Goal: Task Accomplishment & Management: Use online tool/utility

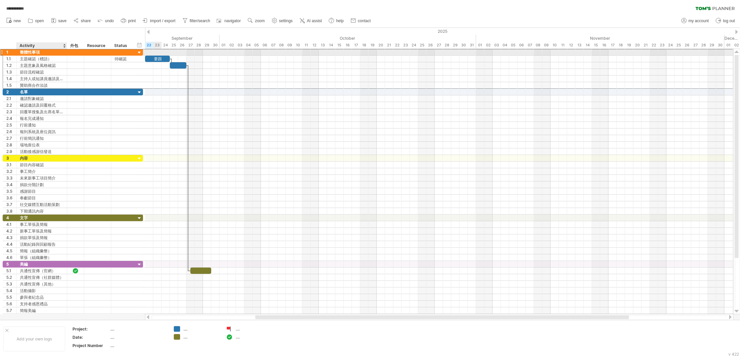
click at [44, 52] on div "整體性事項" at bounding box center [42, 52] width 44 height 6
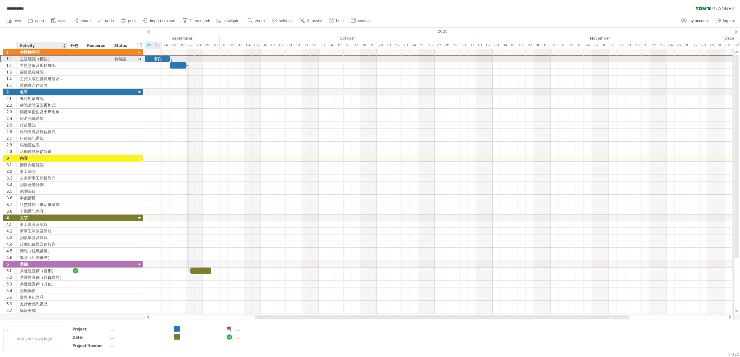
click at [61, 59] on div "主題確認（標語）" at bounding box center [42, 59] width 44 height 6
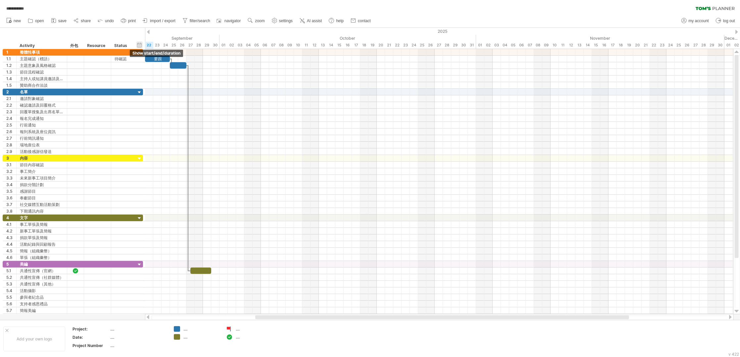
click at [140, 45] on div "hide start/end/duration show start/end/duration" at bounding box center [139, 44] width 6 height 7
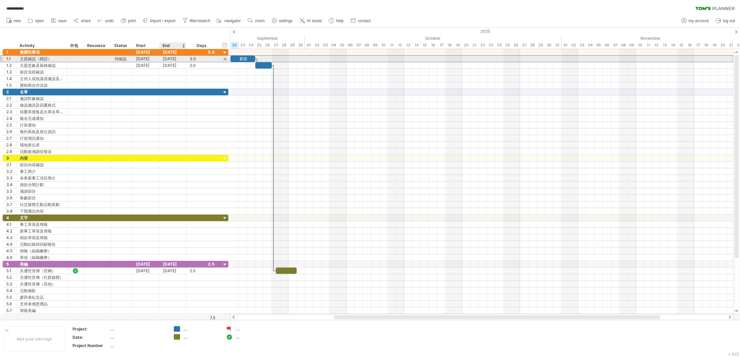
click at [171, 59] on div "[DATE]" at bounding box center [173, 59] width 27 height 6
click at [176, 59] on div "[DATE]" at bounding box center [173, 59] width 27 height 6
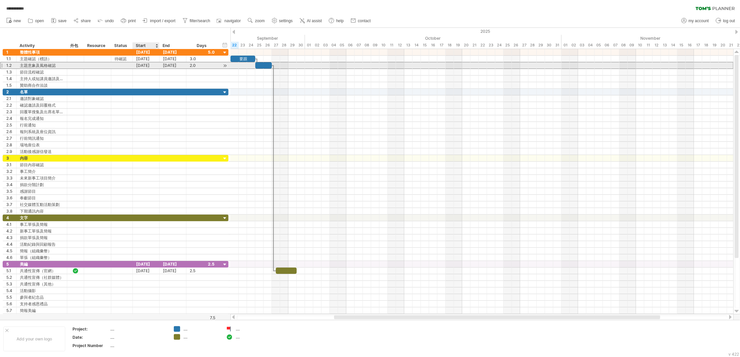
click at [162, 67] on div "[DATE]" at bounding box center [173, 65] width 27 height 6
click at [169, 66] on div "[DATE]" at bounding box center [173, 65] width 27 height 6
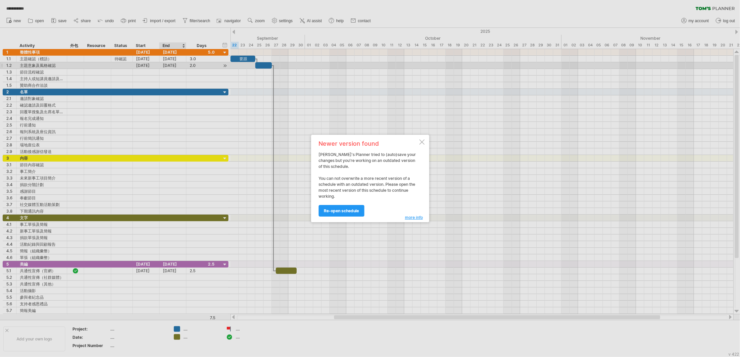
drag, startPoint x: 424, startPoint y: 142, endPoint x: 418, endPoint y: 141, distance: 5.7
click at [423, 142] on div at bounding box center [421, 141] width 5 height 5
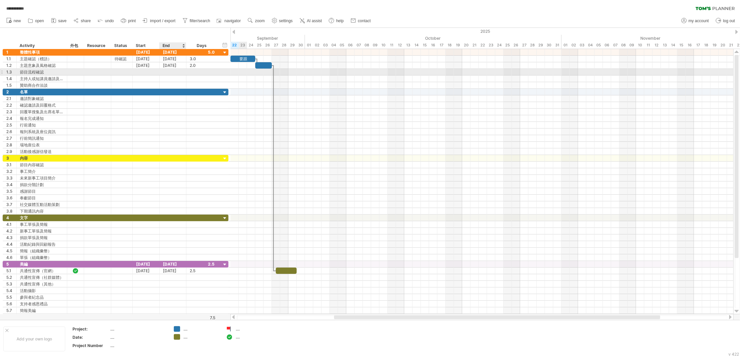
click at [181, 71] on div at bounding box center [173, 72] width 27 height 6
click at [159, 85] on div at bounding box center [146, 85] width 27 height 6
click at [148, 72] on div at bounding box center [146, 72] width 27 height 6
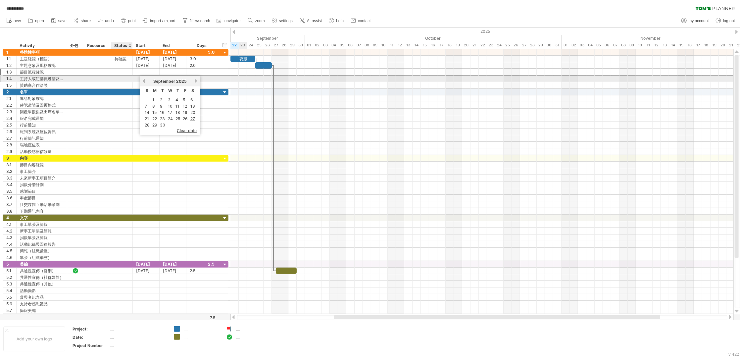
click at [136, 76] on div at bounding box center [146, 78] width 27 height 6
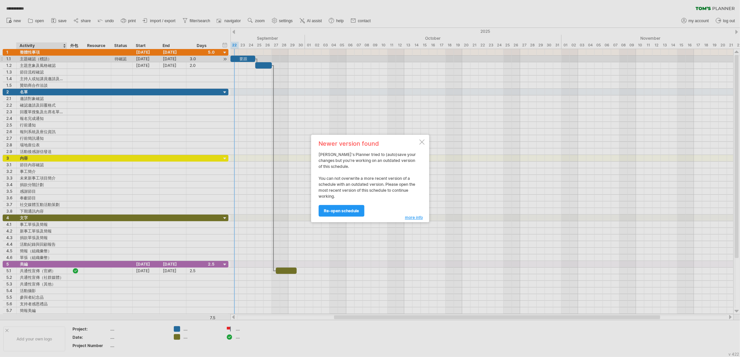
click at [148, 61] on div at bounding box center [370, 178] width 740 height 357
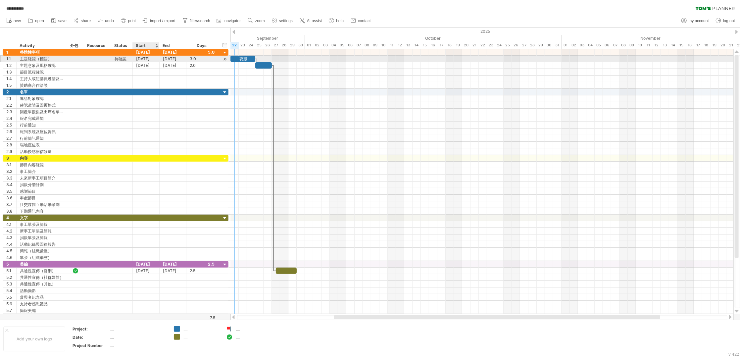
click at [150, 58] on div "[DATE]" at bounding box center [146, 59] width 27 height 6
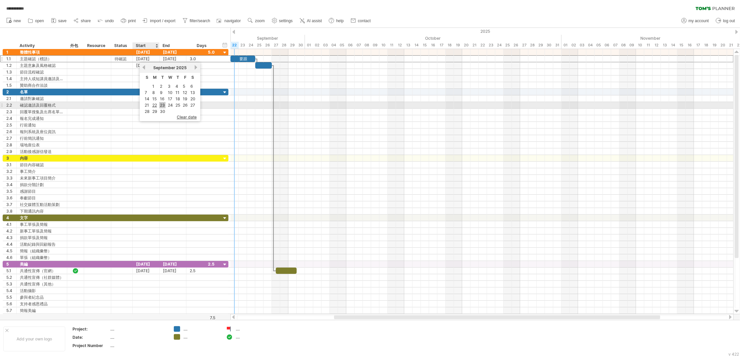
click at [161, 104] on link "23" at bounding box center [162, 105] width 6 height 6
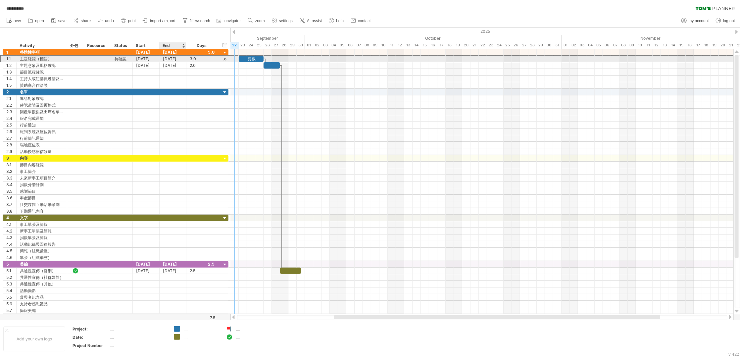
click at [171, 59] on div "[DATE]" at bounding box center [173, 59] width 27 height 6
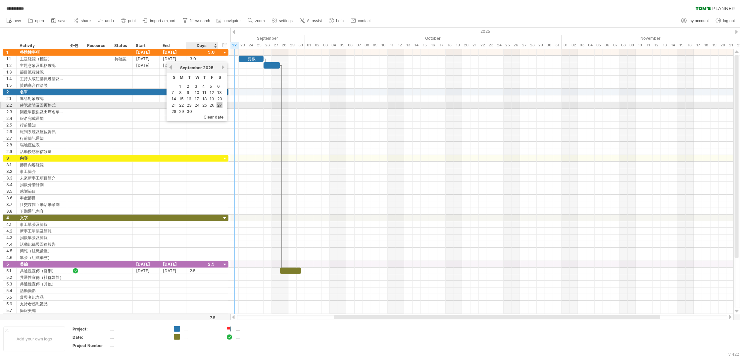
click at [216, 103] on link "27" at bounding box center [219, 105] width 6 height 6
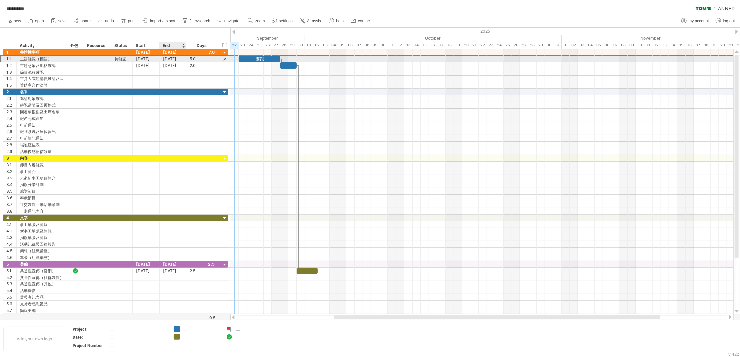
click at [178, 60] on div "[DATE]" at bounding box center [173, 59] width 27 height 6
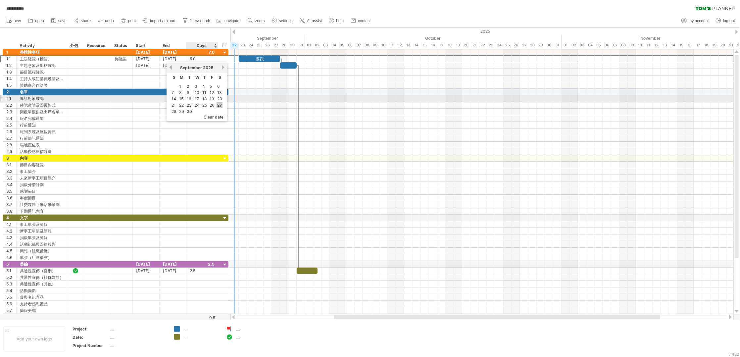
click at [216, 102] on link "27" at bounding box center [219, 105] width 6 height 6
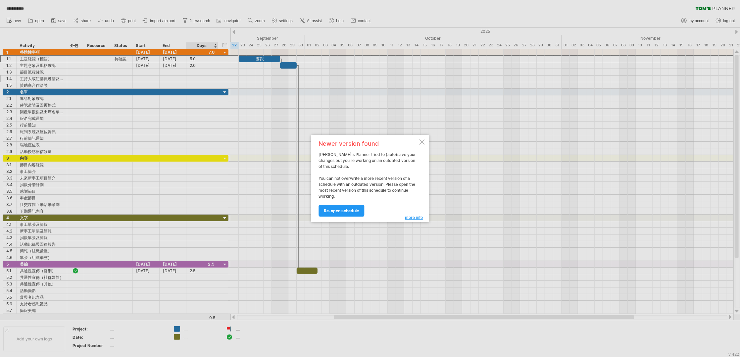
click at [133, 76] on div at bounding box center [370, 178] width 740 height 357
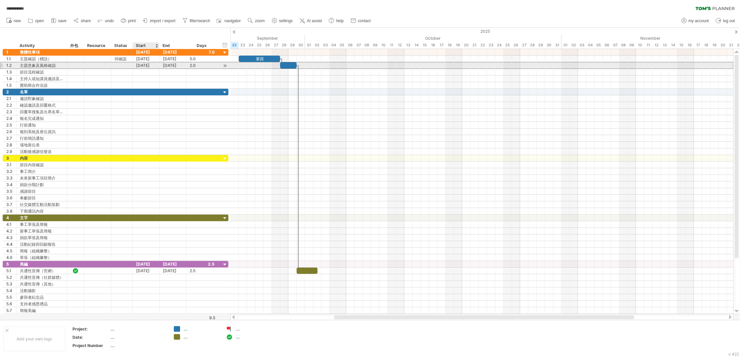
click at [146, 65] on div "[DATE]" at bounding box center [146, 65] width 27 height 6
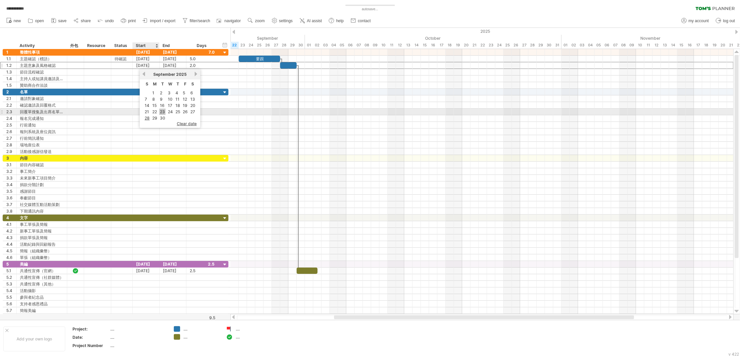
click at [161, 109] on link "23" at bounding box center [162, 112] width 6 height 6
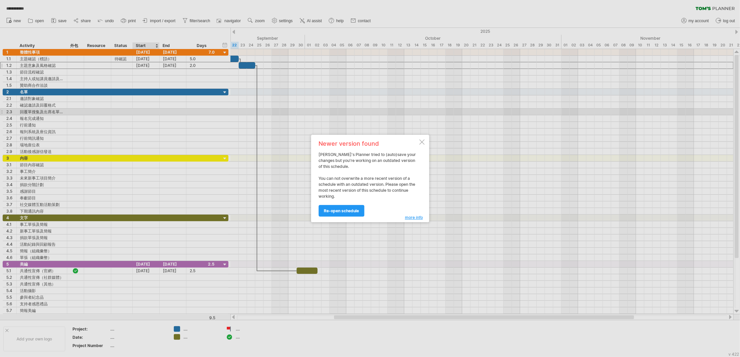
click at [173, 66] on div at bounding box center [370, 178] width 740 height 357
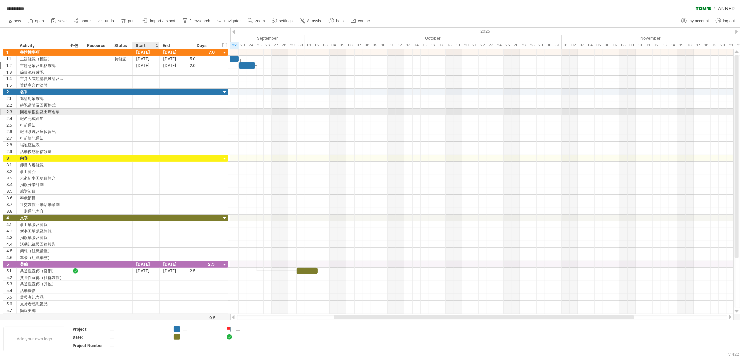
click at [173, 66] on div "[DATE]" at bounding box center [173, 65] width 27 height 6
click at [186, 115] on link "30" at bounding box center [189, 118] width 7 height 6
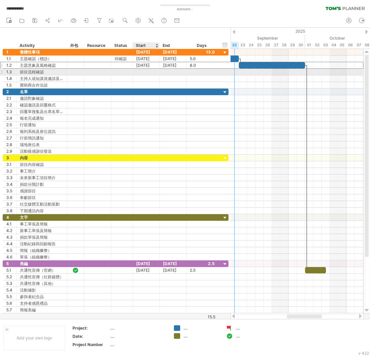
click at [145, 70] on div "**********" at bounding box center [185, 178] width 370 height 356
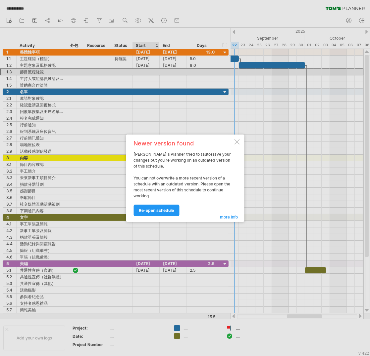
click at [237, 144] on div at bounding box center [236, 141] width 5 height 5
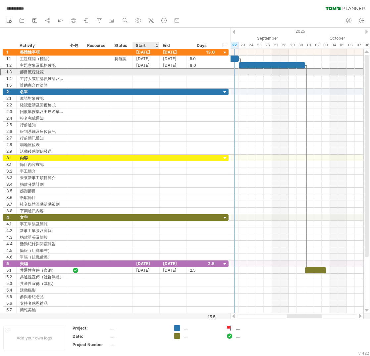
click at [150, 69] on div at bounding box center [146, 72] width 27 height 6
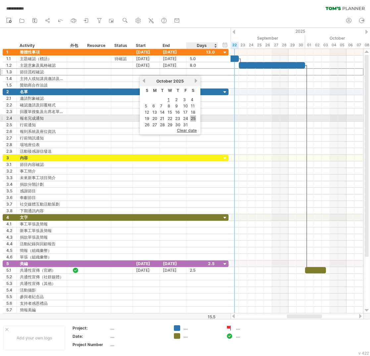
click at [190, 117] on link "25" at bounding box center [193, 118] width 6 height 6
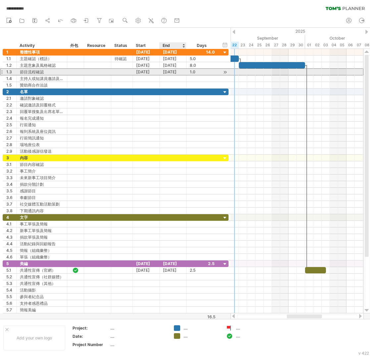
click at [173, 73] on div "[DATE]" at bounding box center [173, 72] width 27 height 6
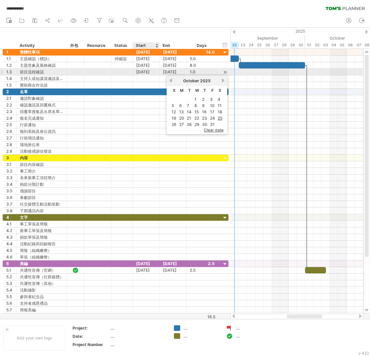
click at [152, 72] on div "[DATE]" at bounding box center [146, 72] width 27 height 6
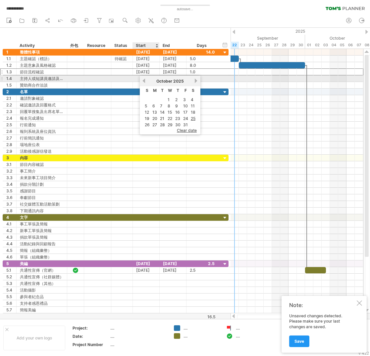
click at [146, 80] on div "[DATE]" at bounding box center [170, 81] width 48 height 5
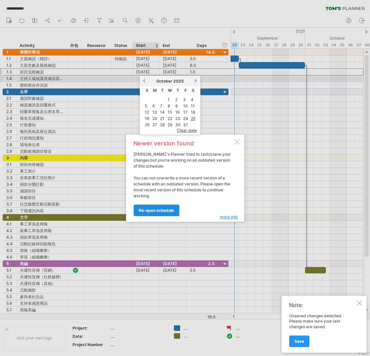
click at [173, 206] on link "re-open schedule" at bounding box center [156, 211] width 46 height 12
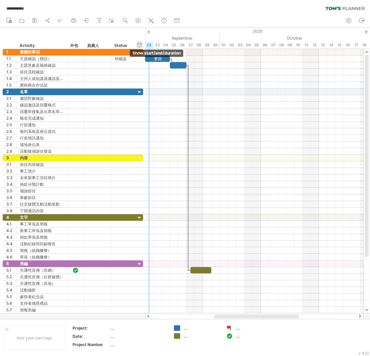
click at [140, 46] on div "hide start/end/duration show start/end/duration" at bounding box center [139, 44] width 6 height 7
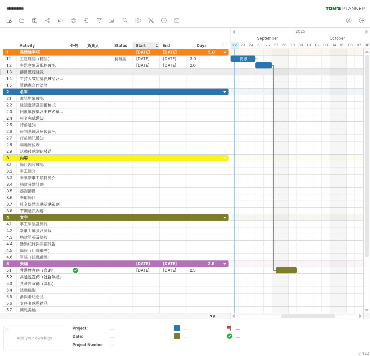
click at [147, 72] on div at bounding box center [146, 72] width 27 height 6
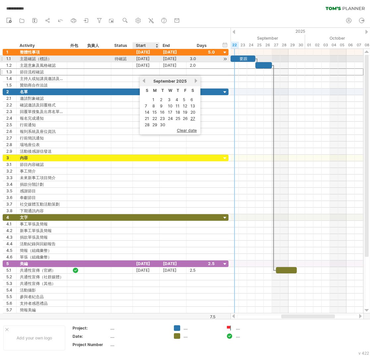
click at [144, 58] on div "[DATE]" at bounding box center [146, 59] width 27 height 6
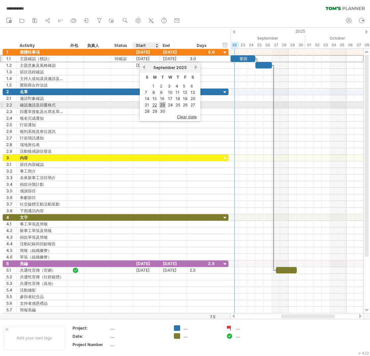
click at [161, 105] on link "23" at bounding box center [162, 105] width 6 height 6
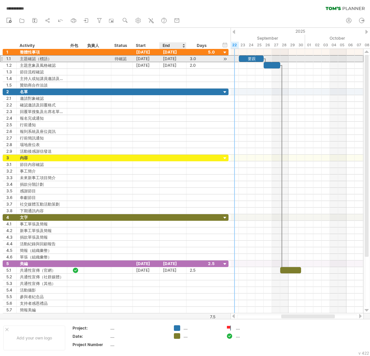
click at [171, 60] on div "[DATE]" at bounding box center [173, 59] width 27 height 6
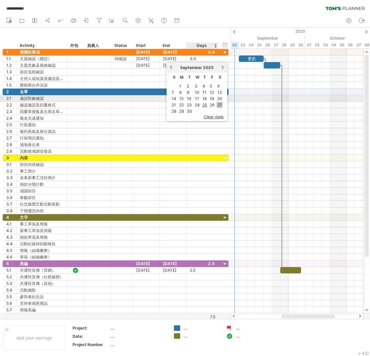
click at [217, 102] on link "27" at bounding box center [219, 105] width 6 height 6
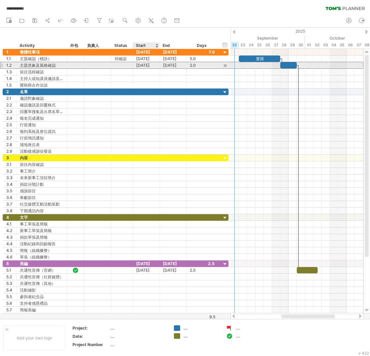
click at [141, 67] on div "[DATE]" at bounding box center [146, 65] width 27 height 6
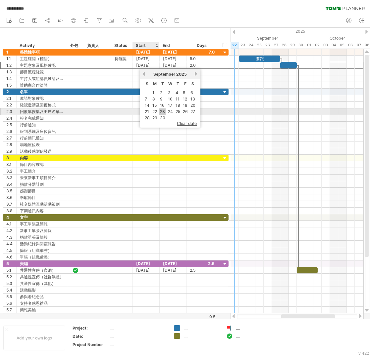
click at [162, 110] on link "23" at bounding box center [162, 112] width 6 height 6
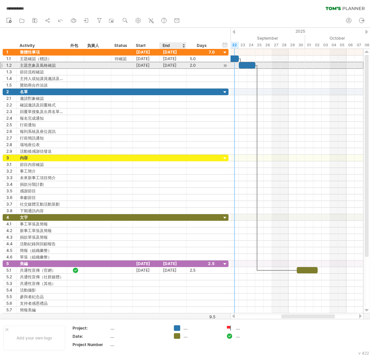
click at [170, 67] on div "[DATE]" at bounding box center [173, 65] width 27 height 6
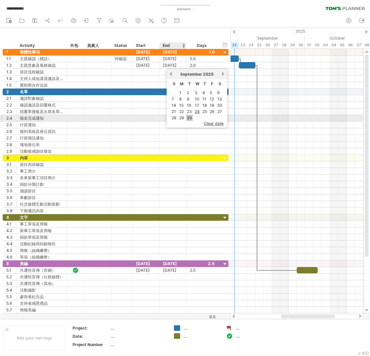
click at [186, 116] on link "30" at bounding box center [189, 118] width 7 height 6
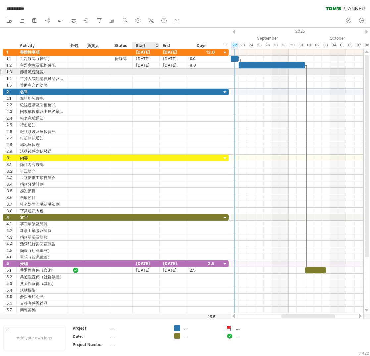
click at [149, 73] on div at bounding box center [146, 72] width 27 height 6
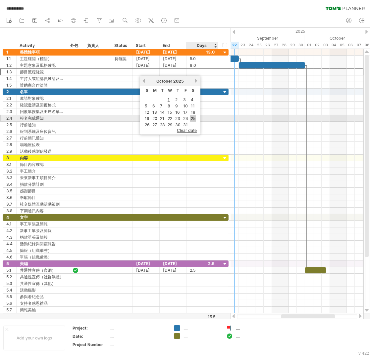
click at [193, 115] on link "25" at bounding box center [193, 118] width 6 height 6
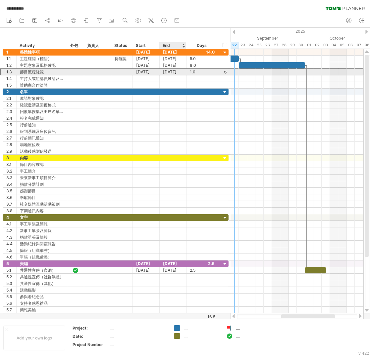
click at [174, 74] on div "[DATE]" at bounding box center [173, 72] width 27 height 6
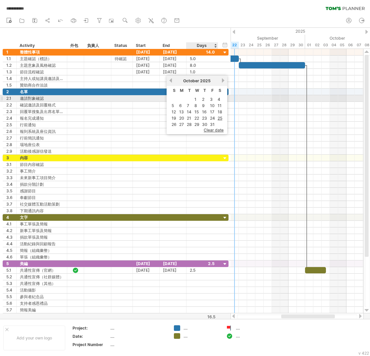
click at [217, 99] on link "4" at bounding box center [219, 99] width 4 height 6
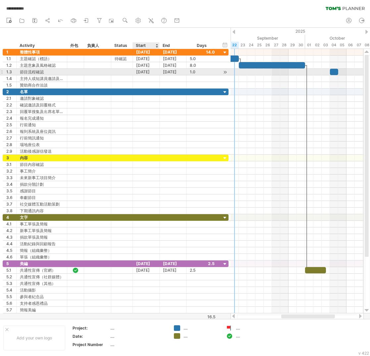
click at [151, 72] on div "[DATE]" at bounding box center [146, 72] width 27 height 6
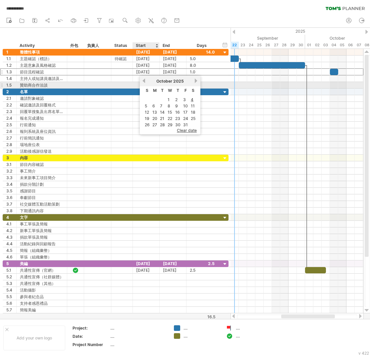
click at [142, 82] on link "previous" at bounding box center [143, 80] width 5 height 5
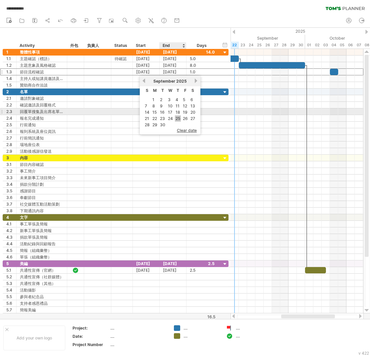
click at [177, 115] on link "25" at bounding box center [178, 118] width 6 height 6
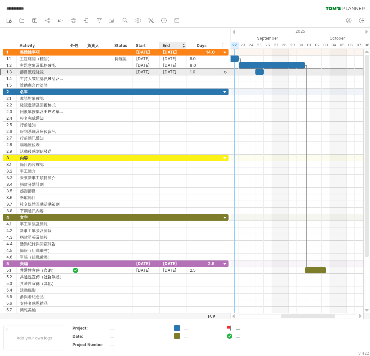
click at [175, 73] on div "[DATE]" at bounding box center [173, 72] width 27 height 6
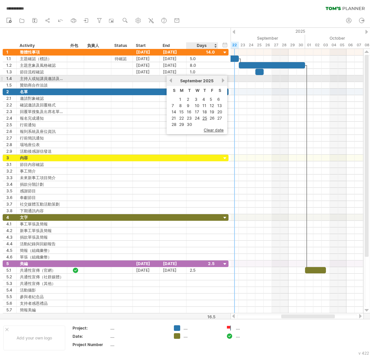
click at [220, 81] on link "next" at bounding box center [222, 80] width 5 height 5
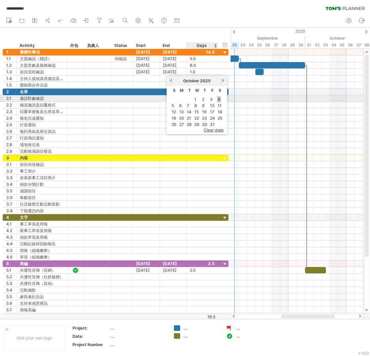
click at [217, 100] on link "4" at bounding box center [219, 99] width 4 height 6
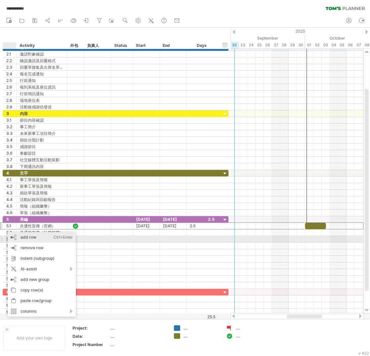
click at [27, 239] on div "add row Ctrl+Enter Cmd+Enter" at bounding box center [42, 237] width 68 height 11
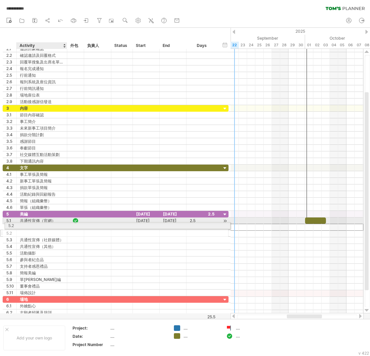
drag, startPoint x: 39, startPoint y: 228, endPoint x: 37, endPoint y: 224, distance: 4.1
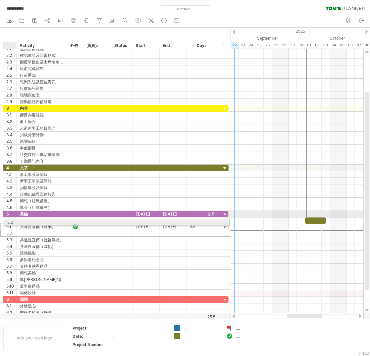
drag, startPoint x: 12, startPoint y: 229, endPoint x: 10, endPoint y: 221, distance: 8.2
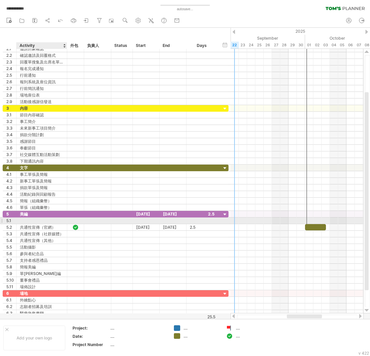
click at [39, 224] on div at bounding box center [42, 221] width 44 height 6
click at [39, 224] on input "text" at bounding box center [42, 221] width 44 height 6
type input "*"
type input "*******"
click at [147, 224] on div at bounding box center [146, 221] width 27 height 6
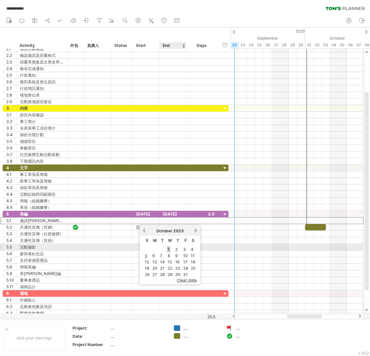
click at [167, 250] on link "1" at bounding box center [168, 250] width 3 height 6
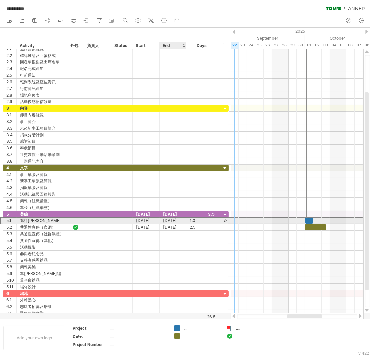
click at [176, 222] on div "[DATE]" at bounding box center [173, 221] width 27 height 6
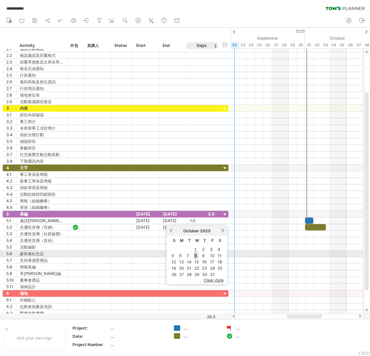
click at [194, 255] on link "8" at bounding box center [196, 256] width 4 height 6
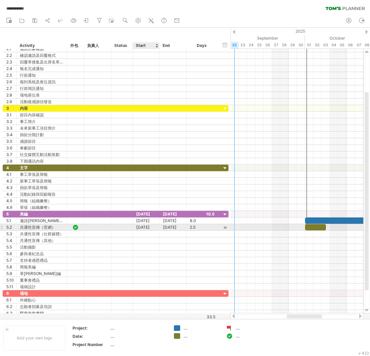
click at [151, 229] on div "[DATE]" at bounding box center [146, 227] width 27 height 6
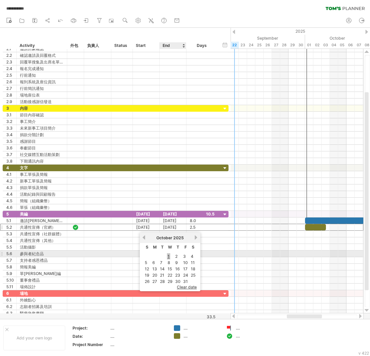
click at [167, 256] on link "1" at bounding box center [168, 256] width 3 height 6
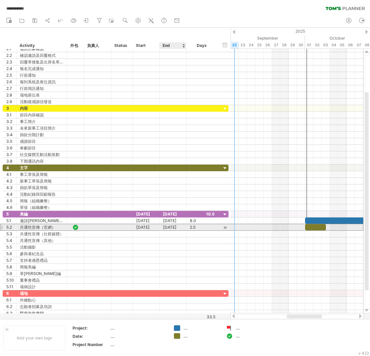
click at [180, 228] on div "[DATE]" at bounding box center [173, 227] width 27 height 6
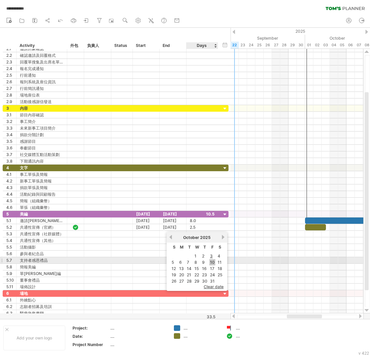
click at [209, 262] on link "10" at bounding box center [212, 262] width 6 height 6
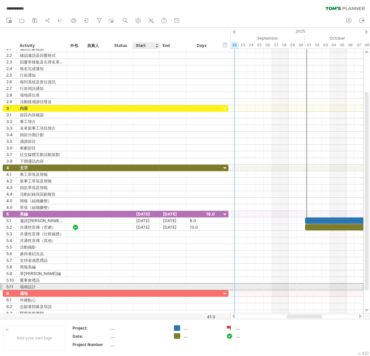
click at [141, 289] on div at bounding box center [146, 287] width 27 height 6
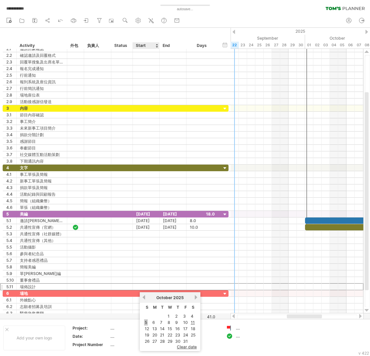
click at [145, 321] on link "5" at bounding box center [146, 323] width 4 height 6
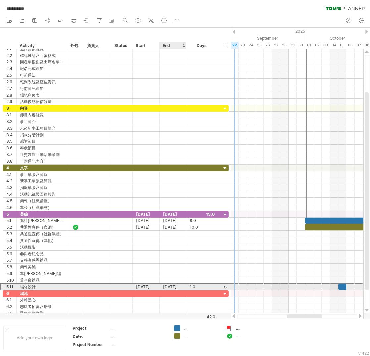
click at [177, 290] on div "[DATE]" at bounding box center [173, 287] width 27 height 6
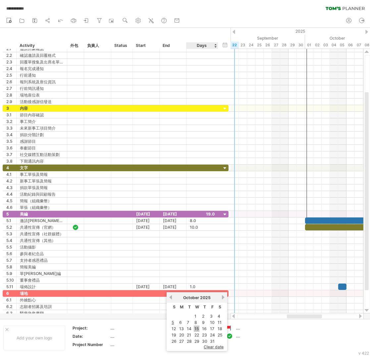
click at [196, 328] on link "15" at bounding box center [197, 329] width 6 height 6
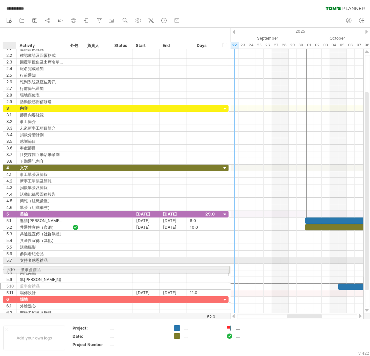
drag, startPoint x: 11, startPoint y: 283, endPoint x: 10, endPoint y: 268, distance: 14.3
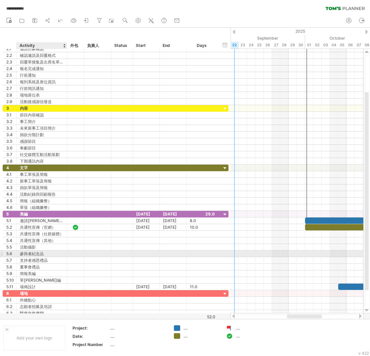
click at [35, 255] on div "參與者紀念品" at bounding box center [42, 254] width 44 height 6
click at [35, 255] on input "******" at bounding box center [42, 254] width 44 height 6
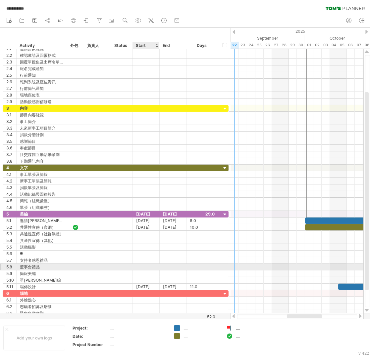
type input "*"
type input "******"
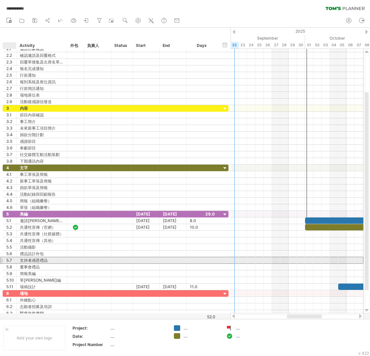
click at [10, 263] on div "5.7" at bounding box center [11, 260] width 10 height 6
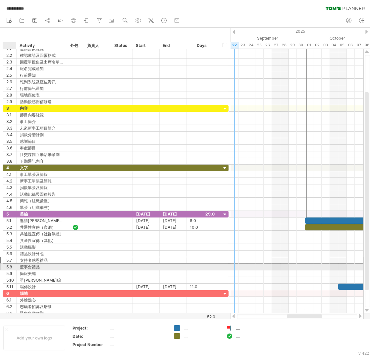
click at [9, 269] on div "5.8" at bounding box center [11, 267] width 10 height 6
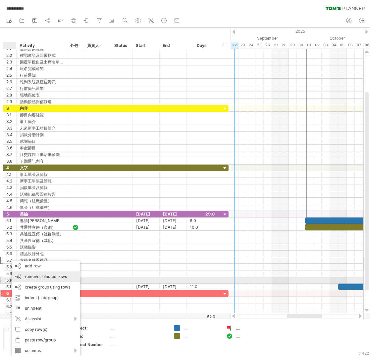
click at [57, 279] on span "remove selected rows" at bounding box center [46, 276] width 42 height 5
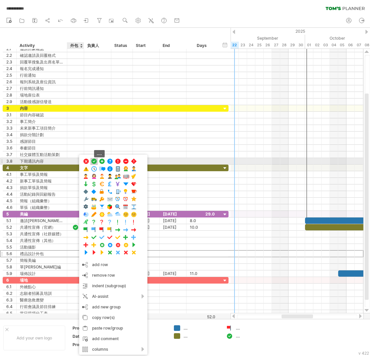
click at [93, 162] on span at bounding box center [94, 162] width 7 height 6
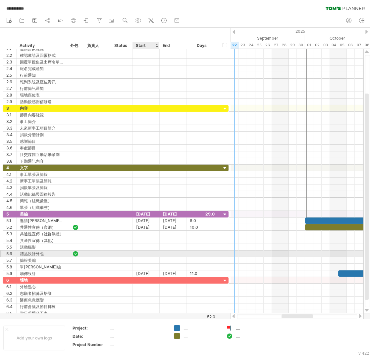
click at [149, 253] on div at bounding box center [146, 254] width 27 height 6
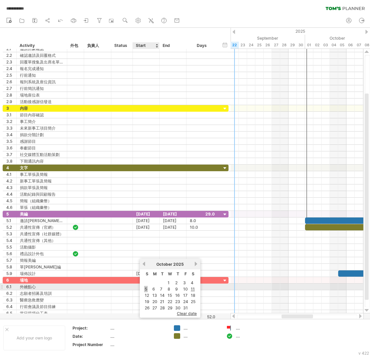
click at [145, 289] on link "5" at bounding box center [146, 289] width 4 height 6
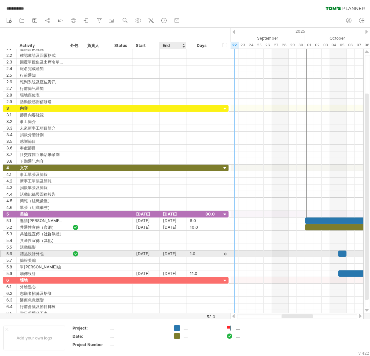
click at [172, 255] on div "[DATE]" at bounding box center [173, 254] width 27 height 6
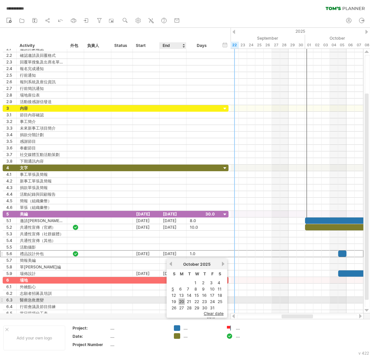
click at [181, 301] on link "20" at bounding box center [181, 302] width 6 height 6
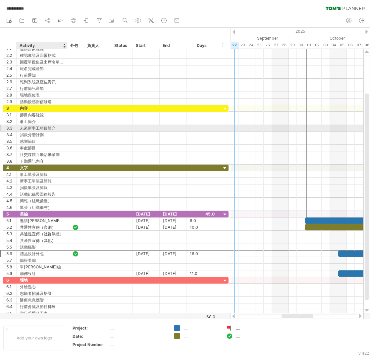
click at [38, 129] on div "未來新事工項目簡介" at bounding box center [42, 128] width 44 height 6
click at [35, 128] on input "*********" at bounding box center [42, 128] width 44 height 6
click at [38, 129] on input "*********" at bounding box center [42, 128] width 44 height 6
click at [44, 130] on input "*********" at bounding box center [42, 128] width 44 height 6
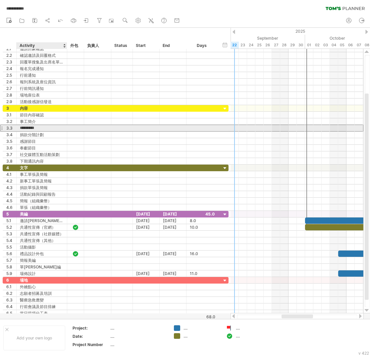
click at [50, 130] on input "*********" at bounding box center [42, 128] width 44 height 6
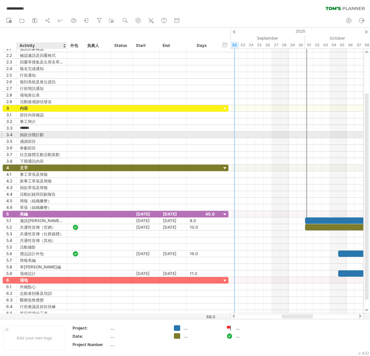
type input "*****"
click at [48, 136] on div "捐款分階計劃" at bounding box center [42, 135] width 44 height 6
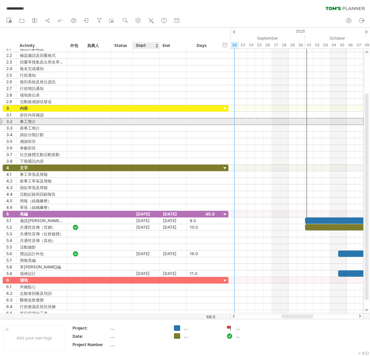
click at [141, 122] on div at bounding box center [146, 121] width 27 height 6
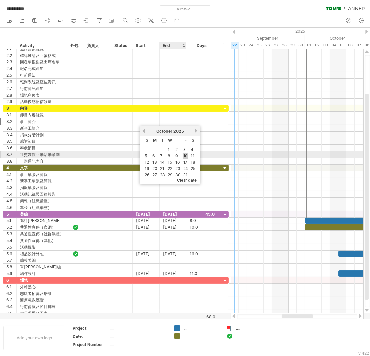
click at [183, 154] on link "10" at bounding box center [185, 156] width 6 height 6
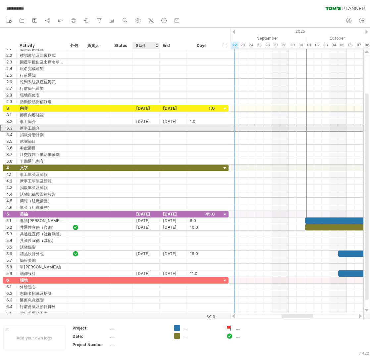
click at [146, 126] on div at bounding box center [146, 128] width 27 height 6
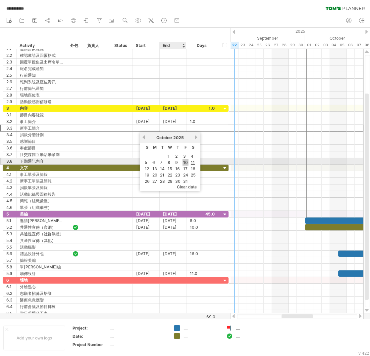
click at [184, 161] on link "10" at bounding box center [185, 163] width 6 height 6
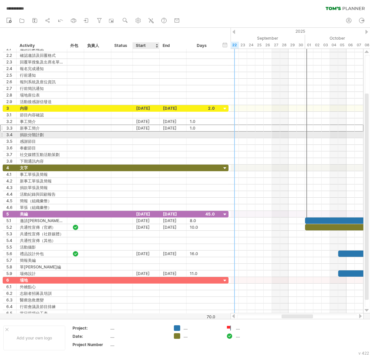
click at [145, 136] on div at bounding box center [146, 135] width 27 height 6
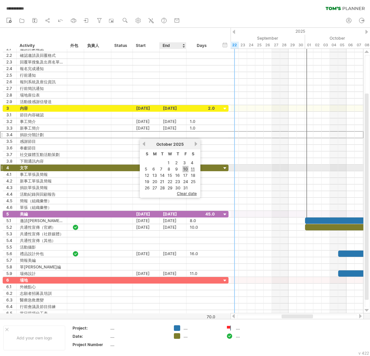
click at [182, 169] on link "10" at bounding box center [185, 169] width 6 height 6
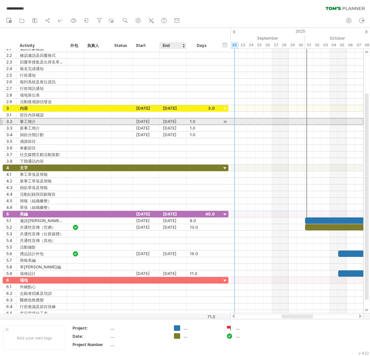
click at [175, 121] on div "[DATE]" at bounding box center [173, 121] width 27 height 6
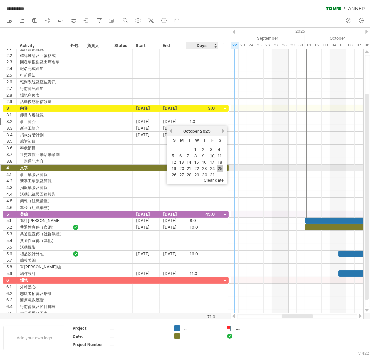
click at [218, 168] on link "25" at bounding box center [220, 168] width 6 height 6
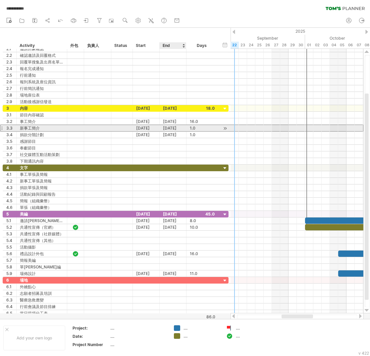
click at [176, 130] on div "[DATE]" at bounding box center [173, 128] width 27 height 6
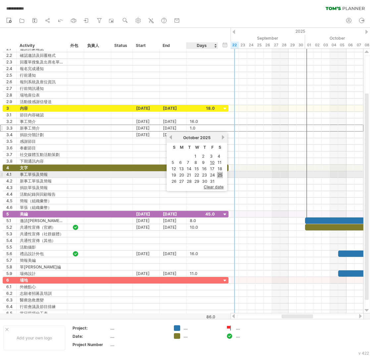
click at [217, 173] on link "25" at bounding box center [220, 175] width 6 height 6
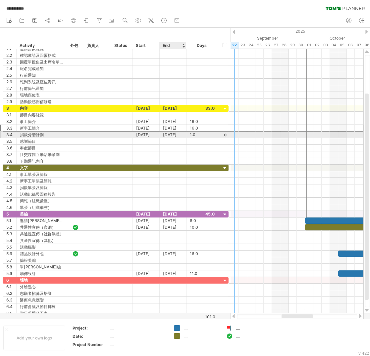
click at [173, 134] on div "[DATE]" at bounding box center [173, 135] width 27 height 6
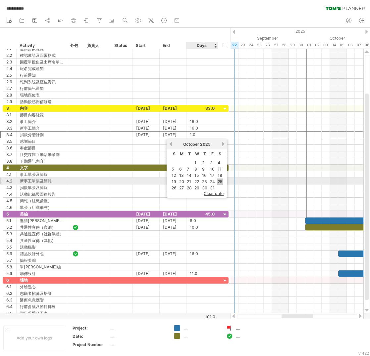
click at [219, 179] on link "25" at bounding box center [220, 182] width 6 height 6
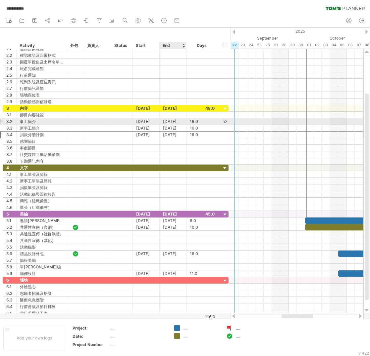
click at [171, 122] on div "[DATE]" at bounding box center [173, 121] width 27 height 6
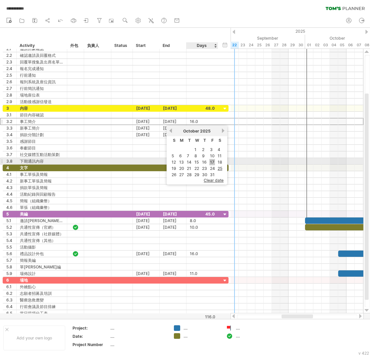
click at [210, 161] on link "17" at bounding box center [212, 162] width 6 height 6
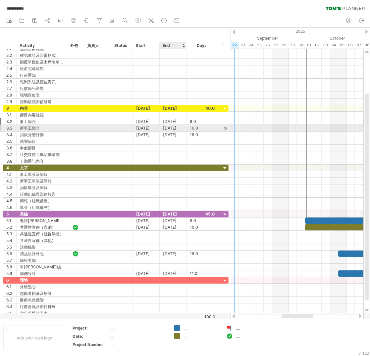
click at [180, 130] on div "[DATE]" at bounding box center [173, 128] width 27 height 6
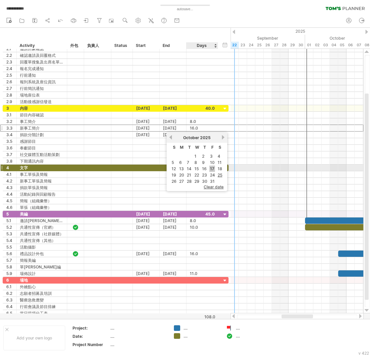
click at [210, 167] on link "17" at bounding box center [212, 169] width 6 height 6
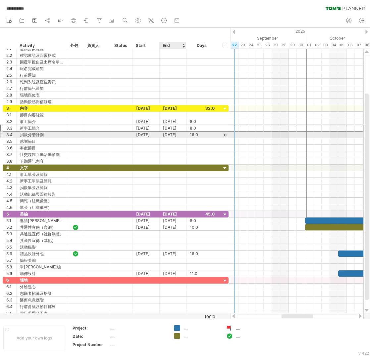
click at [177, 134] on div "[DATE]" at bounding box center [173, 135] width 27 height 6
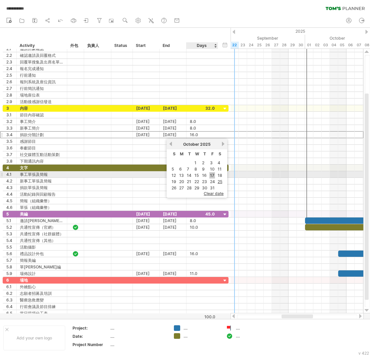
click at [211, 172] on link "17" at bounding box center [212, 175] width 6 height 6
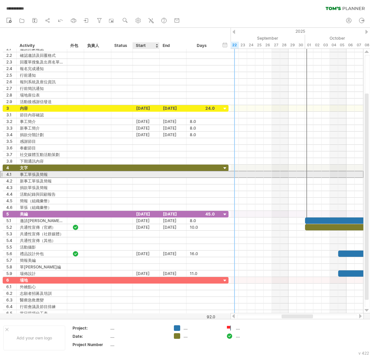
click at [147, 175] on div at bounding box center [146, 174] width 27 height 6
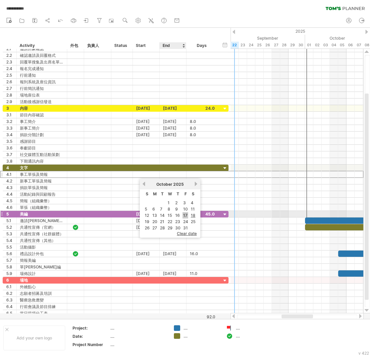
click at [182, 212] on link "17" at bounding box center [185, 215] width 6 height 6
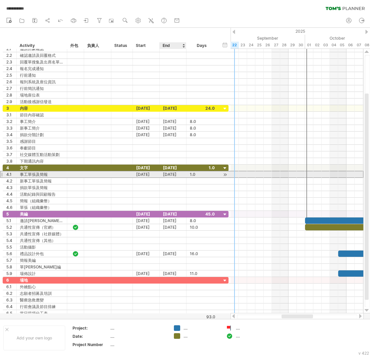
click at [178, 175] on div "[DATE]" at bounding box center [173, 174] width 27 height 6
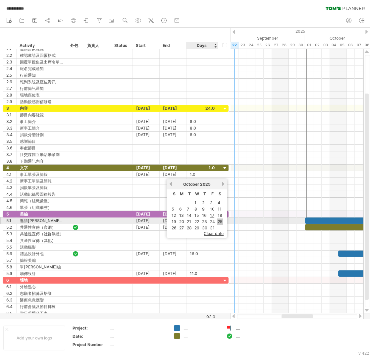
click at [217, 219] on link "25" at bounding box center [220, 222] width 6 height 6
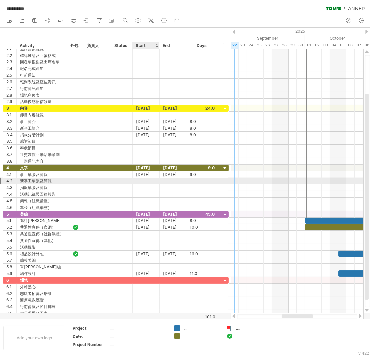
click at [143, 180] on div at bounding box center [146, 181] width 27 height 6
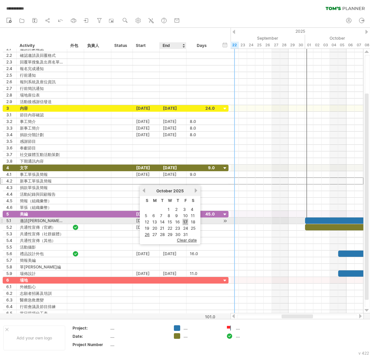
click at [182, 219] on link "17" at bounding box center [185, 222] width 6 height 6
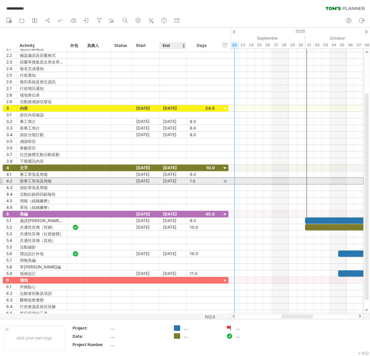
click at [177, 182] on div "[DATE]" at bounding box center [173, 181] width 27 height 6
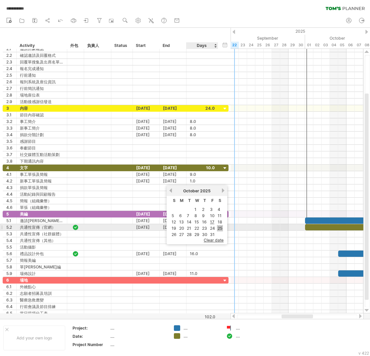
click at [217, 226] on link "25" at bounding box center [220, 228] width 6 height 6
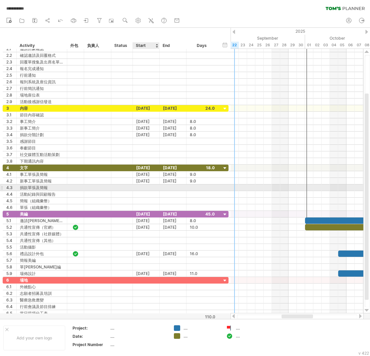
click at [145, 188] on div at bounding box center [146, 188] width 27 height 6
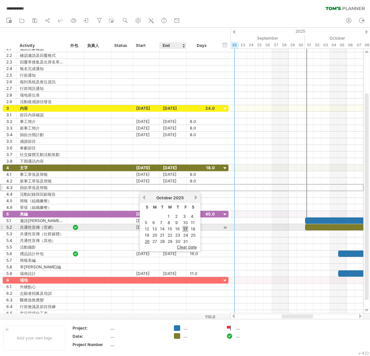
click at [183, 228] on link "17" at bounding box center [185, 229] width 6 height 6
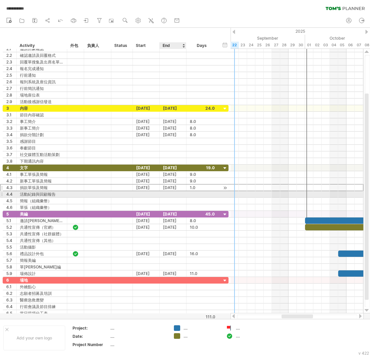
click at [180, 191] on div "[DATE]" at bounding box center [173, 188] width 27 height 6
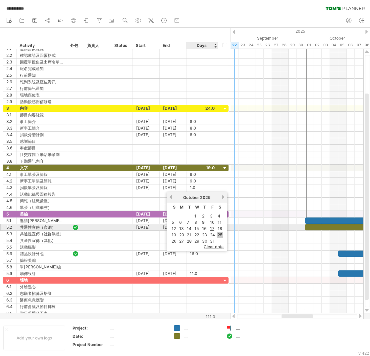
click at [218, 232] on link "25" at bounding box center [220, 235] width 6 height 6
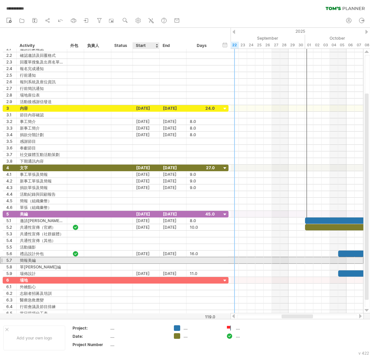
click at [152, 262] on div at bounding box center [146, 260] width 27 height 6
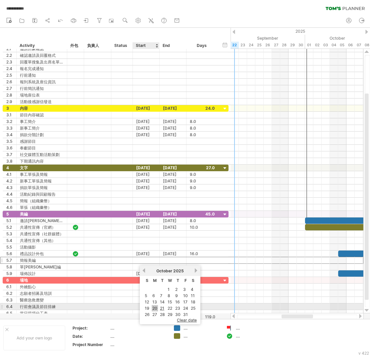
click at [154, 307] on link "20" at bounding box center [155, 308] width 6 height 6
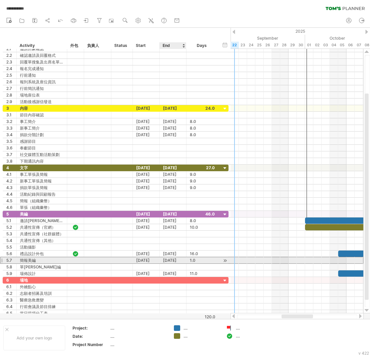
click at [172, 261] on div "[DATE]" at bounding box center [173, 260] width 27 height 6
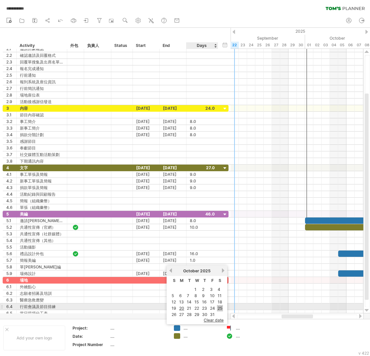
click at [217, 308] on link "25" at bounding box center [220, 308] width 6 height 6
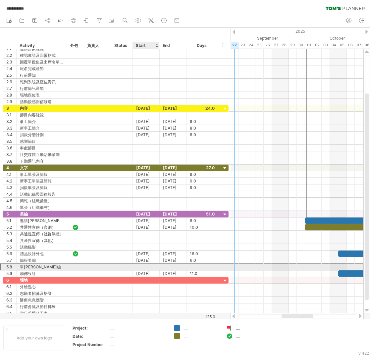
click at [153, 268] on div at bounding box center [146, 267] width 27 height 6
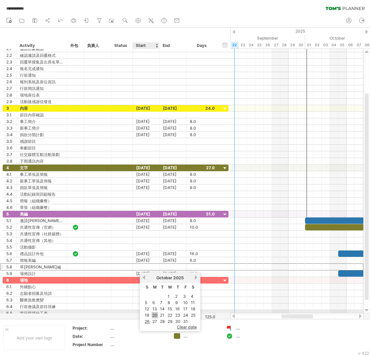
click at [153, 312] on link "20" at bounding box center [155, 315] width 6 height 6
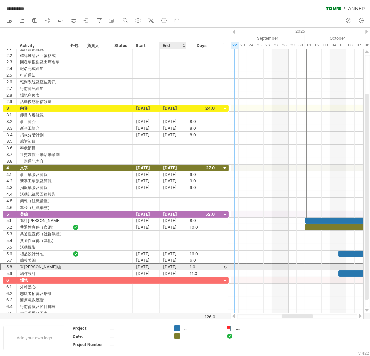
click at [170, 268] on div "[DATE]" at bounding box center [173, 267] width 27 height 6
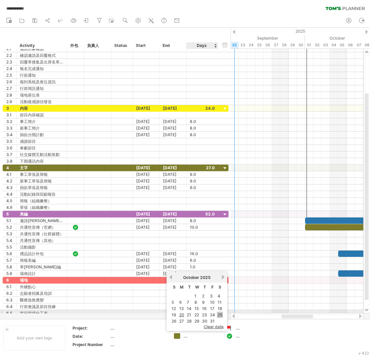
click at [217, 312] on link "25" at bounding box center [220, 315] width 6 height 6
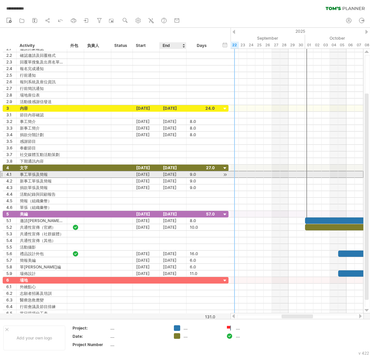
click at [168, 174] on div "[DATE]" at bounding box center [173, 174] width 27 height 6
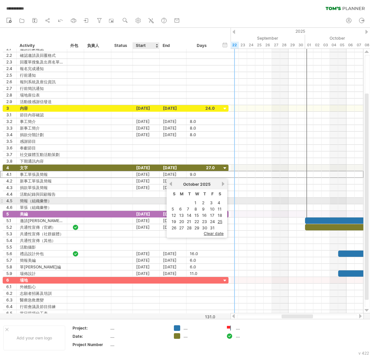
click at [156, 204] on div at bounding box center [146, 201] width 27 height 6
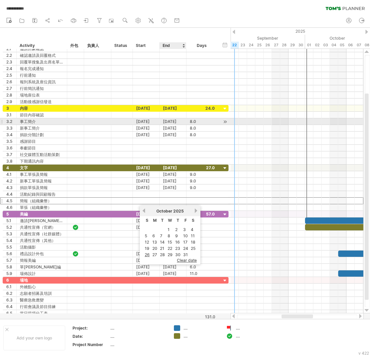
click at [180, 119] on div "[DATE]" at bounding box center [173, 121] width 27 height 6
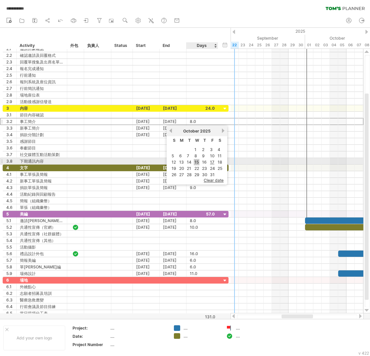
click at [197, 159] on link "15" at bounding box center [197, 162] width 6 height 6
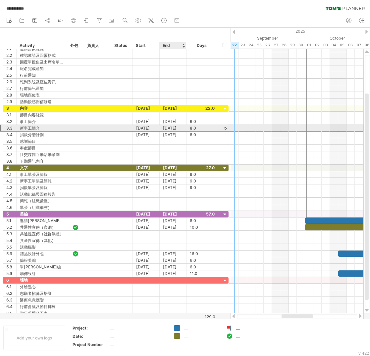
click at [178, 130] on div "[DATE]" at bounding box center [173, 128] width 27 height 6
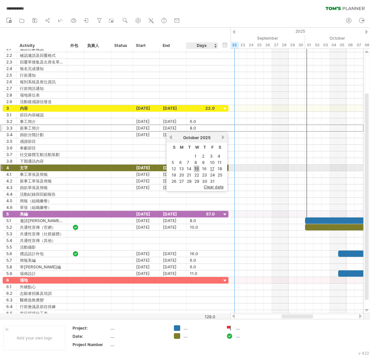
click at [195, 166] on link "15" at bounding box center [197, 169] width 6 height 6
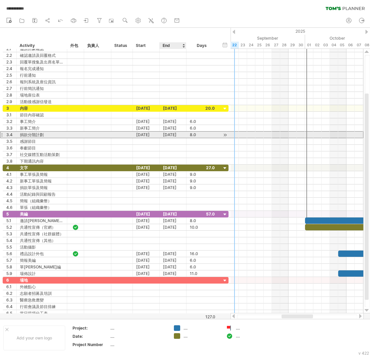
click at [178, 135] on div "[DATE]" at bounding box center [173, 135] width 27 height 6
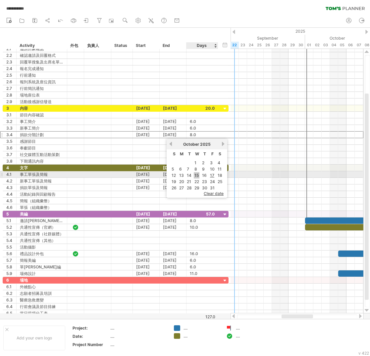
click at [194, 174] on link "15" at bounding box center [197, 175] width 6 height 6
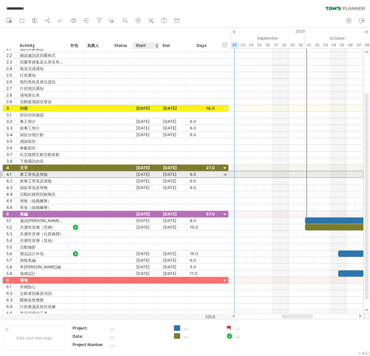
click at [146, 174] on div "[DATE]" at bounding box center [146, 174] width 27 height 6
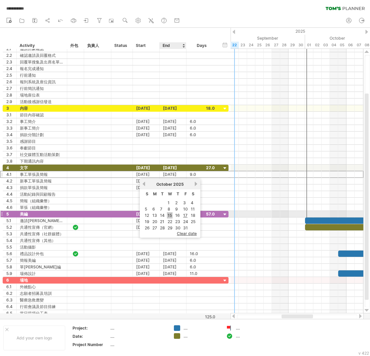
click at [167, 214] on link "15" at bounding box center [170, 215] width 6 height 6
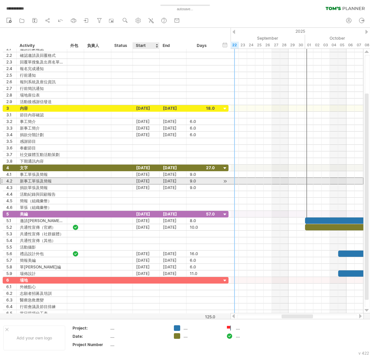
click at [146, 182] on div "[DATE]" at bounding box center [146, 181] width 27 height 6
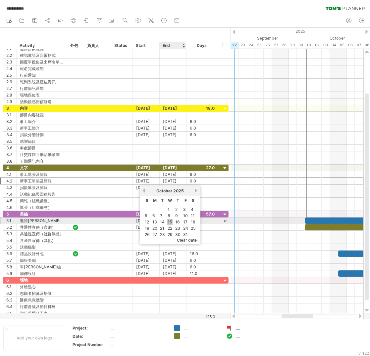
click at [167, 221] on link "15" at bounding box center [170, 222] width 6 height 6
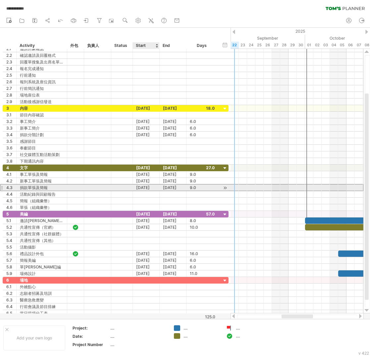
click at [140, 186] on div "[DATE]" at bounding box center [146, 188] width 27 height 6
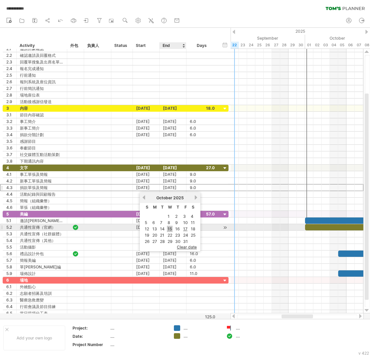
click at [167, 228] on link "15" at bounding box center [170, 229] width 6 height 6
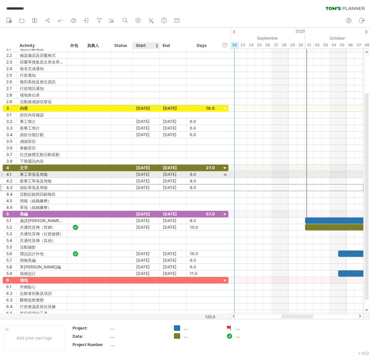
click at [150, 175] on div "[DATE]" at bounding box center [146, 174] width 27 height 6
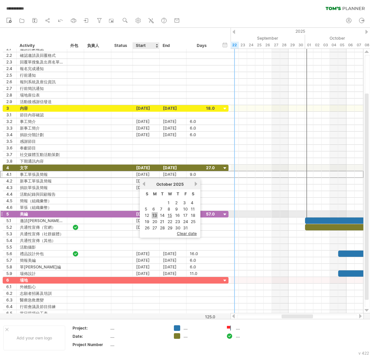
click at [154, 214] on link "13" at bounding box center [155, 215] width 6 height 6
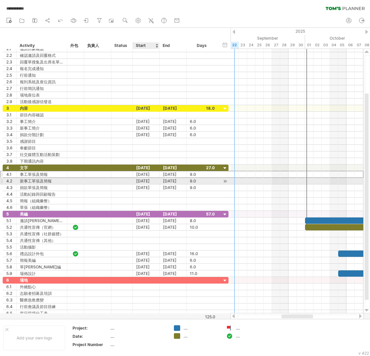
click at [148, 183] on div "[DATE]" at bounding box center [146, 181] width 27 height 6
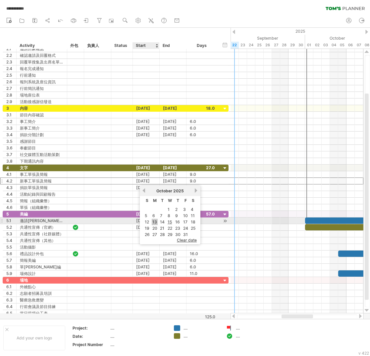
click at [153, 219] on link "13" at bounding box center [155, 222] width 6 height 6
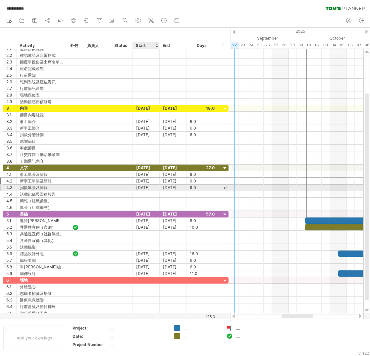
click at [147, 190] on div "[DATE]" at bounding box center [146, 188] width 27 height 6
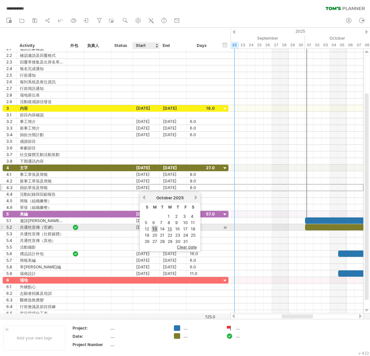
click at [153, 227] on link "13" at bounding box center [155, 229] width 6 height 6
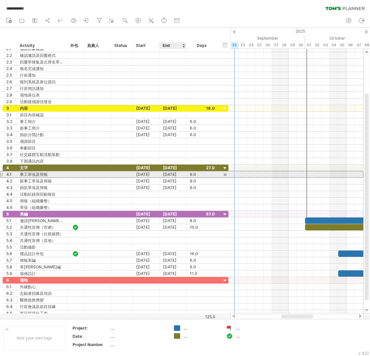
click at [175, 174] on div "[DATE]" at bounding box center [173, 174] width 27 height 6
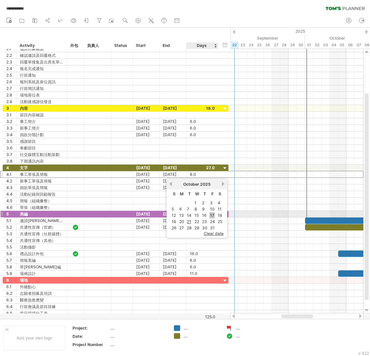
click at [209, 214] on link "17" at bounding box center [212, 215] width 6 height 6
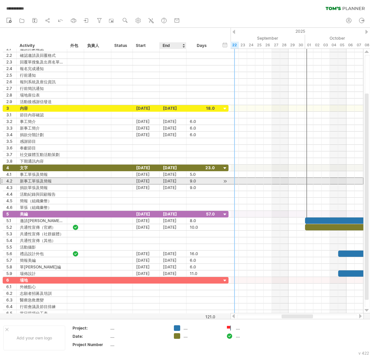
click at [175, 181] on div "[DATE]" at bounding box center [173, 181] width 27 height 6
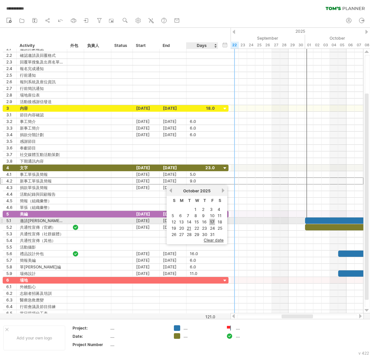
click at [209, 220] on link "17" at bounding box center [212, 222] width 6 height 6
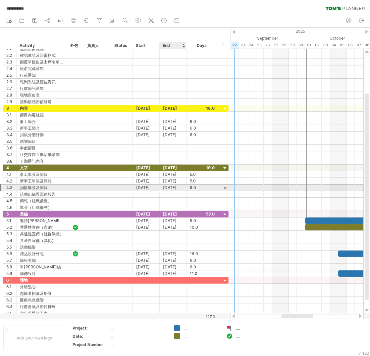
click at [173, 189] on div "[DATE]" at bounding box center [173, 188] width 27 height 6
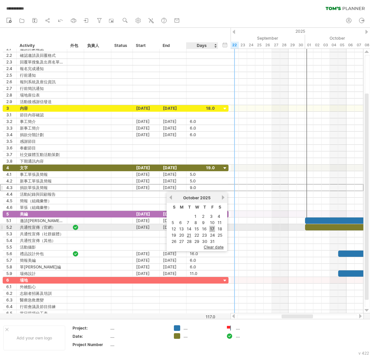
click at [210, 226] on link "17" at bounding box center [212, 229] width 6 height 6
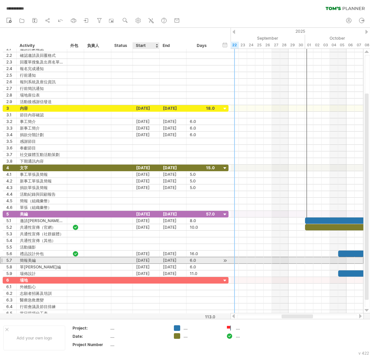
click at [149, 263] on div "[DATE]" at bounding box center [146, 260] width 27 height 6
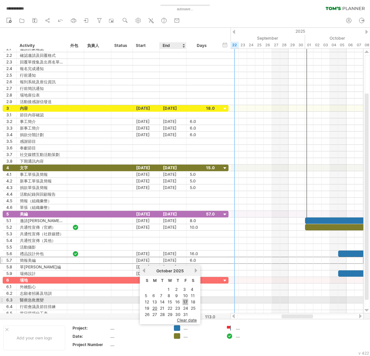
click at [182, 300] on link "17" at bounding box center [185, 302] width 6 height 6
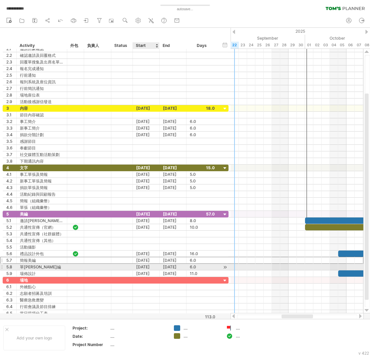
click at [142, 269] on div "[DATE]" at bounding box center [146, 267] width 27 height 6
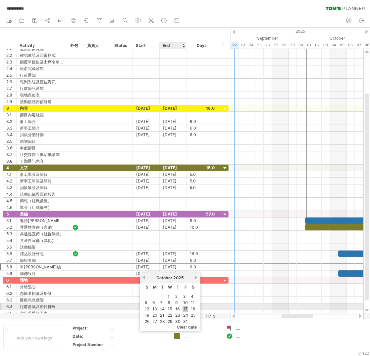
click at [185, 306] on link "17" at bounding box center [185, 309] width 6 height 6
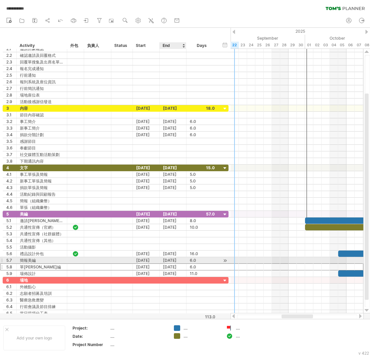
click at [169, 261] on div "[DATE]" at bounding box center [173, 260] width 27 height 6
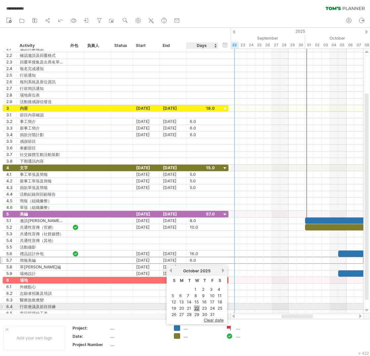
click at [196, 305] on link "22" at bounding box center [197, 308] width 6 height 6
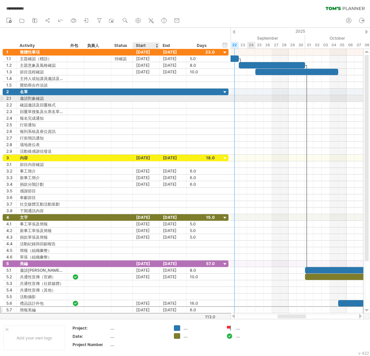
click at [145, 100] on div at bounding box center [146, 98] width 27 height 6
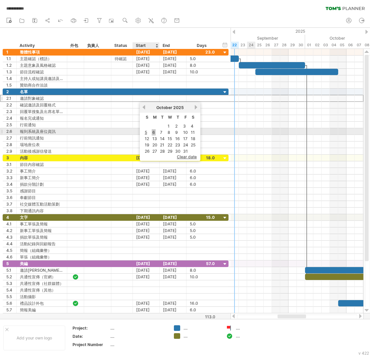
click at [154, 131] on link "6" at bounding box center [154, 132] width 4 height 6
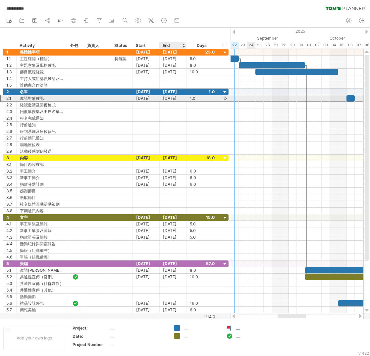
click at [172, 99] on div "[DATE]" at bounding box center [173, 98] width 27 height 6
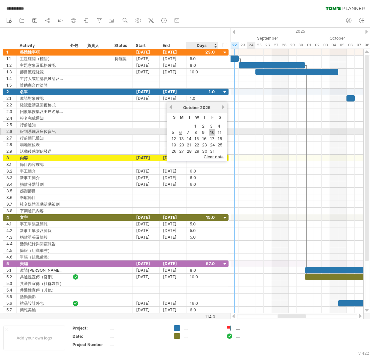
click at [211, 130] on link "10" at bounding box center [212, 132] width 6 height 6
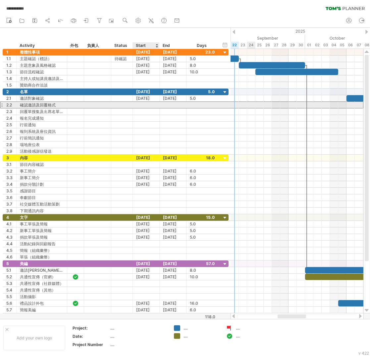
click at [139, 106] on div at bounding box center [146, 105] width 27 height 6
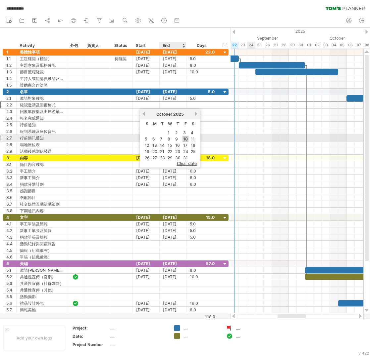
click at [182, 139] on link "10" at bounding box center [185, 139] width 6 height 6
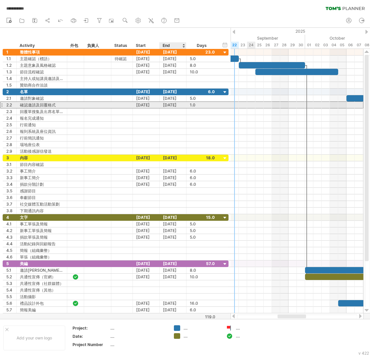
click at [168, 106] on div "[DATE]" at bounding box center [173, 105] width 27 height 6
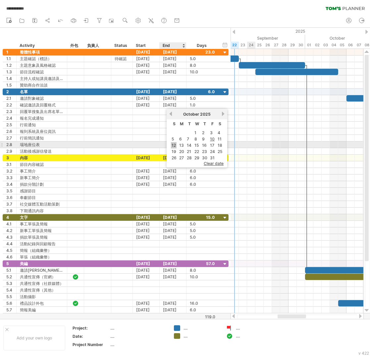
click at [173, 143] on link "12" at bounding box center [174, 145] width 6 height 6
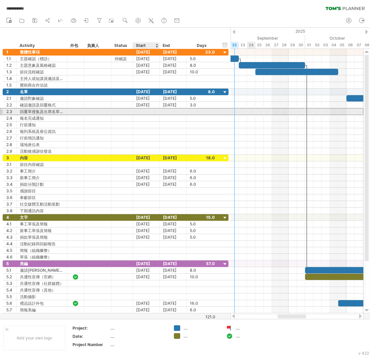
click at [148, 112] on div at bounding box center [146, 112] width 27 height 6
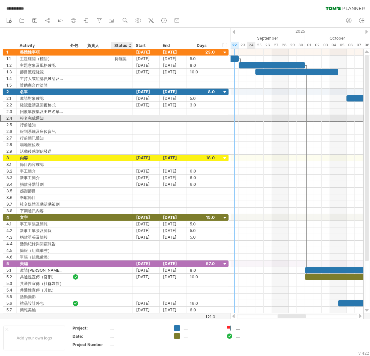
click at [135, 117] on div at bounding box center [146, 118] width 27 height 6
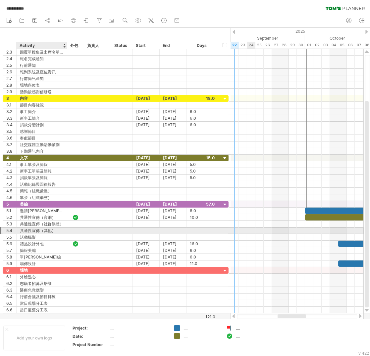
drag, startPoint x: 44, startPoint y: 233, endPoint x: 48, endPoint y: 232, distance: 4.1
click at [44, 233] on div "共通性宣傳（其他）" at bounding box center [42, 231] width 44 height 6
click at [52, 232] on input "*********" at bounding box center [42, 231] width 44 height 6
click at [36, 233] on input "*********" at bounding box center [42, 231] width 44 height 6
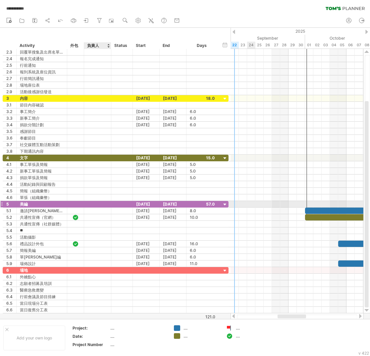
type input "*"
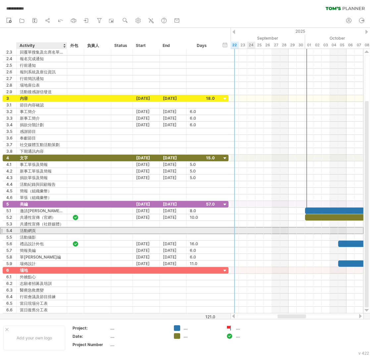
click at [36, 233] on div "活動網頁" at bounding box center [42, 231] width 44 height 6
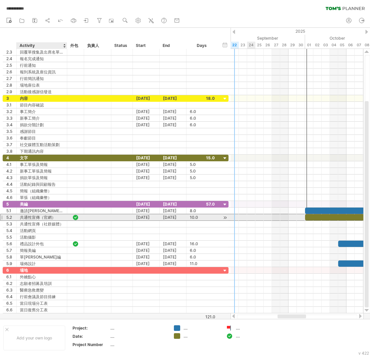
click at [41, 217] on div "共通性宣傳（官網）" at bounding box center [42, 217] width 44 height 6
click at [53, 217] on input "*********" at bounding box center [42, 217] width 44 height 6
click at [57, 219] on input "*********" at bounding box center [42, 217] width 44 height 6
drag, startPoint x: 55, startPoint y: 219, endPoint x: 21, endPoint y: 217, distance: 34.5
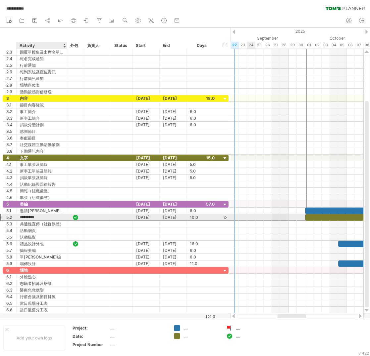
click at [21, 217] on input "*********" at bounding box center [42, 217] width 44 height 6
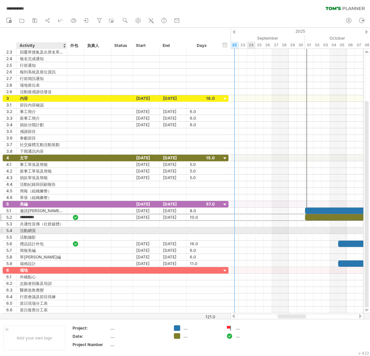
click at [39, 232] on div "活動網頁" at bounding box center [42, 231] width 44 height 6
click at [36, 232] on input "****" at bounding box center [42, 231] width 44 height 6
drag, startPoint x: 39, startPoint y: 232, endPoint x: 18, endPoint y: 233, distance: 21.2
click at [18, 233] on div "**** 活動網頁" at bounding box center [42, 231] width 51 height 6
paste input "*****"
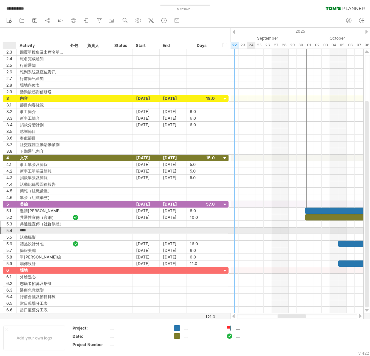
type input "*********"
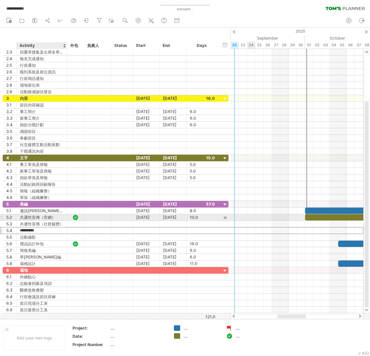
click at [47, 219] on div "共通性宣傳（官網）" at bounding box center [42, 217] width 44 height 6
click at [58, 218] on input "*********" at bounding box center [42, 217] width 44 height 6
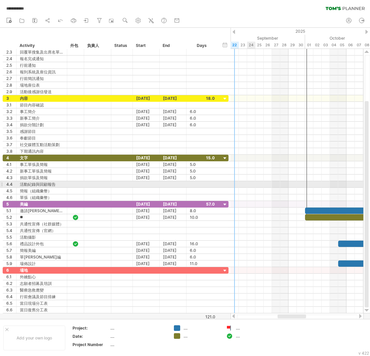
type input "*"
type input "****"
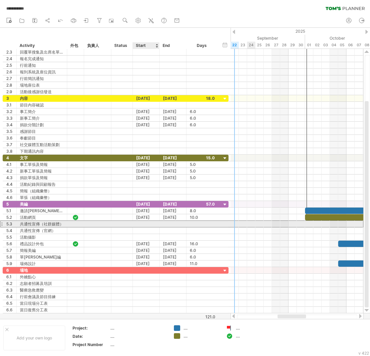
click at [142, 225] on div at bounding box center [146, 224] width 27 height 6
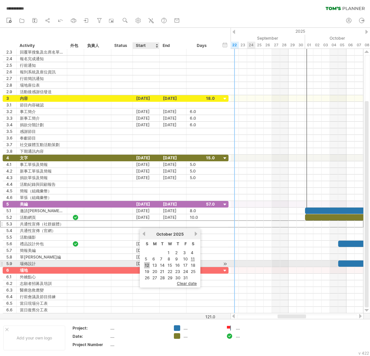
click at [146, 264] on link "12" at bounding box center [147, 265] width 6 height 6
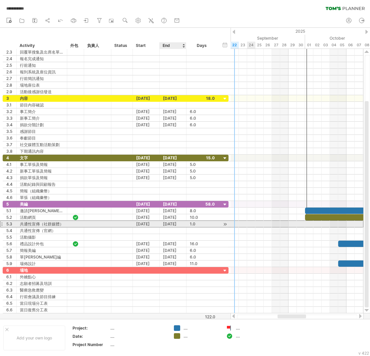
click at [168, 226] on div "[DATE]" at bounding box center [173, 224] width 27 height 6
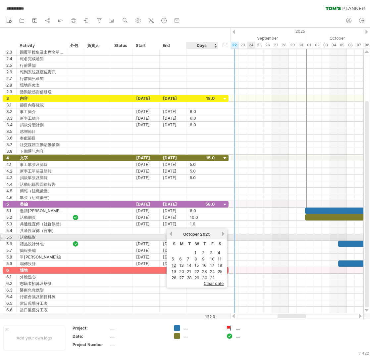
click at [220, 235] on link "next" at bounding box center [222, 234] width 5 height 5
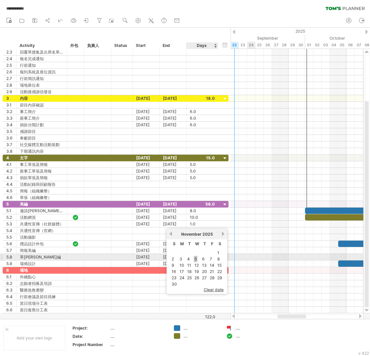
click at [194, 257] on link "5" at bounding box center [196, 259] width 4 height 6
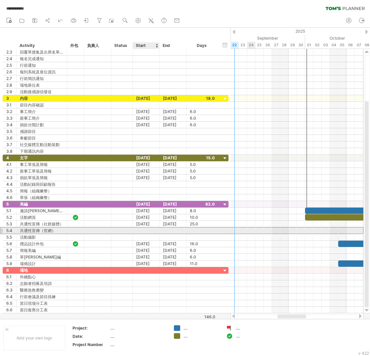
click at [153, 233] on div at bounding box center [146, 231] width 27 height 6
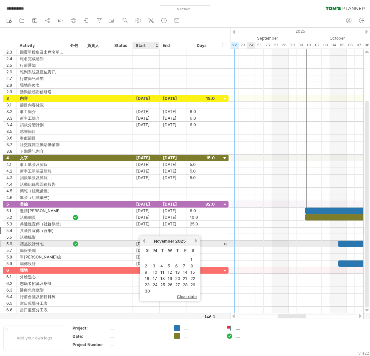
click at [144, 241] on link "previous" at bounding box center [143, 241] width 5 height 5
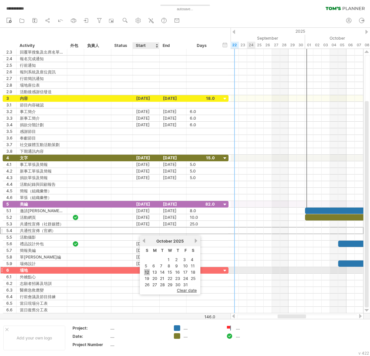
click at [148, 269] on link "12" at bounding box center [147, 272] width 6 height 6
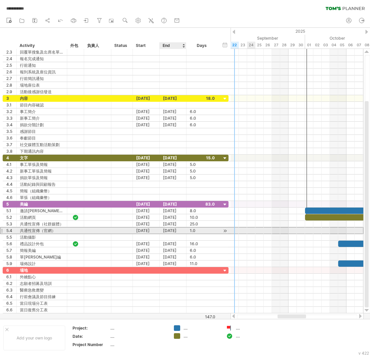
click at [167, 233] on div "[DATE]" at bounding box center [173, 231] width 27 height 6
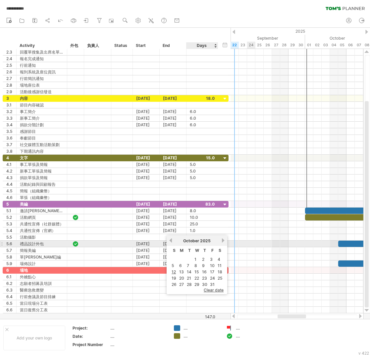
click at [220, 242] on link "next" at bounding box center [222, 240] width 5 height 5
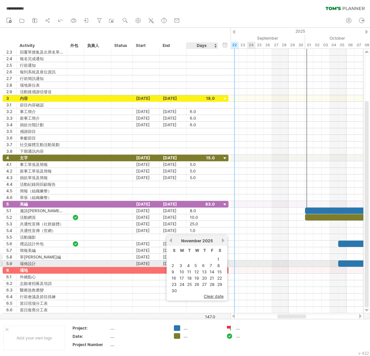
drag, startPoint x: 194, startPoint y: 264, endPoint x: 174, endPoint y: 256, distance: 21.6
click at [194, 264] on link "5" at bounding box center [196, 266] width 4 height 6
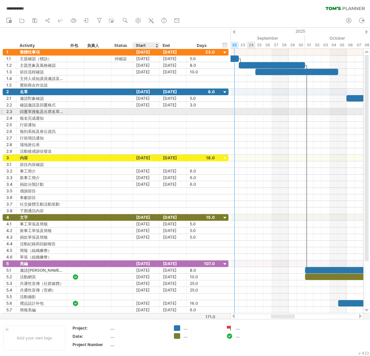
click at [143, 113] on div at bounding box center [146, 112] width 27 height 6
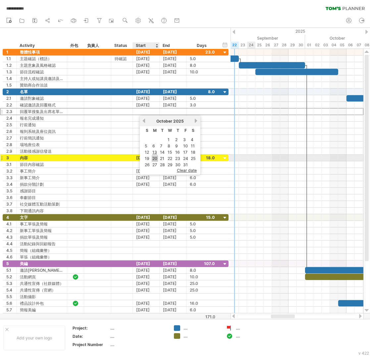
click at [152, 156] on link "20" at bounding box center [155, 159] width 6 height 6
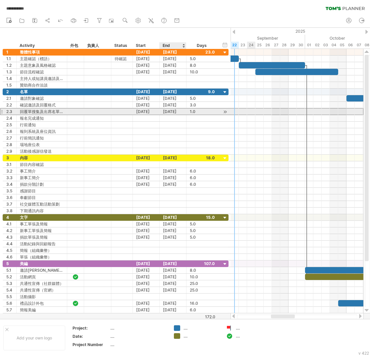
click at [171, 112] on div "[DATE]" at bounding box center [173, 112] width 27 height 6
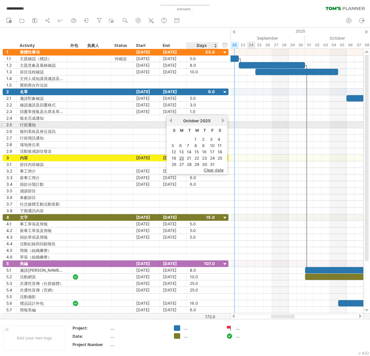
click at [220, 122] on link "next" at bounding box center [222, 120] width 5 height 5
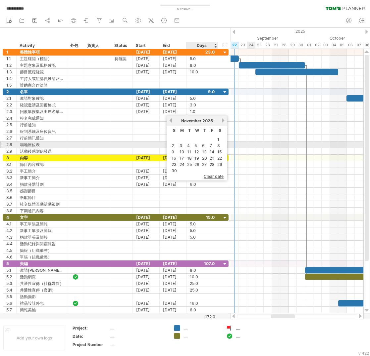
click at [194, 146] on link "5" at bounding box center [196, 146] width 4 height 6
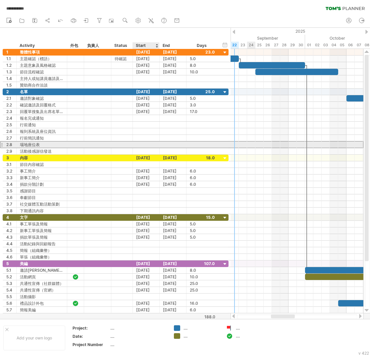
click at [148, 146] on div at bounding box center [146, 145] width 27 height 6
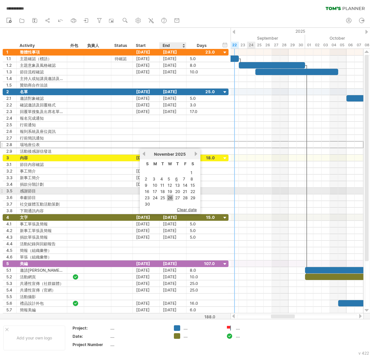
click at [170, 195] on link "26" at bounding box center [170, 198] width 6 height 6
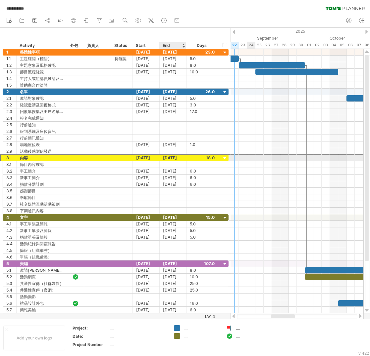
click at [170, 159] on div "[DATE]" at bounding box center [173, 158] width 27 height 6
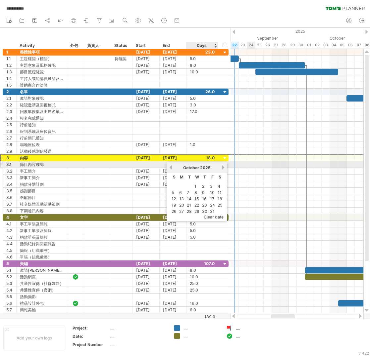
click at [220, 167] on link "next" at bounding box center [222, 167] width 5 height 5
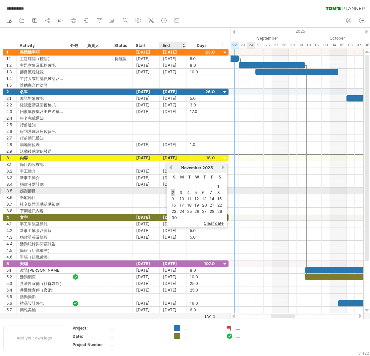
click at [171, 192] on link "2" at bounding box center [173, 193] width 4 height 6
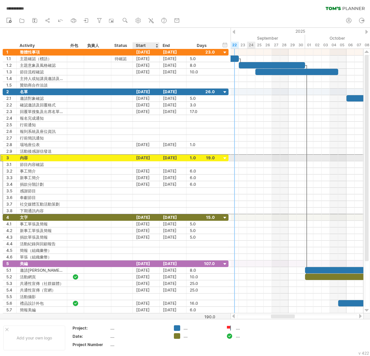
click at [152, 160] on div "[DATE]" at bounding box center [146, 158] width 27 height 6
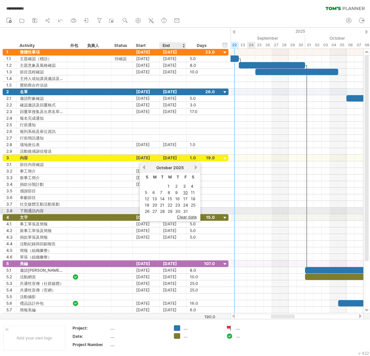
click at [184, 215] on span "clear date" at bounding box center [187, 217] width 20 height 5
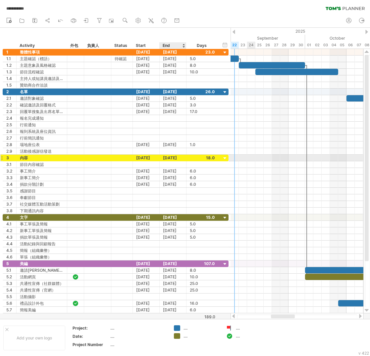
click at [170, 160] on div "[DATE]" at bounding box center [173, 158] width 27 height 6
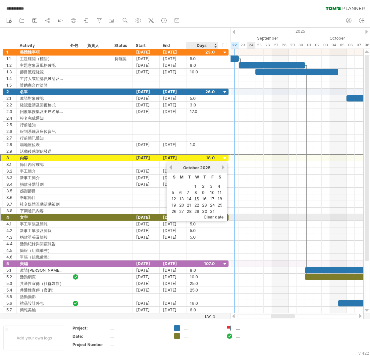
click at [206, 215] on span "clear date" at bounding box center [214, 217] width 20 height 5
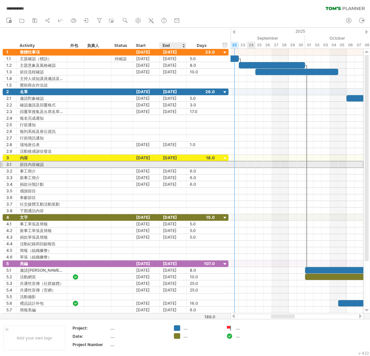
click at [165, 164] on div at bounding box center [173, 164] width 27 height 6
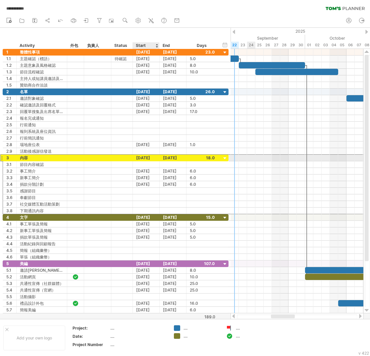
click at [151, 159] on div "[DATE]" at bounding box center [146, 158] width 27 height 6
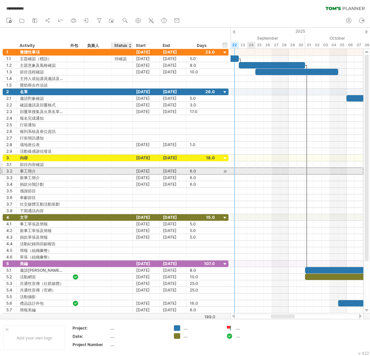
drag, startPoint x: 123, startPoint y: 171, endPoint x: 140, endPoint y: 163, distance: 19.2
click at [123, 170] on div at bounding box center [122, 171] width 15 height 6
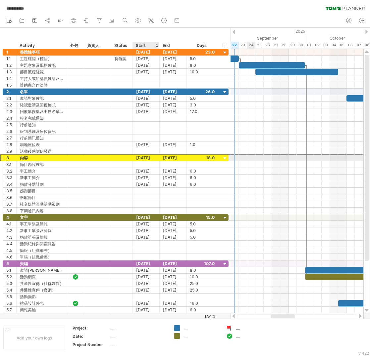
click at [146, 159] on div "[DATE]" at bounding box center [146, 158] width 27 height 6
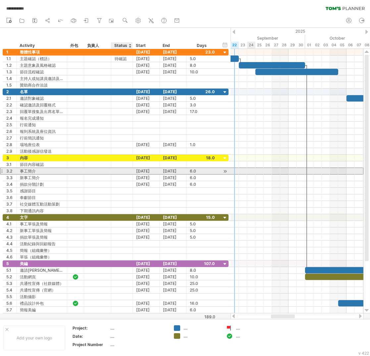
click at [116, 172] on div at bounding box center [122, 171] width 15 height 6
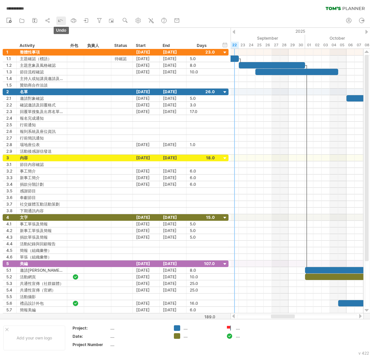
click at [60, 19] on icon at bounding box center [60, 20] width 7 height 7
click at [60, 18] on icon at bounding box center [60, 20] width 7 height 7
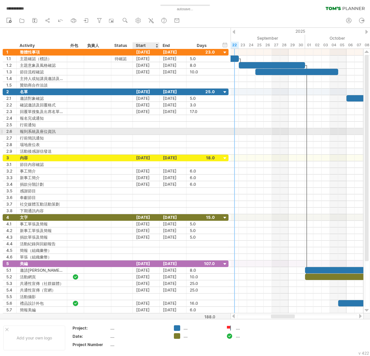
click at [141, 133] on div at bounding box center [146, 131] width 27 height 6
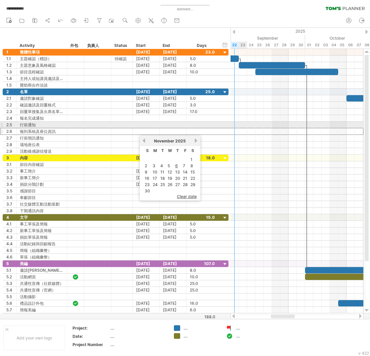
click at [250, 122] on div at bounding box center [296, 125] width 133 height 7
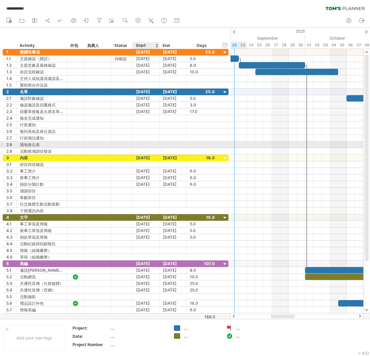
click at [144, 146] on div at bounding box center [146, 145] width 27 height 6
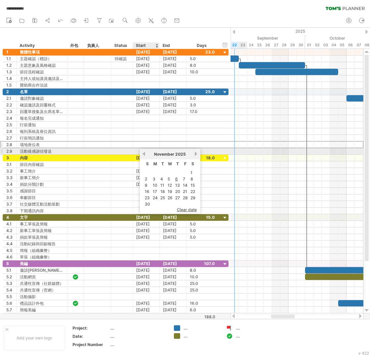
click at [145, 153] on link "previous" at bounding box center [143, 154] width 5 height 5
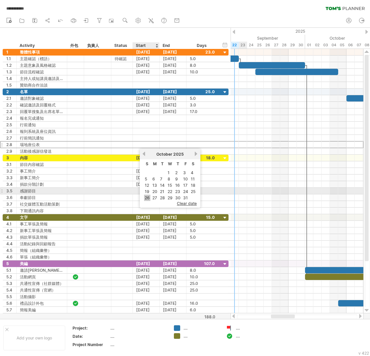
click at [146, 195] on link "26" at bounding box center [147, 198] width 6 height 6
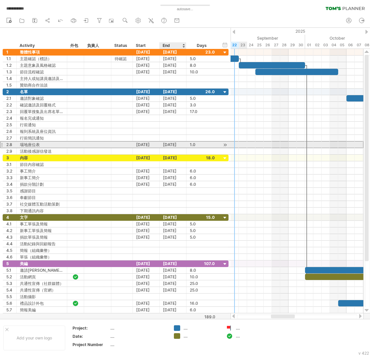
click at [178, 146] on div "[DATE]" at bounding box center [173, 145] width 27 height 6
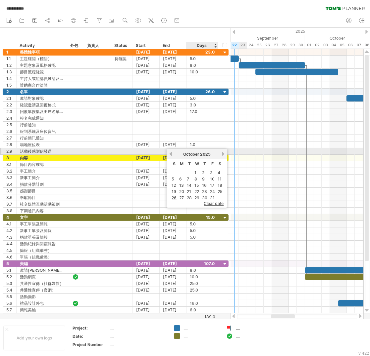
click at [220, 155] on link "next" at bounding box center [222, 154] width 5 height 5
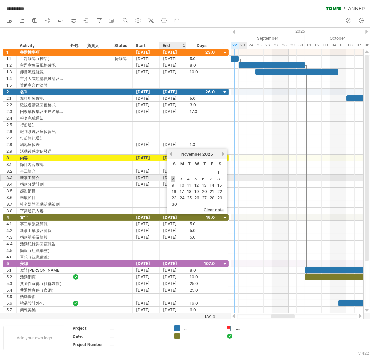
click at [173, 178] on link "2" at bounding box center [173, 179] width 4 height 6
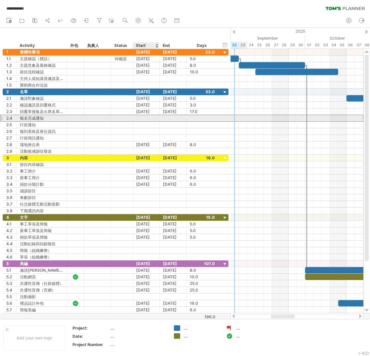
click at [147, 116] on div at bounding box center [146, 118] width 27 height 6
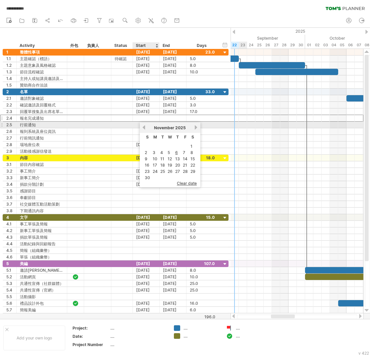
click at [144, 128] on link "previous" at bounding box center [143, 127] width 5 height 5
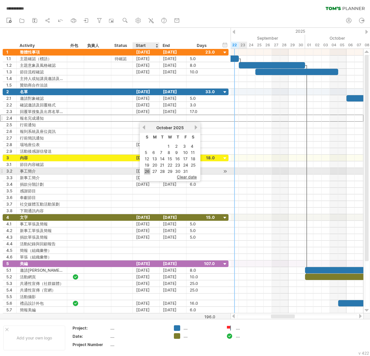
click at [146, 169] on link "26" at bounding box center [147, 171] width 6 height 6
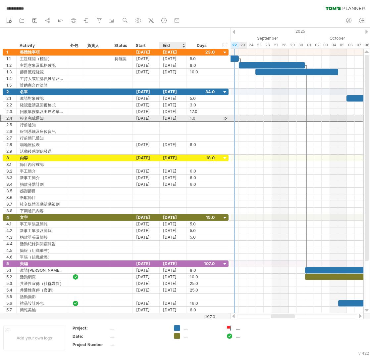
click at [171, 119] on div "[DATE]" at bounding box center [173, 118] width 27 height 6
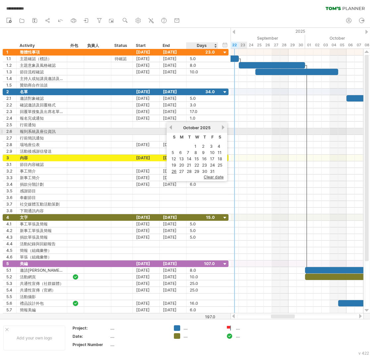
click at [224, 130] on div "previous next [DATE]" at bounding box center [196, 127] width 61 height 11
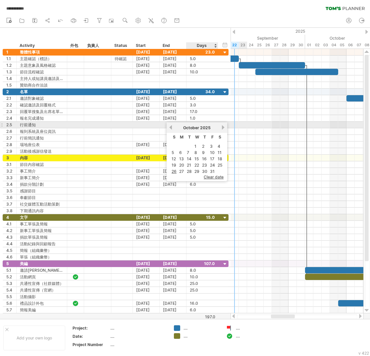
click at [220, 126] on link "next" at bounding box center [222, 127] width 5 height 5
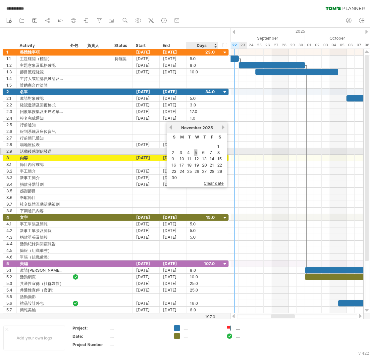
click at [194, 152] on link "5" at bounding box center [196, 153] width 4 height 6
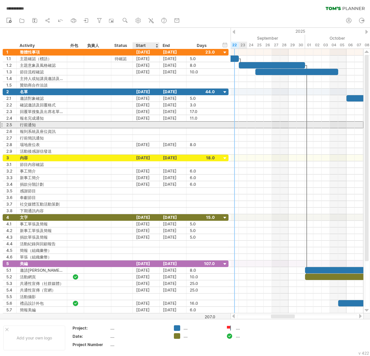
click at [153, 126] on div at bounding box center [146, 125] width 27 height 6
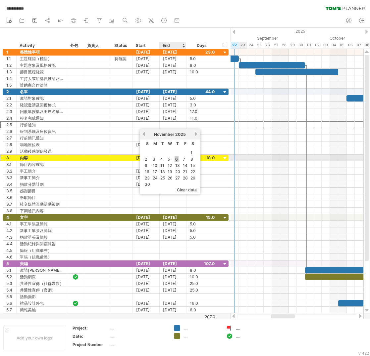
click at [174, 158] on link "6" at bounding box center [176, 159] width 4 height 6
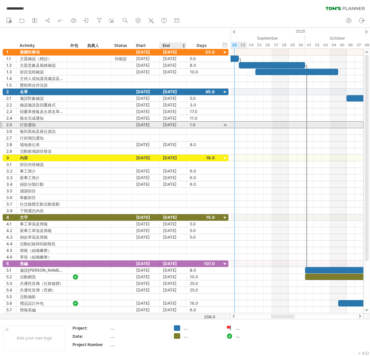
click at [172, 126] on div "[DATE]" at bounding box center [173, 125] width 27 height 6
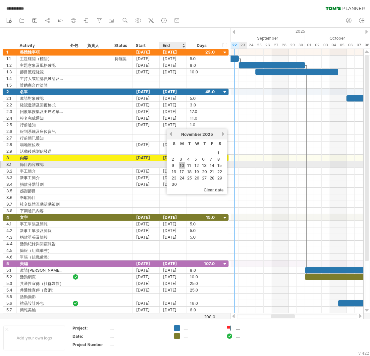
click at [181, 164] on link "10" at bounding box center [182, 165] width 6 height 6
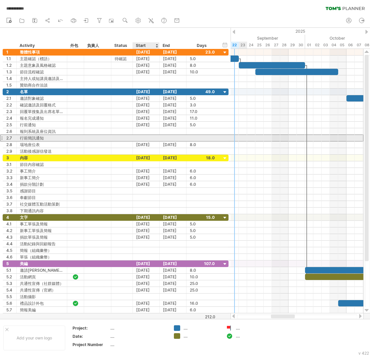
click at [150, 137] on div at bounding box center [146, 138] width 27 height 6
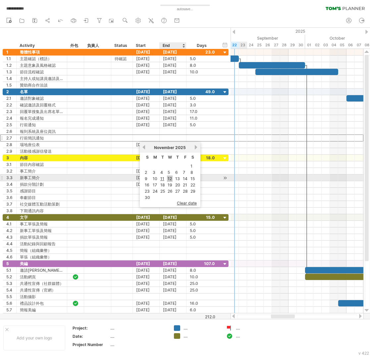
click at [170, 176] on link "12" at bounding box center [170, 179] width 6 height 6
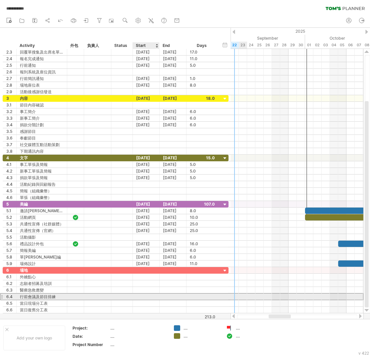
click at [149, 299] on div at bounding box center [146, 297] width 27 height 6
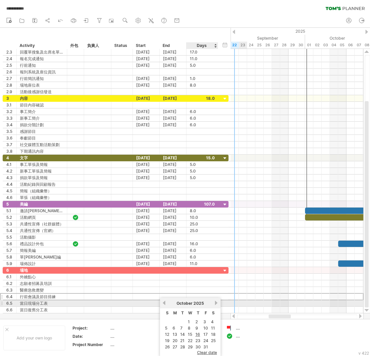
click at [215, 303] on link "next" at bounding box center [216, 303] width 5 height 5
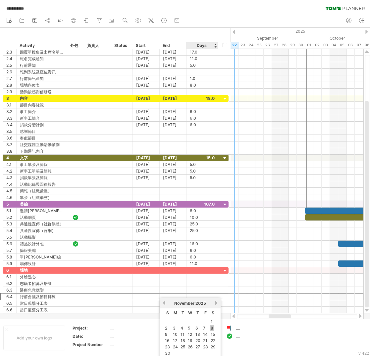
click at [210, 328] on link "8" at bounding box center [212, 328] width 4 height 6
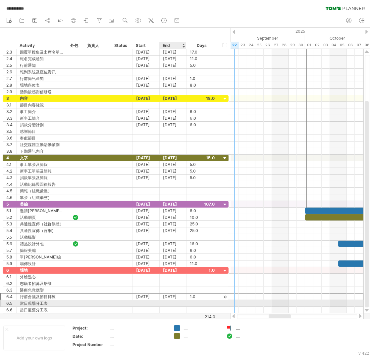
click at [167, 300] on div "[DATE]" at bounding box center [173, 297] width 27 height 6
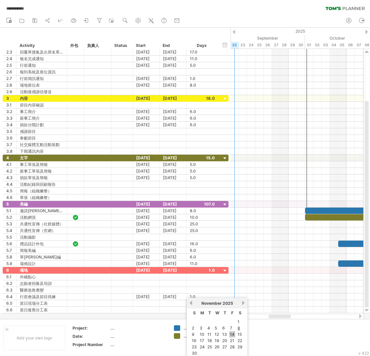
click at [231, 332] on link "14" at bounding box center [232, 335] width 6 height 6
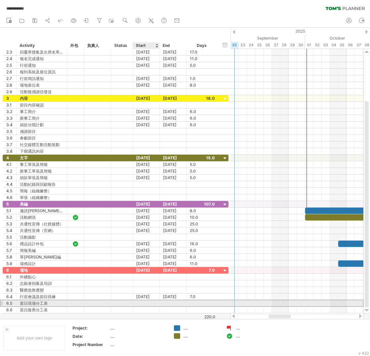
click at [150, 304] on div at bounding box center [146, 303] width 27 height 6
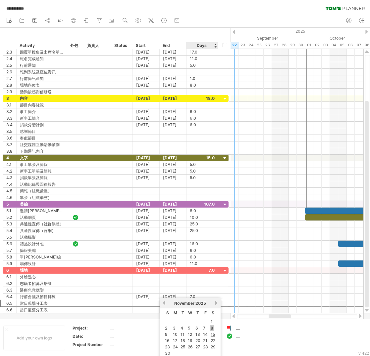
click at [210, 327] on link "8" at bounding box center [212, 328] width 4 height 6
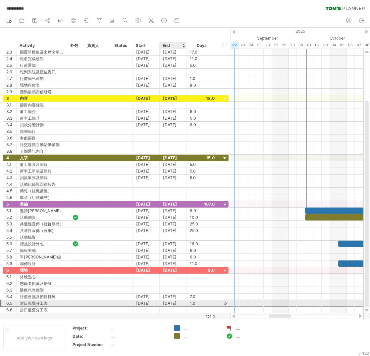
click at [177, 306] on div "[DATE]" at bounding box center [173, 303] width 27 height 6
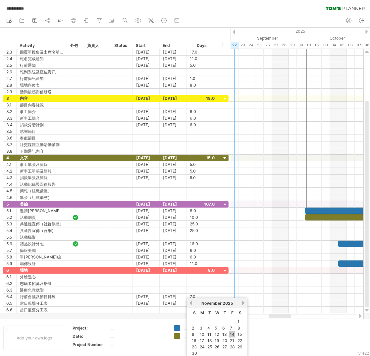
click at [231, 334] on link "14" at bounding box center [232, 335] width 6 height 6
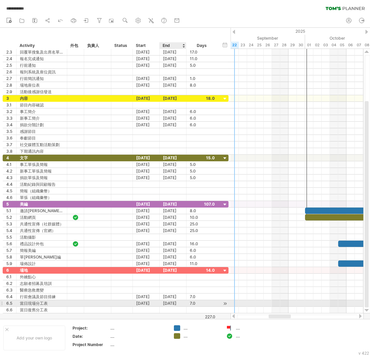
click at [171, 306] on div "[DATE]" at bounding box center [173, 303] width 27 height 6
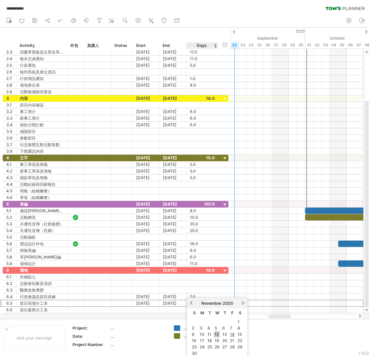
click at [215, 334] on link "12" at bounding box center [217, 335] width 6 height 6
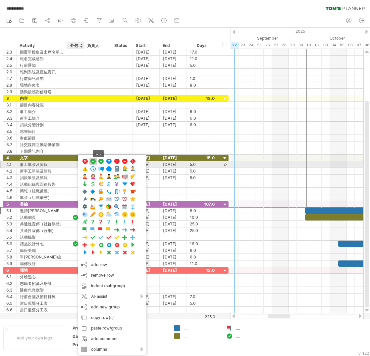
click at [93, 162] on span at bounding box center [93, 162] width 7 height 6
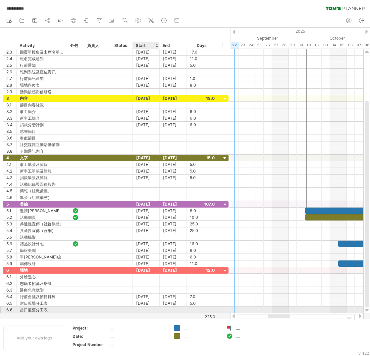
click at [147, 311] on div at bounding box center [146, 310] width 27 height 6
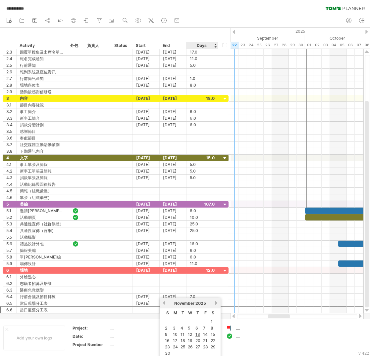
click at [205, 333] on link "14" at bounding box center [205, 335] width 6 height 6
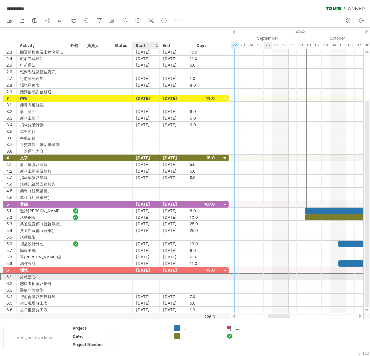
click at [150, 278] on div at bounding box center [146, 277] width 27 height 6
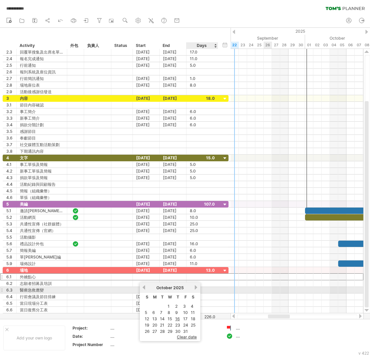
click at [194, 287] on link "next" at bounding box center [196, 287] width 5 height 5
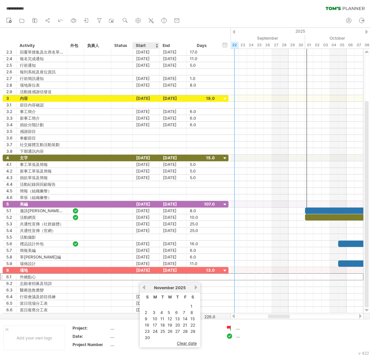
click at [152, 318] on link "10" at bounding box center [155, 319] width 6 height 6
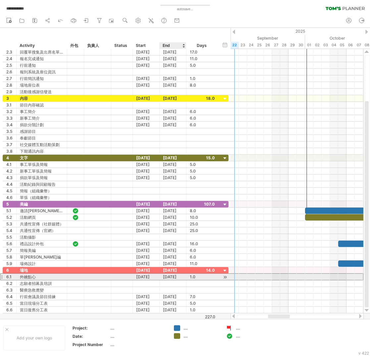
click at [171, 276] on div "[DATE]" at bounding box center [173, 277] width 27 height 6
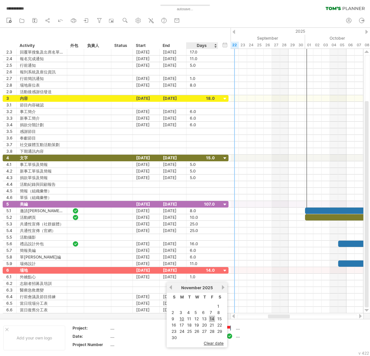
click at [210, 318] on link "14" at bounding box center [212, 319] width 6 height 6
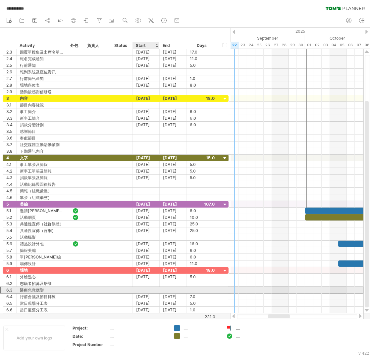
click at [151, 293] on div at bounding box center [146, 290] width 27 height 6
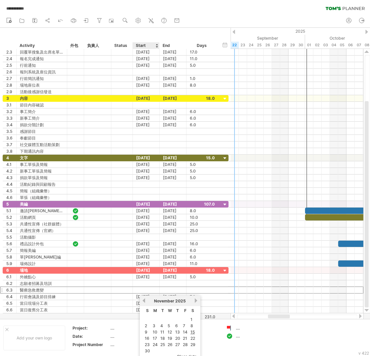
drag, startPoint x: 156, startPoint y: 329, endPoint x: 155, endPoint y: 324, distance: 4.7
click at [156, 329] on link "10" at bounding box center [155, 332] width 6 height 6
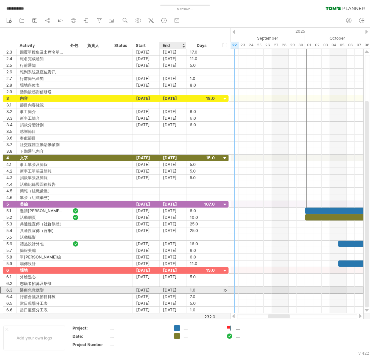
click at [165, 292] on div "[DATE]" at bounding box center [173, 290] width 27 height 6
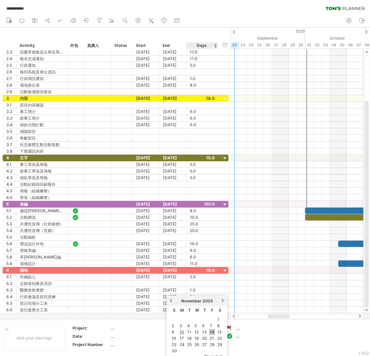
click at [213, 330] on link "14" at bounding box center [212, 332] width 6 height 6
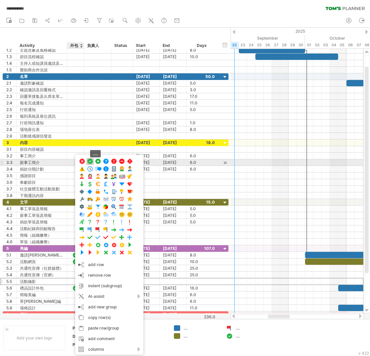
click at [89, 160] on span at bounding box center [90, 162] width 7 height 6
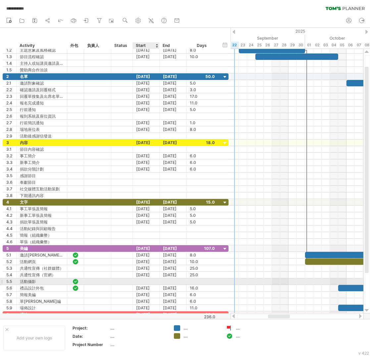
click at [147, 283] on div at bounding box center [146, 282] width 27 height 6
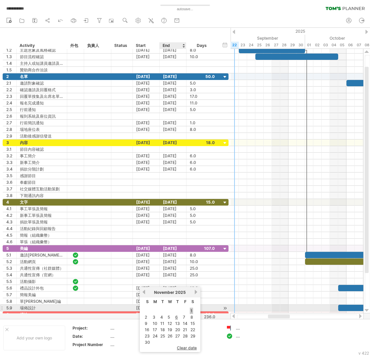
click at [190, 308] on link "1" at bounding box center [191, 311] width 3 height 6
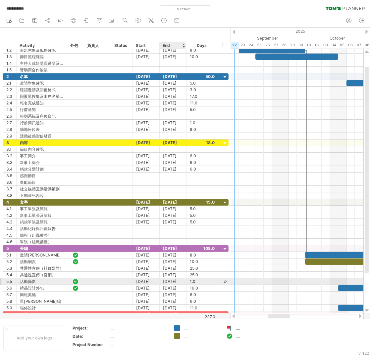
click at [174, 284] on div "[DATE]" at bounding box center [173, 282] width 27 height 6
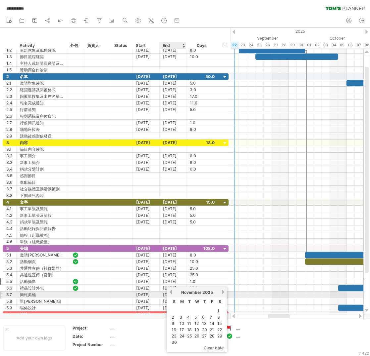
click at [169, 293] on link "previous" at bounding box center [170, 292] width 5 height 5
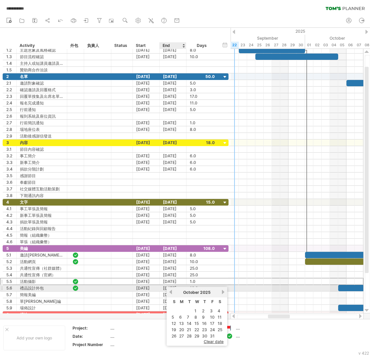
click at [171, 290] on link "previous" at bounding box center [170, 292] width 5 height 5
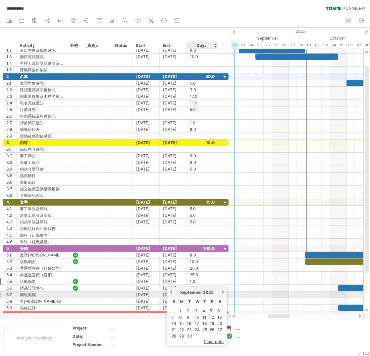
click at [220, 294] on link "next" at bounding box center [222, 292] width 5 height 5
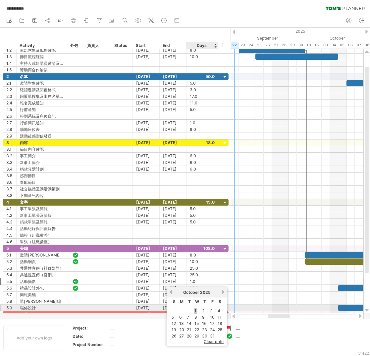
click at [194, 309] on link "1" at bounding box center [195, 311] width 3 height 6
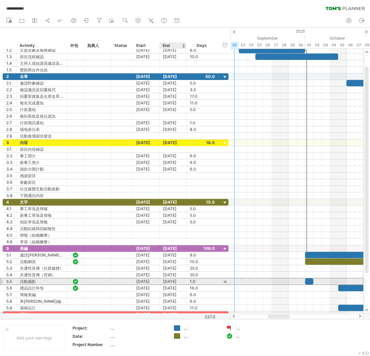
click at [171, 284] on div "[DATE]" at bounding box center [173, 282] width 27 height 6
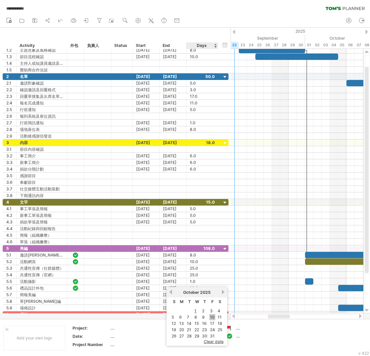
click at [211, 316] on link "10" at bounding box center [212, 317] width 6 height 6
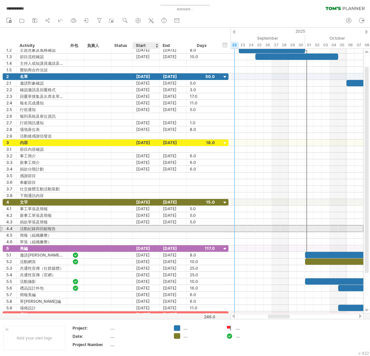
click at [149, 230] on div at bounding box center [146, 229] width 27 height 6
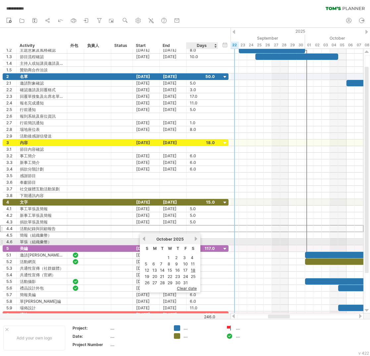
click at [192, 240] on div "[DATE]" at bounding box center [170, 239] width 48 height 5
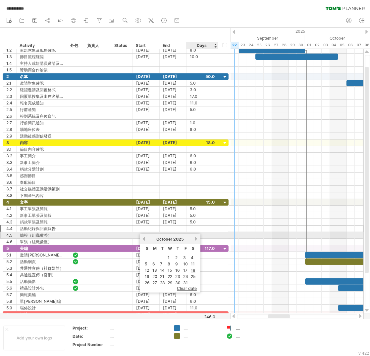
click at [194, 238] on link "next" at bounding box center [196, 239] width 5 height 5
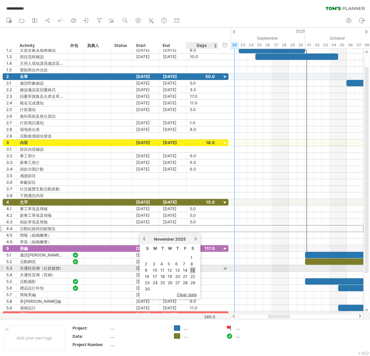
click at [191, 267] on link "15" at bounding box center [193, 270] width 6 height 6
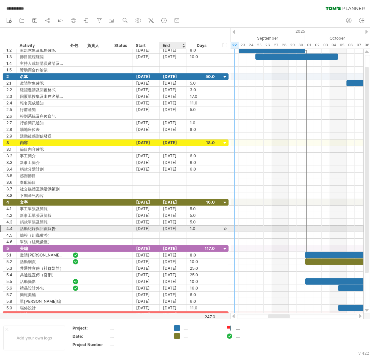
click at [169, 231] on div "[DATE]" at bounding box center [173, 229] width 27 height 6
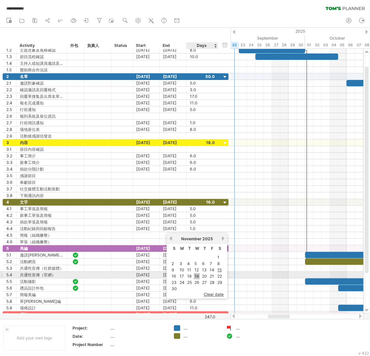
click at [197, 276] on link "19" at bounding box center [197, 276] width 6 height 6
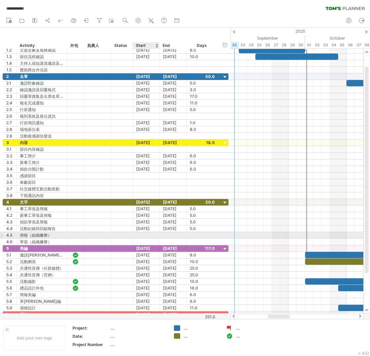
click at [149, 238] on div at bounding box center [146, 235] width 27 height 6
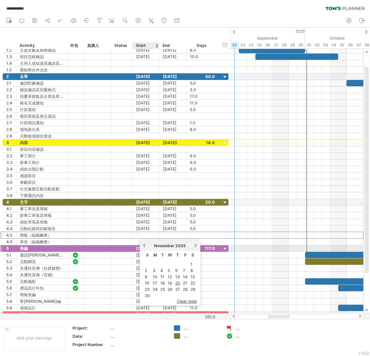
click at [146, 246] on div "[DATE]" at bounding box center [170, 246] width 48 height 5
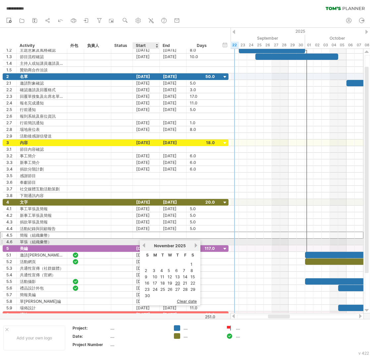
click at [144, 245] on link "previous" at bounding box center [143, 245] width 5 height 5
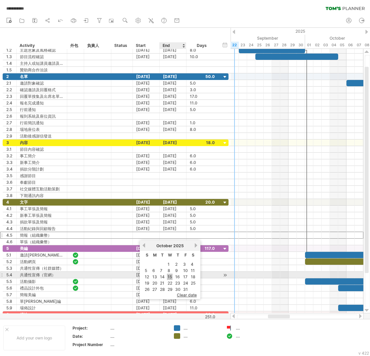
click at [167, 275] on link "15" at bounding box center [170, 277] width 6 height 6
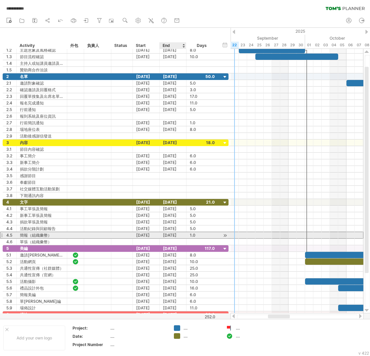
click at [176, 236] on div "[DATE]" at bounding box center [173, 235] width 27 height 6
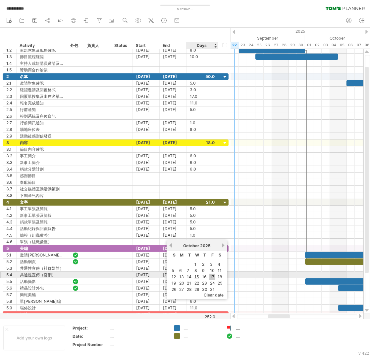
click at [210, 275] on link "17" at bounding box center [212, 277] width 6 height 6
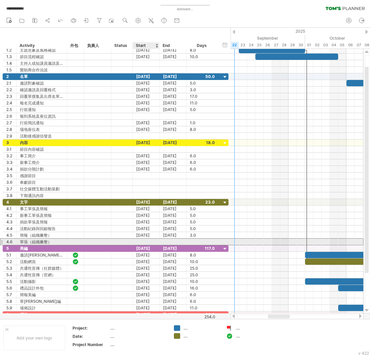
click at [145, 243] on div at bounding box center [146, 242] width 27 height 6
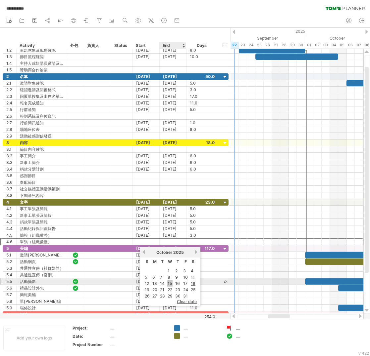
drag, startPoint x: 169, startPoint y: 281, endPoint x: 171, endPoint y: 253, distance: 27.9
click at [168, 281] on link "15" at bounding box center [170, 284] width 6 height 6
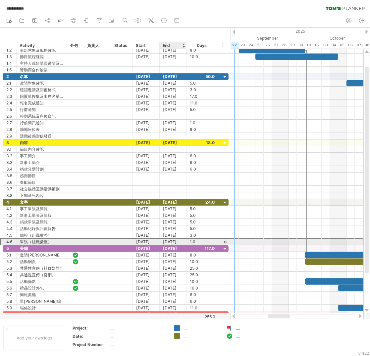
click at [175, 243] on div "[DATE]" at bounding box center [173, 242] width 27 height 6
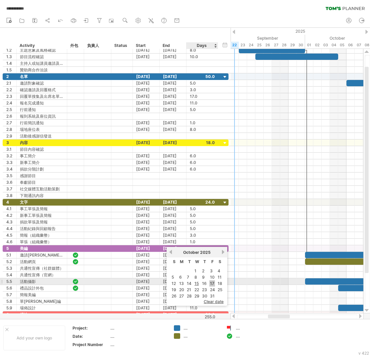
drag, startPoint x: 210, startPoint y: 280, endPoint x: 206, endPoint y: 276, distance: 6.4
click at [209, 281] on link "17" at bounding box center [212, 284] width 6 height 6
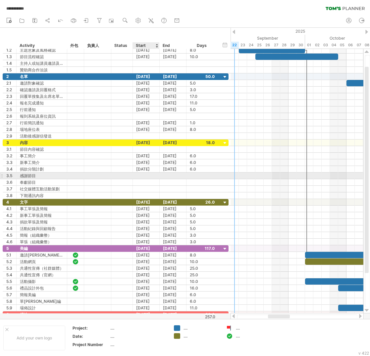
click at [149, 173] on div "3.5 **** 感謝節目" at bounding box center [116, 176] width 226 height 7
click at [147, 176] on div at bounding box center [146, 176] width 27 height 6
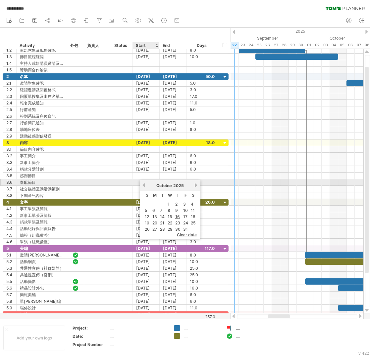
click at [146, 184] on div "[DATE]" at bounding box center [170, 185] width 48 height 5
click at [145, 185] on link "previous" at bounding box center [143, 185] width 5 height 5
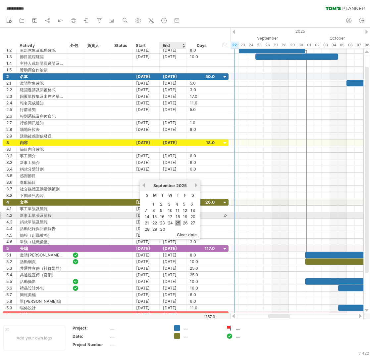
click at [175, 220] on link "25" at bounding box center [178, 223] width 6 height 6
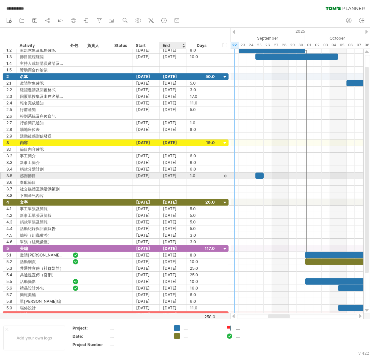
click at [172, 177] on div "[DATE]" at bounding box center [173, 176] width 27 height 6
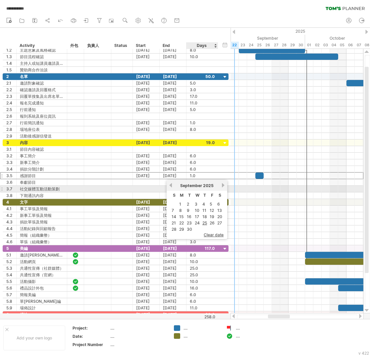
click at [222, 186] on link "next" at bounding box center [222, 185] width 5 height 5
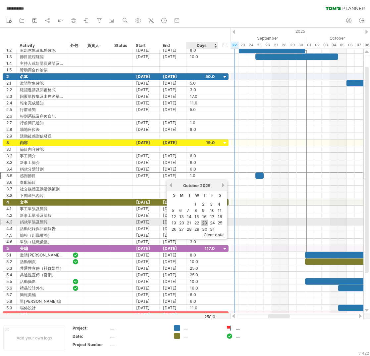
click at [204, 221] on link "23" at bounding box center [204, 223] width 6 height 6
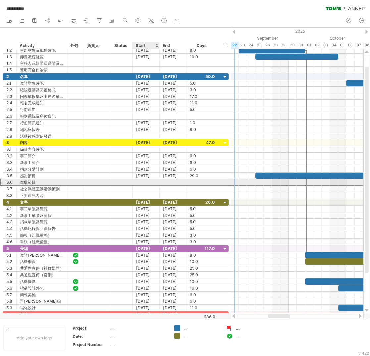
click at [152, 184] on div at bounding box center [146, 182] width 27 height 6
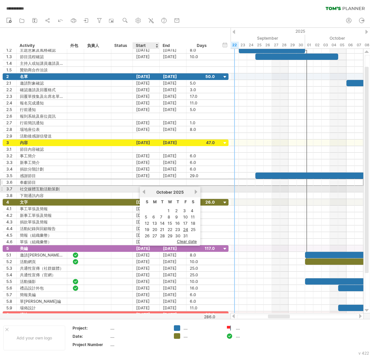
click at [144, 191] on link "previous" at bounding box center [143, 192] width 5 height 5
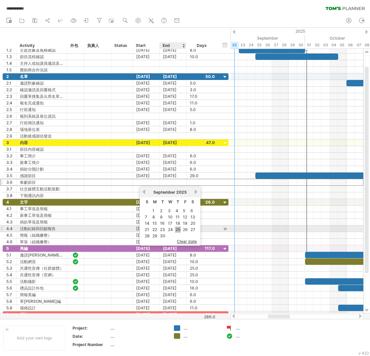
click at [176, 228] on link "25" at bounding box center [178, 230] width 6 height 6
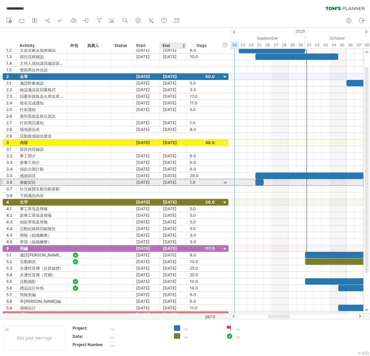
click at [180, 183] on div "[DATE]" at bounding box center [173, 182] width 27 height 6
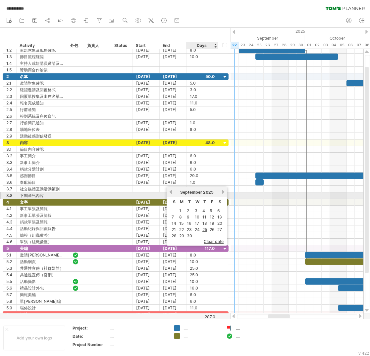
click at [220, 193] on link "next" at bounding box center [222, 192] width 5 height 5
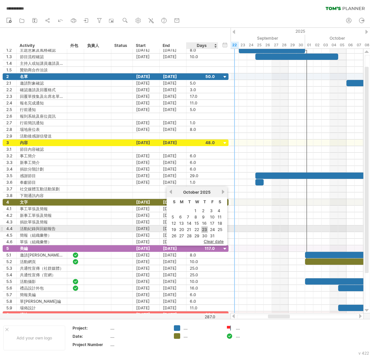
click at [204, 227] on link "23" at bounding box center [204, 230] width 6 height 6
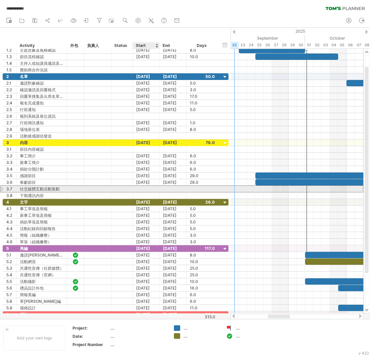
click at [147, 189] on div at bounding box center [146, 189] width 27 height 6
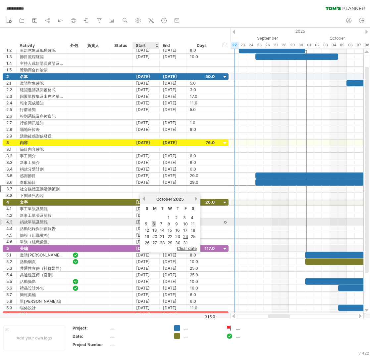
click at [153, 222] on link "6" at bounding box center [154, 224] width 4 height 6
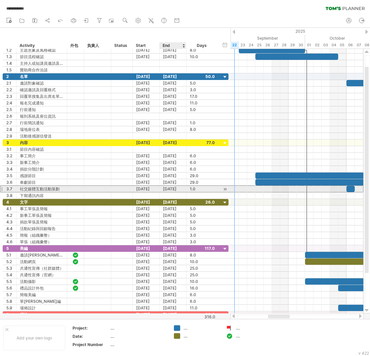
click at [177, 191] on div "[DATE]" at bounding box center [173, 189] width 27 height 6
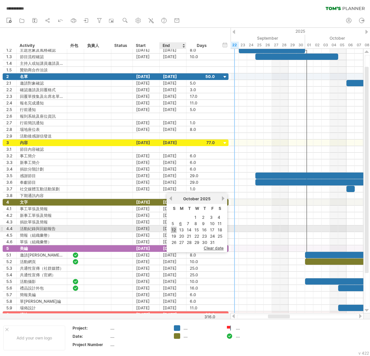
click at [172, 228] on link "12" at bounding box center [174, 230] width 6 height 6
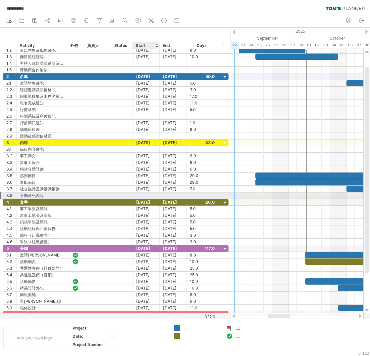
click at [144, 197] on div at bounding box center [146, 196] width 27 height 6
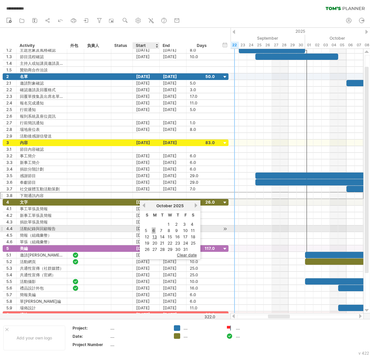
click at [153, 228] on link "6" at bounding box center [154, 231] width 4 height 6
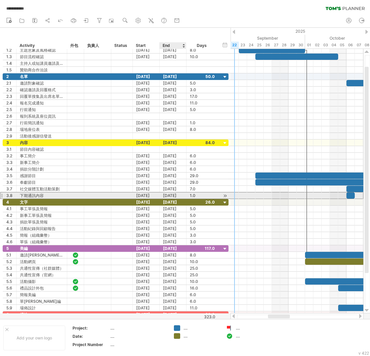
click at [173, 198] on div "[DATE]" at bounding box center [173, 196] width 27 height 6
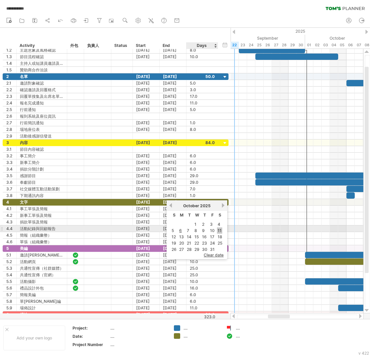
click at [218, 229] on link "11" at bounding box center [219, 231] width 5 height 6
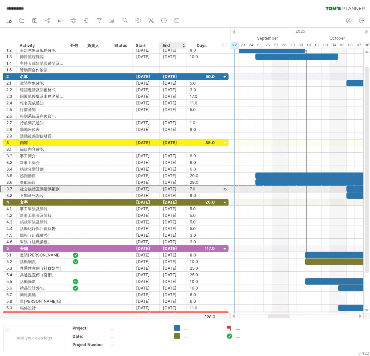
click at [165, 189] on div "[DATE]" at bounding box center [173, 189] width 27 height 6
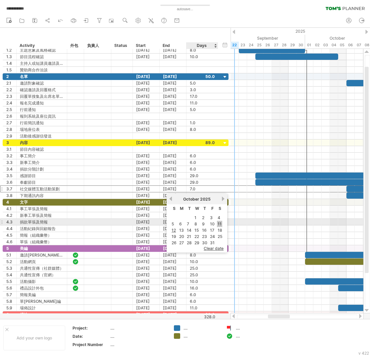
click at [217, 222] on link "11" at bounding box center [219, 224] width 5 height 6
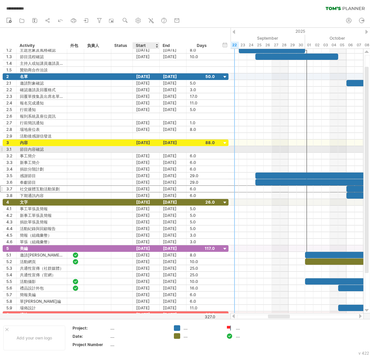
click at [148, 152] on div at bounding box center [146, 149] width 27 height 6
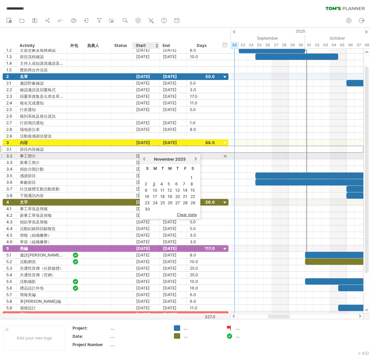
click at [144, 159] on link "previous" at bounding box center [143, 159] width 5 height 5
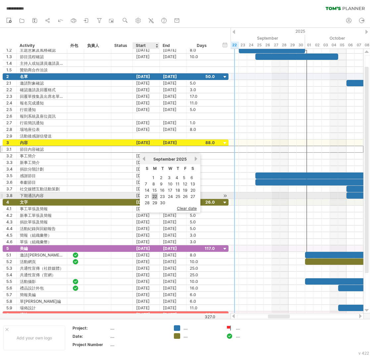
click at [156, 194] on link "22" at bounding box center [155, 197] width 6 height 6
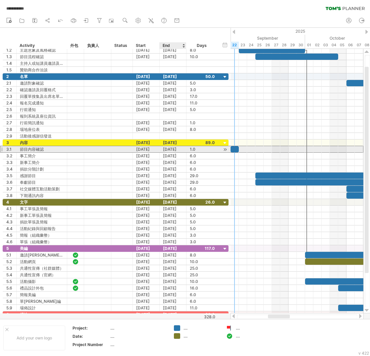
click at [171, 152] on div "[DATE]" at bounding box center [173, 149] width 27 height 6
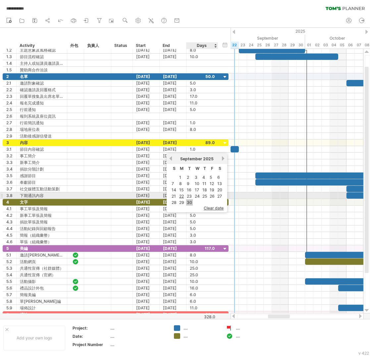
click at [190, 200] on link "30" at bounding box center [189, 203] width 7 height 6
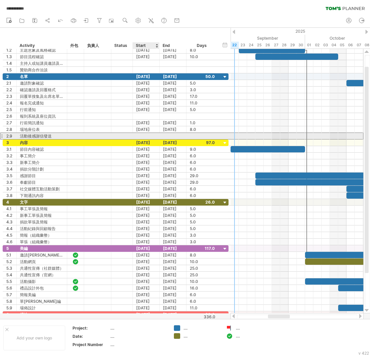
click at [147, 134] on div at bounding box center [146, 136] width 27 height 6
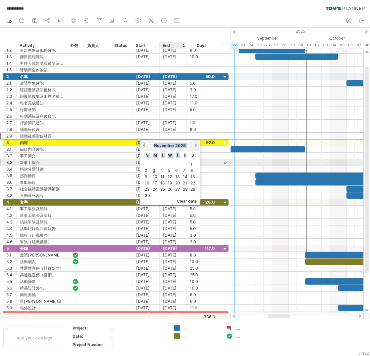
drag, startPoint x: 194, startPoint y: 146, endPoint x: 187, endPoint y: 152, distance: 8.4
click at [187, 152] on div "previous next [DATE] S M T W T F S 1 2 3 4 5 6 7 8 9 10 11 12 13 14 15 16 17 18…" at bounding box center [170, 170] width 61 height 60
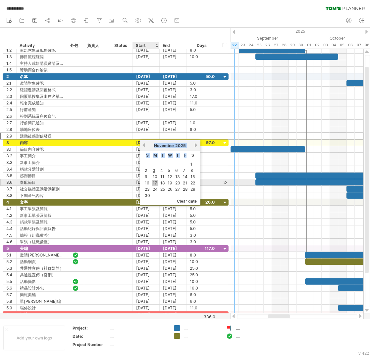
click at [152, 182] on link "17" at bounding box center [155, 183] width 6 height 6
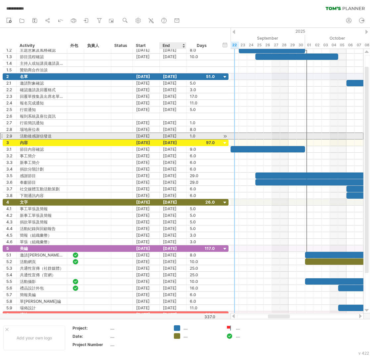
click at [175, 136] on div "[DATE]" at bounding box center [173, 136] width 27 height 6
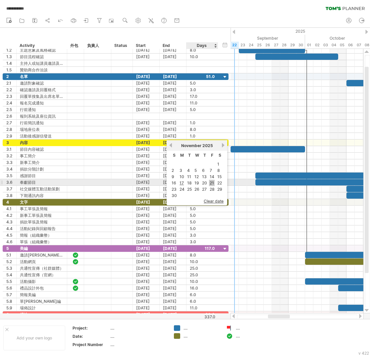
click at [211, 181] on link "21" at bounding box center [212, 183] width 6 height 6
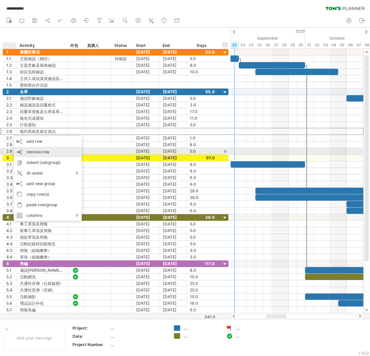
click at [44, 153] on span "remove row" at bounding box center [37, 152] width 23 height 5
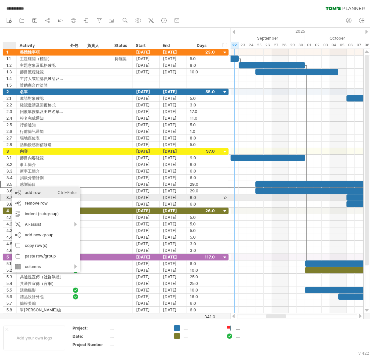
click at [32, 195] on div "add row Ctrl+Enter Cmd+Enter" at bounding box center [46, 193] width 68 height 11
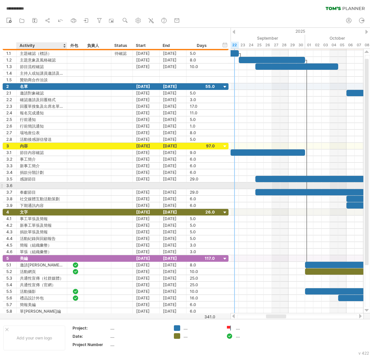
click at [35, 186] on div at bounding box center [42, 186] width 44 height 6
type input "****"
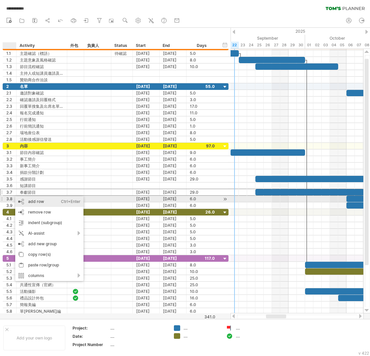
click at [27, 200] on div "add row Ctrl+Enter Cmd+Enter" at bounding box center [49, 202] width 68 height 11
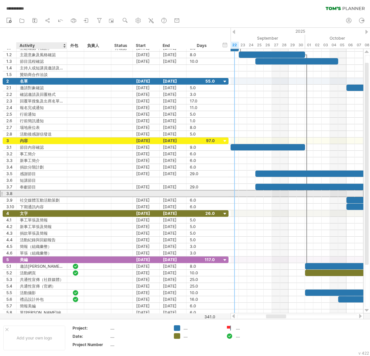
click at [32, 194] on div at bounding box center [42, 194] width 44 height 6
type input "*"
type input "****"
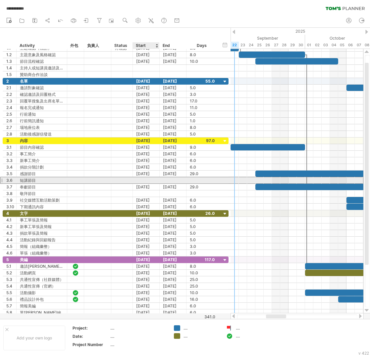
click at [151, 179] on div at bounding box center [146, 180] width 27 height 6
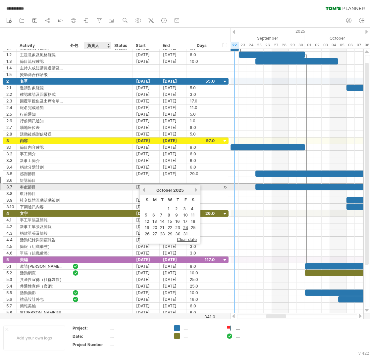
click at [112, 190] on div at bounding box center [122, 187] width 22 height 6
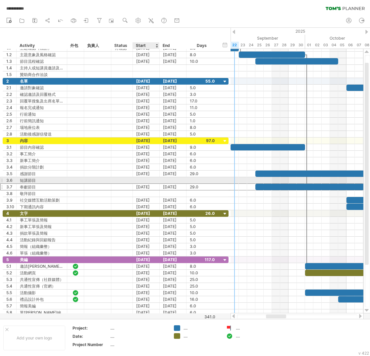
click at [145, 181] on div at bounding box center [146, 180] width 27 height 6
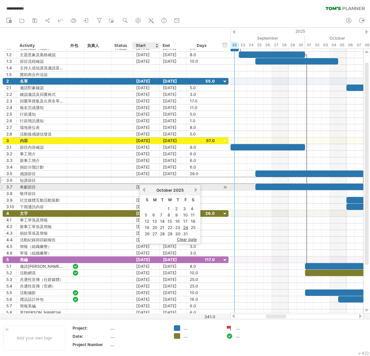
click at [144, 191] on link "previous" at bounding box center [143, 190] width 5 height 5
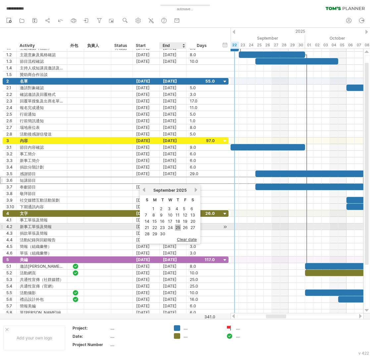
click at [175, 226] on link "25" at bounding box center [178, 228] width 6 height 6
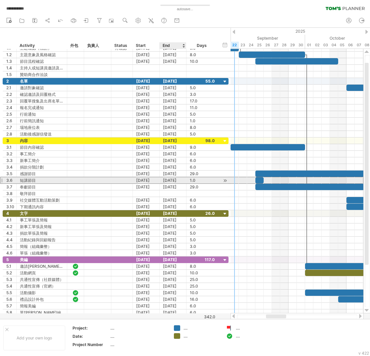
click at [180, 180] on div "[DATE]" at bounding box center [173, 180] width 27 height 6
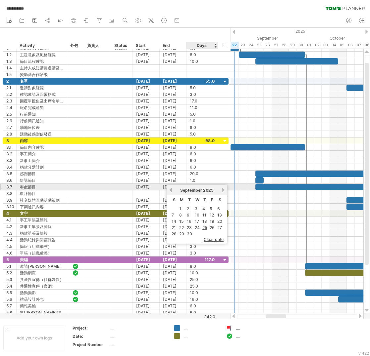
click at [220, 189] on link "next" at bounding box center [222, 190] width 5 height 5
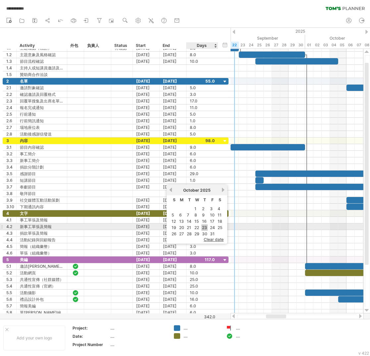
click at [203, 225] on link "23" at bounding box center [204, 228] width 6 height 6
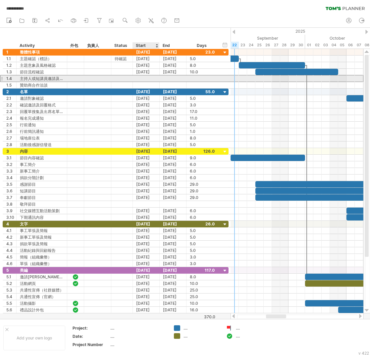
click at [145, 79] on div at bounding box center [146, 78] width 27 height 6
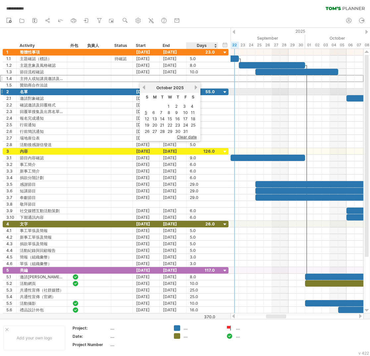
click at [194, 89] on link "next" at bounding box center [196, 87] width 5 height 5
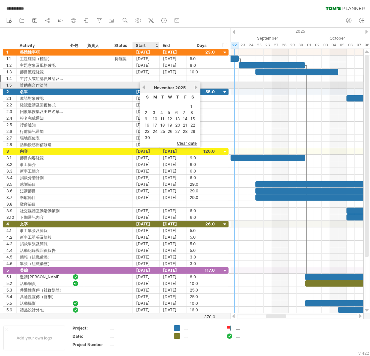
click at [143, 88] on link "previous" at bounding box center [143, 87] width 5 height 5
click at [142, 87] on link "previous" at bounding box center [143, 87] width 5 height 5
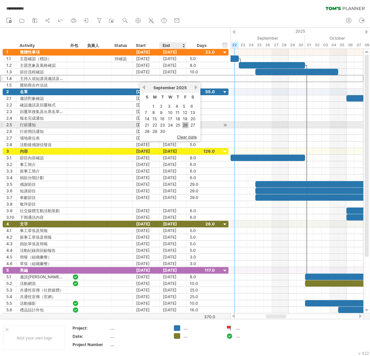
click at [182, 124] on link "26" at bounding box center [185, 125] width 6 height 6
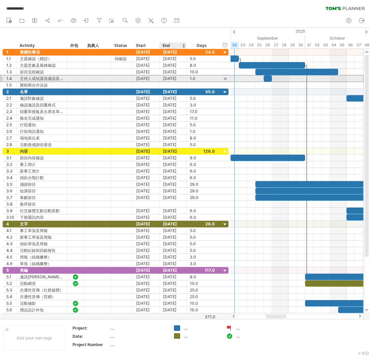
click at [177, 78] on div "[DATE]" at bounding box center [173, 78] width 27 height 6
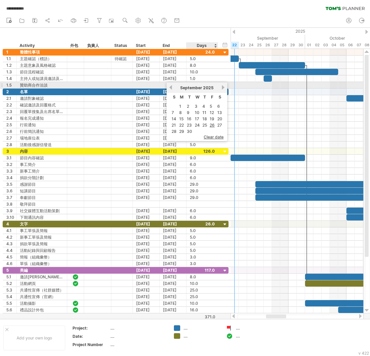
click at [221, 87] on link "next" at bounding box center [222, 87] width 5 height 5
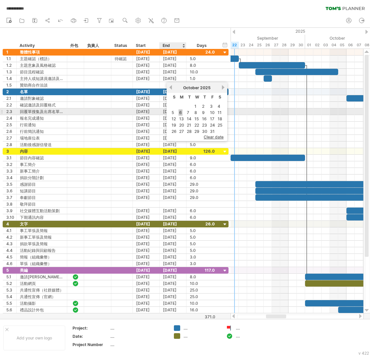
click at [179, 111] on link "6" at bounding box center [180, 113] width 4 height 6
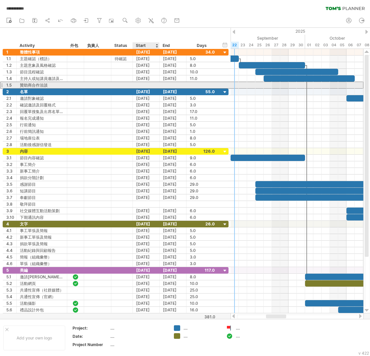
click at [150, 84] on div at bounding box center [146, 85] width 27 height 6
click at [123, 85] on div at bounding box center [122, 85] width 15 height 6
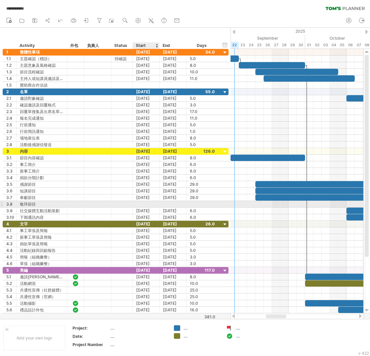
click at [152, 205] on div at bounding box center [146, 204] width 27 height 6
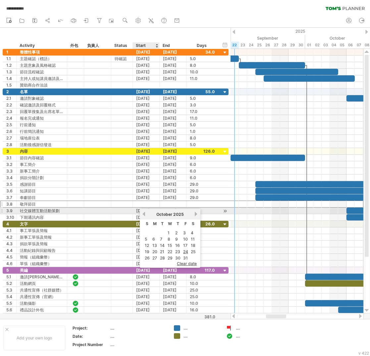
click at [144, 214] on link "previous" at bounding box center [143, 214] width 5 height 5
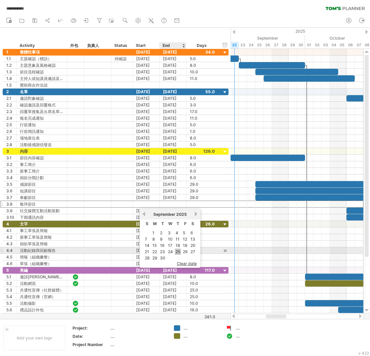
click at [177, 249] on link "25" at bounding box center [178, 252] width 6 height 6
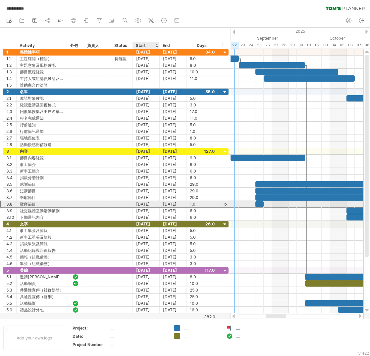
click at [147, 206] on div "[DATE]" at bounding box center [146, 204] width 27 height 6
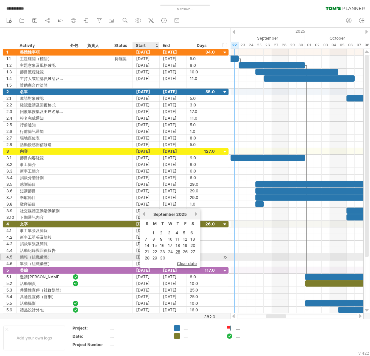
click at [154, 256] on link "29" at bounding box center [155, 258] width 6 height 6
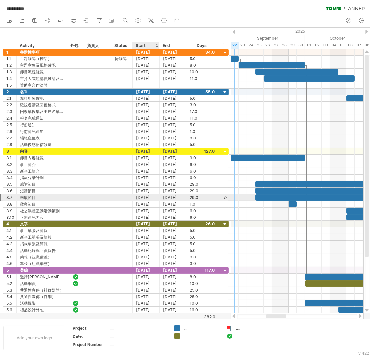
click at [152, 199] on div "[DATE]" at bounding box center [146, 198] width 27 height 6
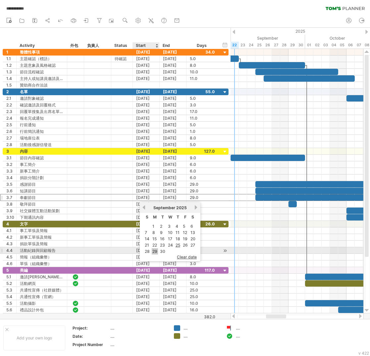
click at [155, 249] on link "29" at bounding box center [155, 252] width 6 height 6
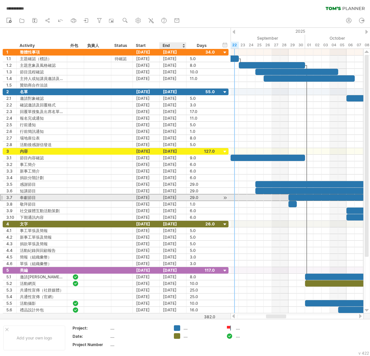
click at [169, 200] on div "[DATE]" at bounding box center [173, 198] width 27 height 6
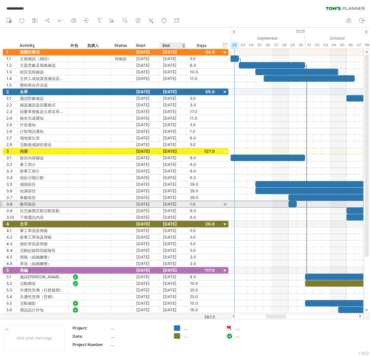
click at [165, 204] on div "[DATE]" at bounding box center [173, 204] width 27 height 6
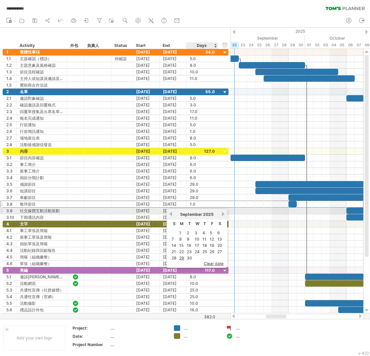
click at [220, 214] on link "next" at bounding box center [222, 214] width 5 height 5
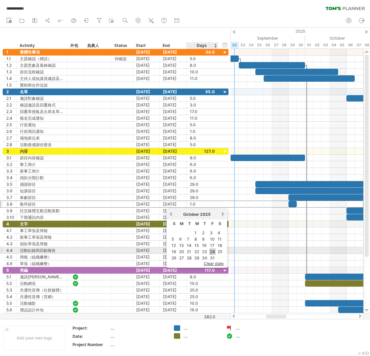
click at [212, 249] on link "24" at bounding box center [212, 252] width 6 height 6
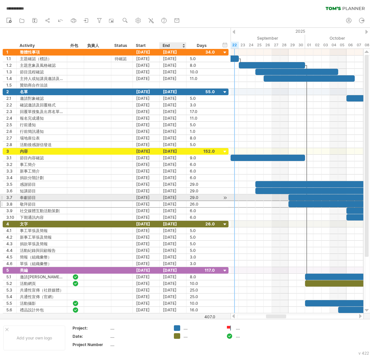
click at [173, 200] on div "[DATE]" at bounding box center [173, 198] width 27 height 6
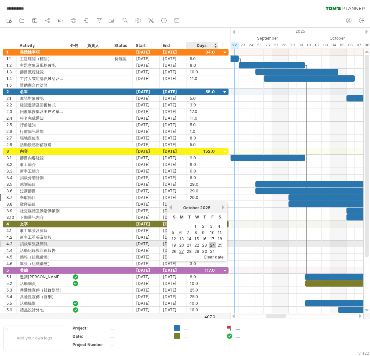
click at [210, 245] on link "24" at bounding box center [212, 245] width 6 height 6
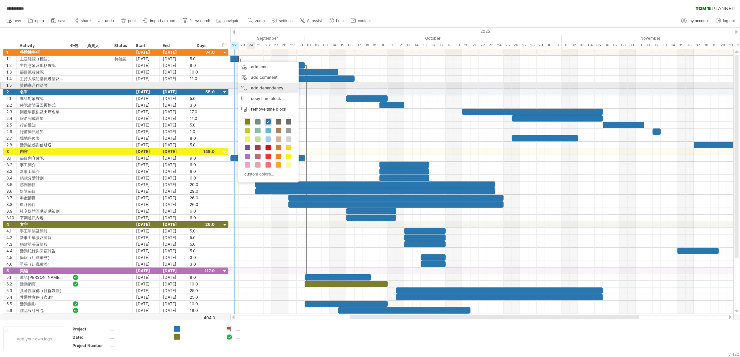
click at [287, 87] on div "add dependency You can use dependencies when you require tasks to be done in a …" at bounding box center [268, 88] width 61 height 11
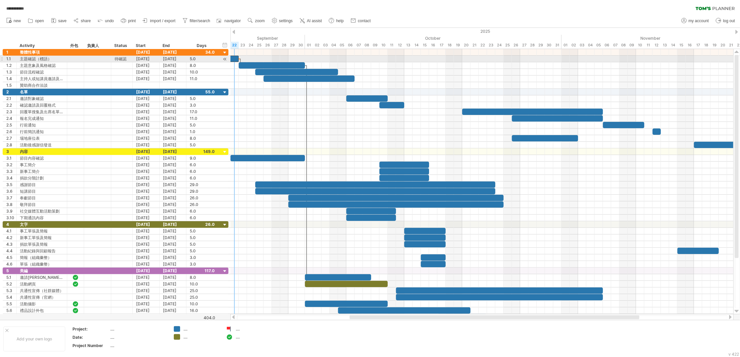
click at [236, 62] on div "要跟" at bounding box center [217, 59] width 41 height 6
click at [343, 57] on link "close" at bounding box center [339, 54] width 22 height 12
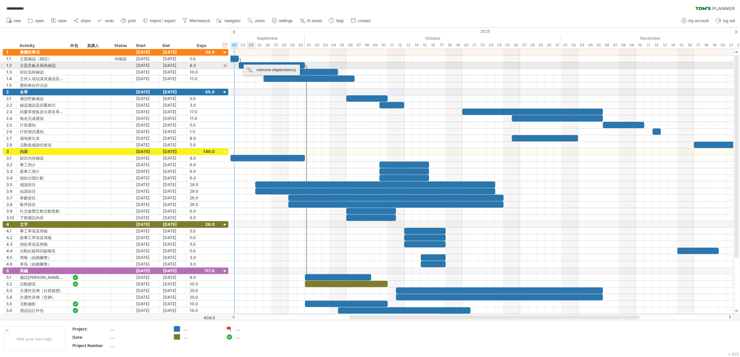
click at [252, 65] on div "remove dependency" at bounding box center [272, 70] width 56 height 11
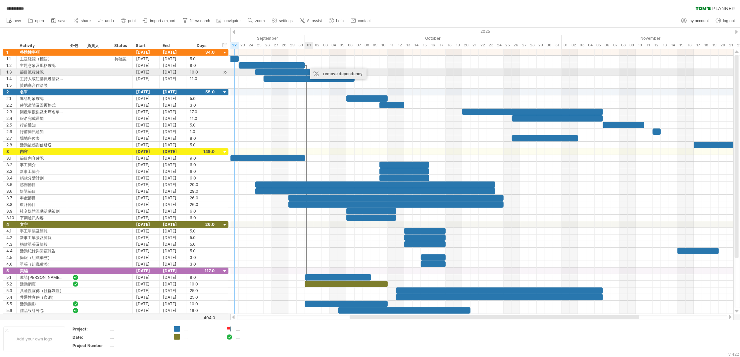
click at [319, 74] on div "remove dependency" at bounding box center [338, 74] width 56 height 11
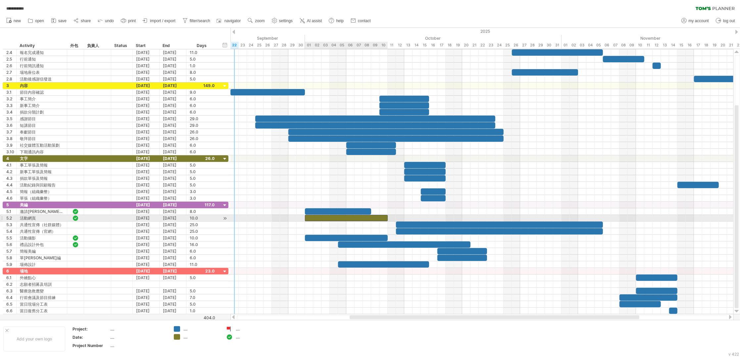
click at [329, 219] on div at bounding box center [346, 218] width 83 height 6
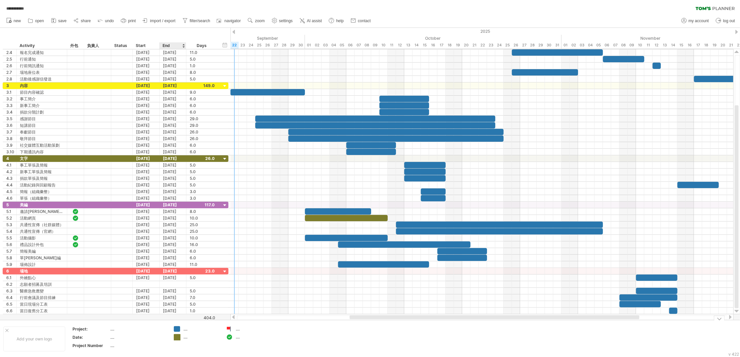
click at [179, 337] on div "**********" at bounding box center [370, 178] width 740 height 357
click at [177, 328] on div "**********" at bounding box center [370, 178] width 740 height 357
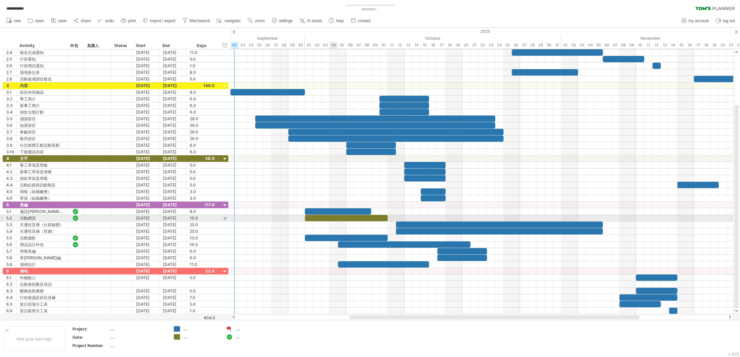
click at [337, 221] on div at bounding box center [346, 218] width 83 height 6
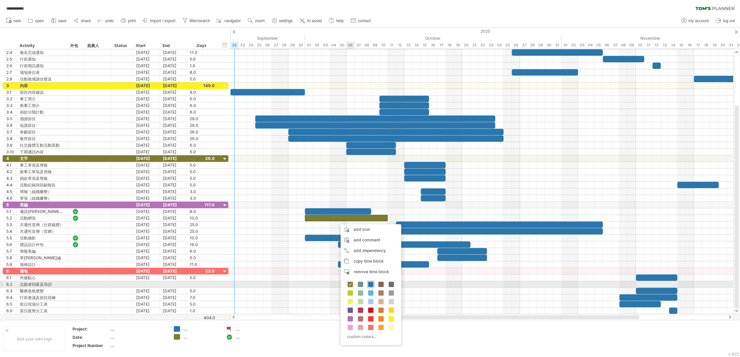
click at [370, 286] on span at bounding box center [370, 284] width 5 height 5
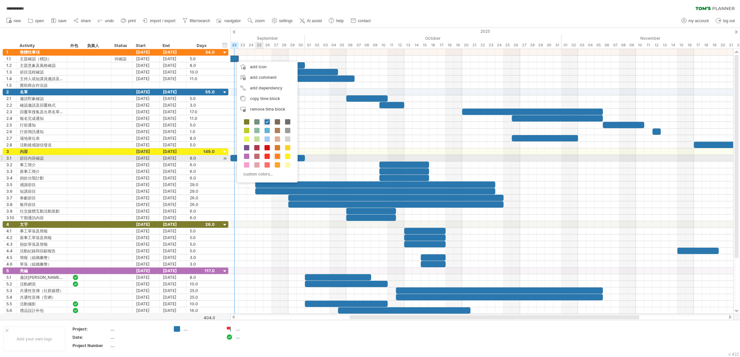
click at [276, 155] on span at bounding box center [277, 156] width 5 height 5
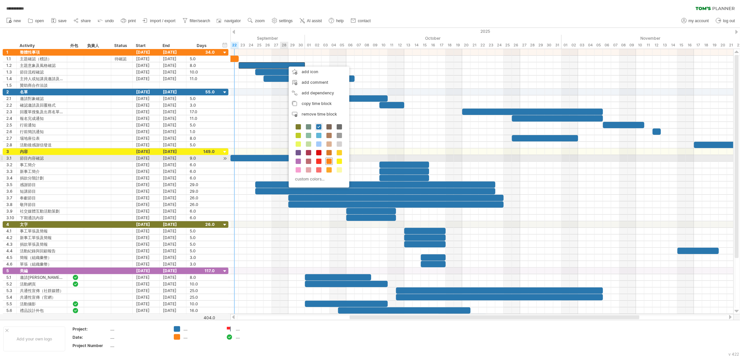
click at [329, 160] on span at bounding box center [328, 161] width 5 height 5
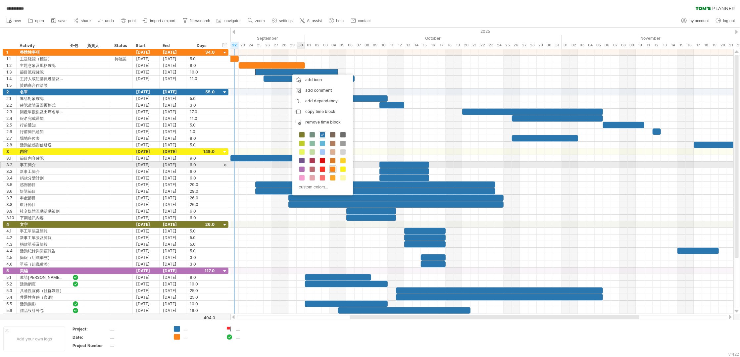
drag, startPoint x: 331, startPoint y: 167, endPoint x: 328, endPoint y: 132, distance: 34.9
click at [332, 167] on span at bounding box center [332, 168] width 5 height 5
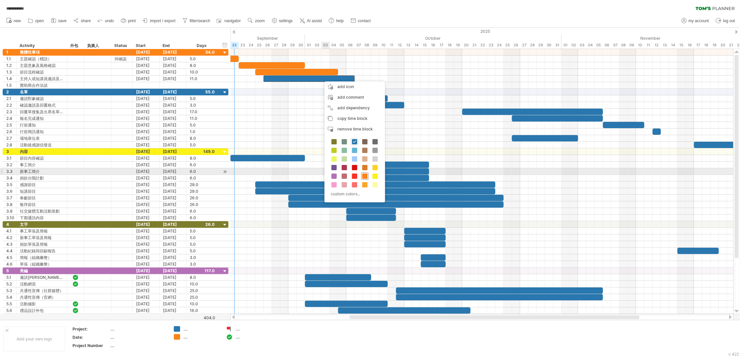
click at [364, 174] on span at bounding box center [364, 175] width 5 height 5
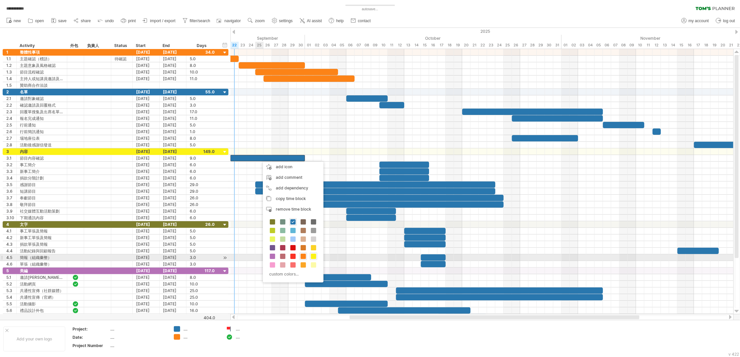
drag, startPoint x: 315, startPoint y: 256, endPoint x: 314, endPoint y: 250, distance: 7.0
click at [315, 257] on span at bounding box center [313, 255] width 5 height 5
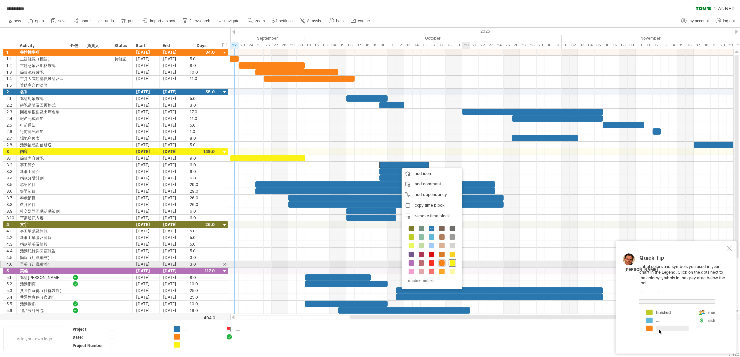
click at [452, 262] on span at bounding box center [451, 262] width 5 height 5
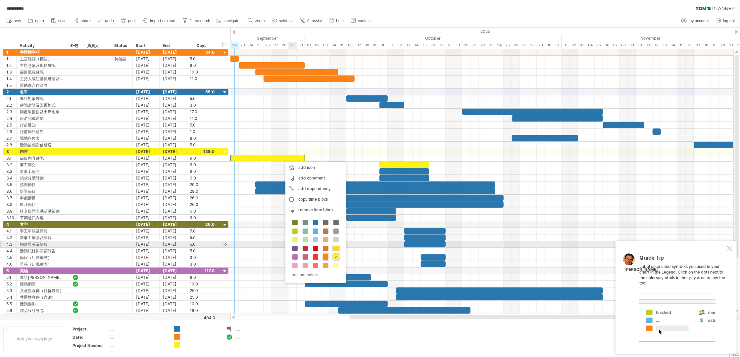
click at [336, 247] on span at bounding box center [335, 248] width 5 height 5
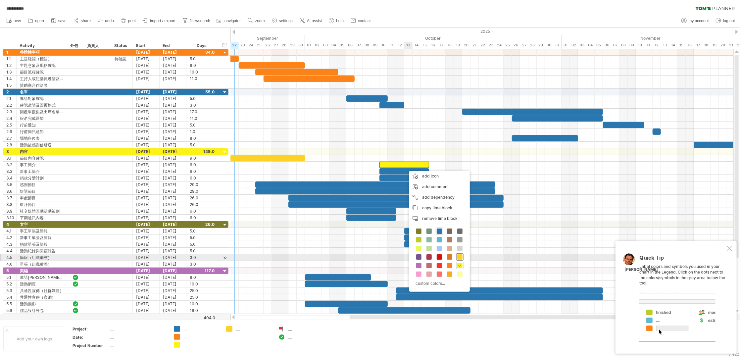
click at [459, 258] on span at bounding box center [459, 256] width 5 height 5
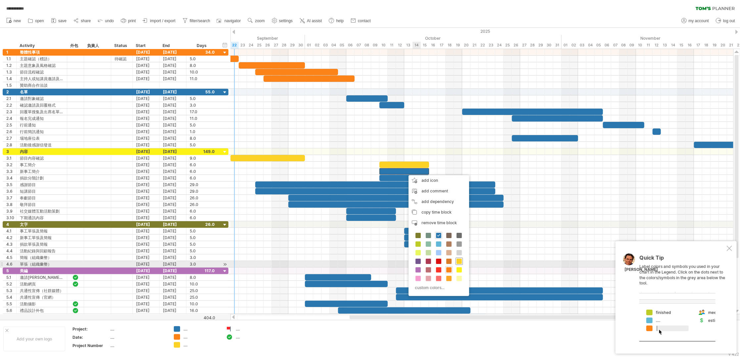
drag, startPoint x: 460, startPoint y: 261, endPoint x: 439, endPoint y: 239, distance: 30.5
click at [459, 261] on span at bounding box center [458, 260] width 5 height 5
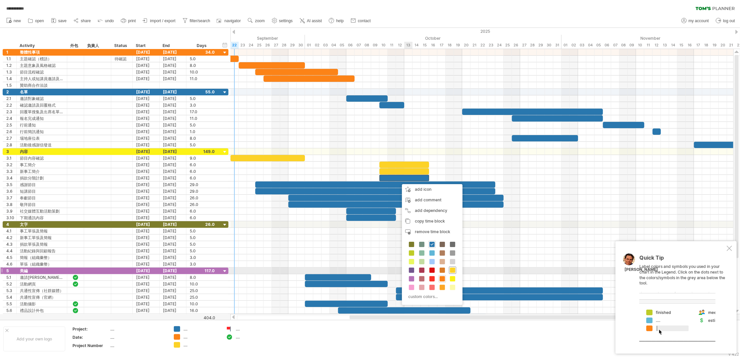
click at [455, 269] on div at bounding box center [452, 269] width 7 height 7
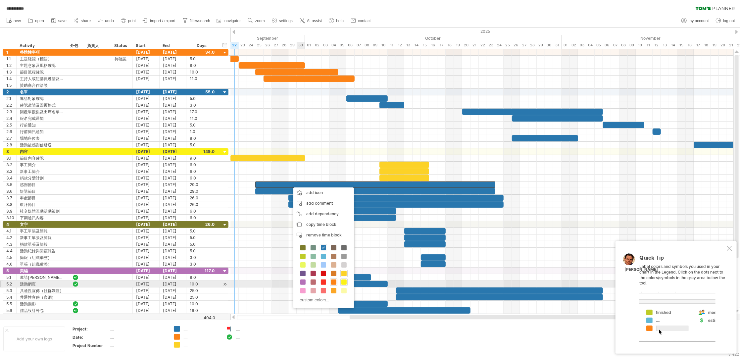
drag, startPoint x: 342, startPoint y: 283, endPoint x: 347, endPoint y: 253, distance: 30.2
click at [342, 283] on span at bounding box center [343, 281] width 5 height 5
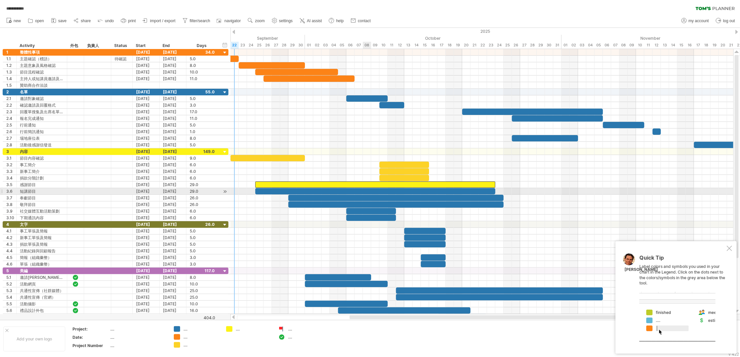
click at [370, 191] on div at bounding box center [375, 191] width 240 height 6
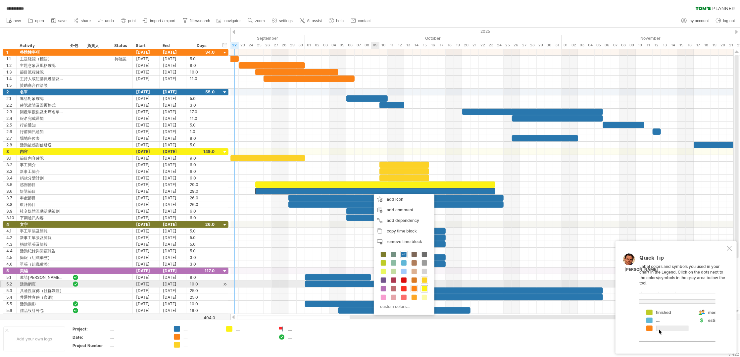
click at [424, 287] on span at bounding box center [424, 288] width 5 height 5
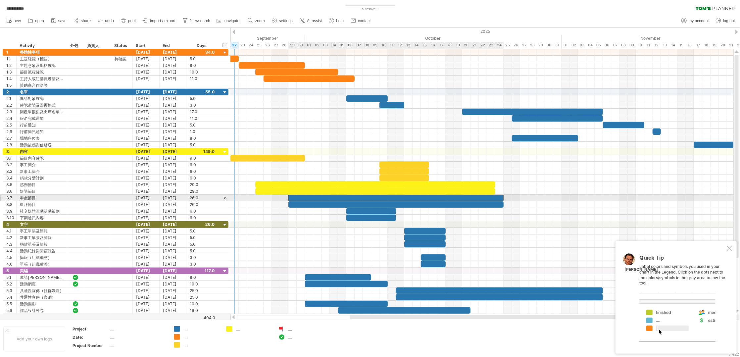
click at [325, 199] on div at bounding box center [395, 198] width 215 height 6
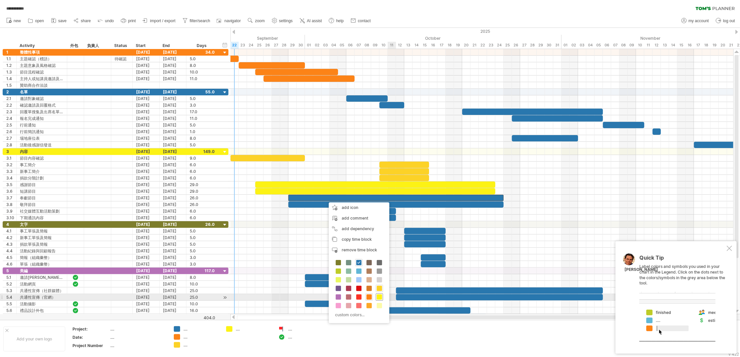
click at [380, 298] on span at bounding box center [379, 296] width 5 height 5
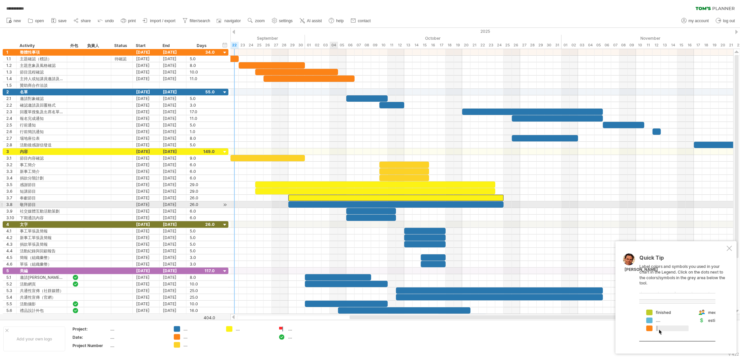
click at [336, 203] on div at bounding box center [395, 204] width 215 height 6
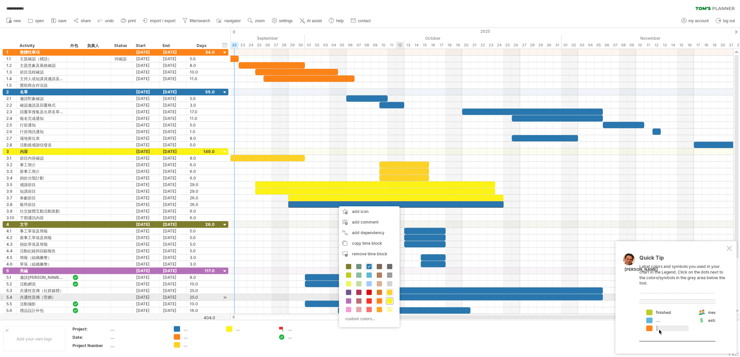
click at [392, 300] on span at bounding box center [389, 300] width 5 height 5
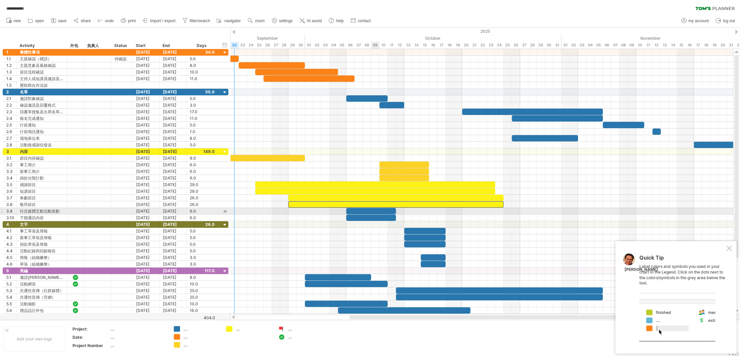
click at [377, 210] on div at bounding box center [371, 211] width 50 height 6
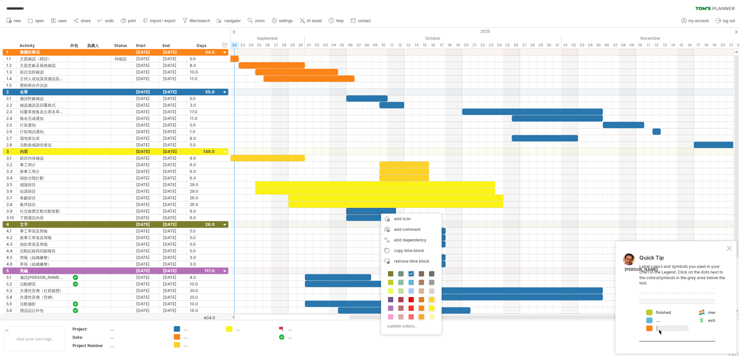
click at [421, 316] on span at bounding box center [421, 316] width 5 height 5
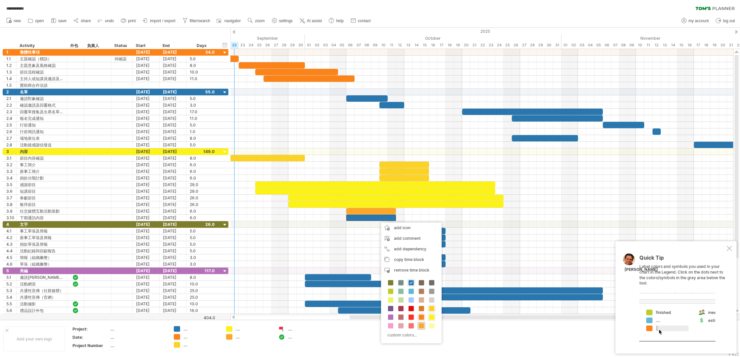
click at [419, 327] on span at bounding box center [421, 325] width 5 height 5
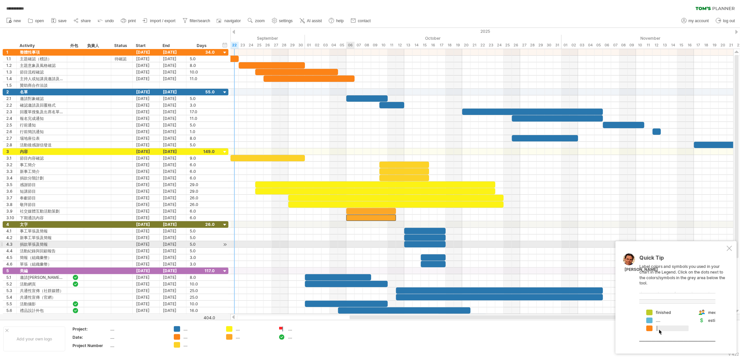
click at [350, 246] on div at bounding box center [481, 244] width 503 height 7
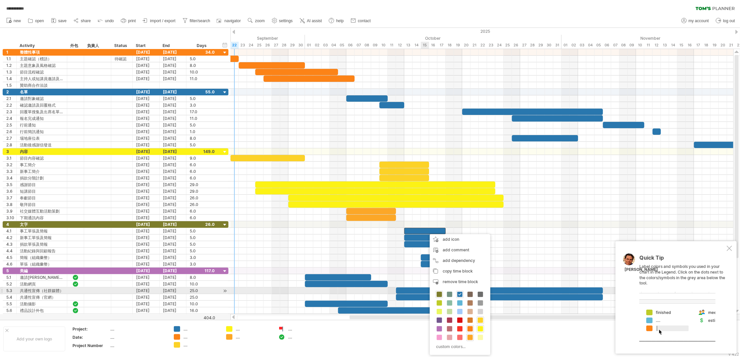
click at [440, 294] on span at bounding box center [438, 294] width 5 height 5
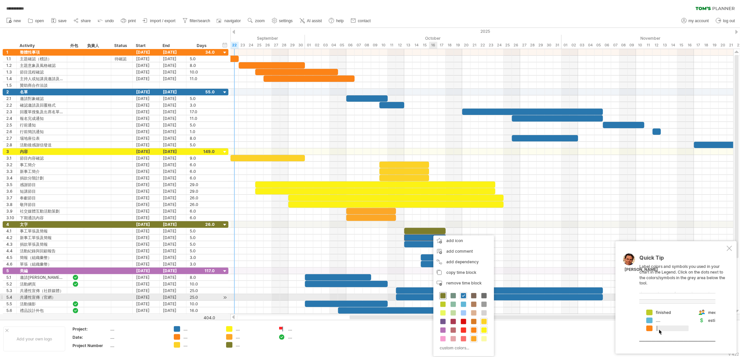
drag, startPoint x: 443, startPoint y: 295, endPoint x: 430, endPoint y: 264, distance: 32.6
click at [443, 294] on span at bounding box center [442, 295] width 5 height 5
drag, startPoint x: 444, startPoint y: 295, endPoint x: 435, endPoint y: 267, distance: 29.0
click at [444, 294] on span at bounding box center [443, 295] width 5 height 5
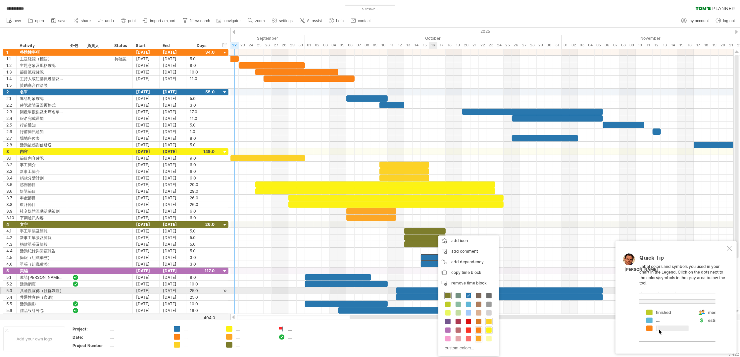
drag, startPoint x: 450, startPoint y: 293, endPoint x: 439, endPoint y: 276, distance: 20.0
click at [450, 293] on span at bounding box center [447, 295] width 5 height 5
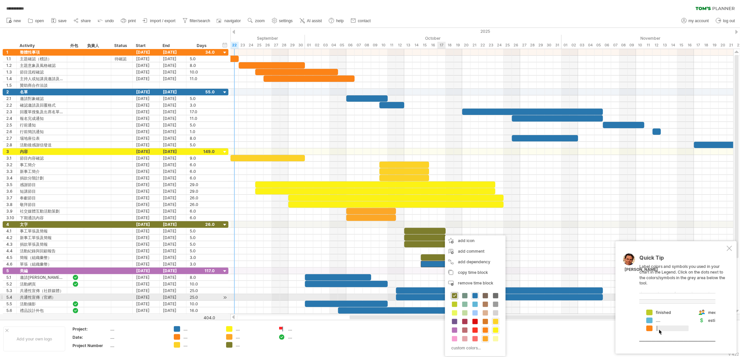
click at [453, 295] on span at bounding box center [454, 295] width 5 height 5
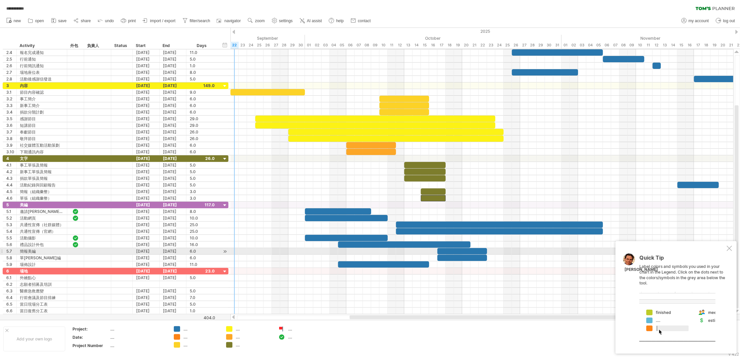
click at [730, 249] on div at bounding box center [728, 248] width 5 height 5
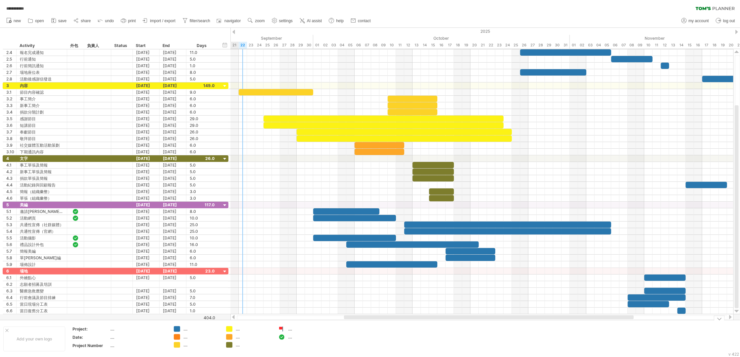
drag, startPoint x: 662, startPoint y: 317, endPoint x: 515, endPoint y: 256, distance: 159.8
click at [610, 320] on div "**********" at bounding box center [370, 178] width 740 height 357
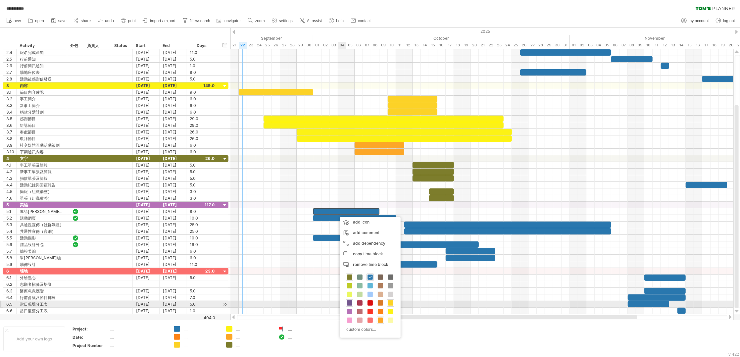
click at [350, 305] on span at bounding box center [349, 302] width 5 height 5
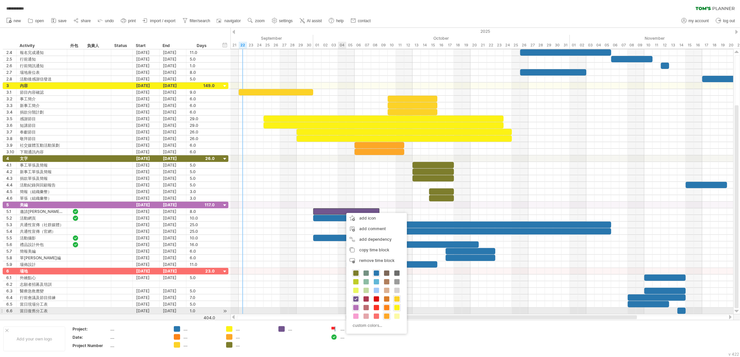
click at [356, 309] on span at bounding box center [355, 307] width 5 height 5
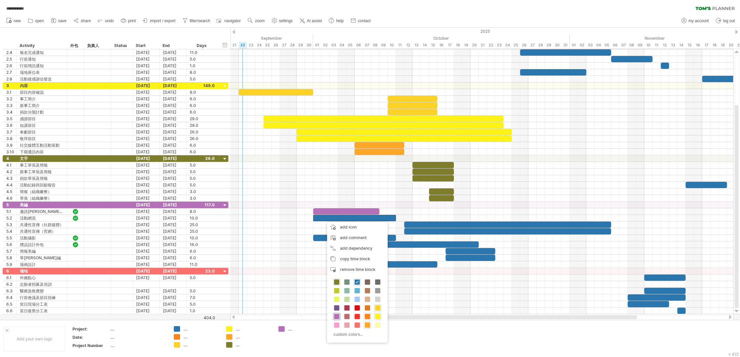
click at [334, 316] on span at bounding box center [336, 316] width 5 height 5
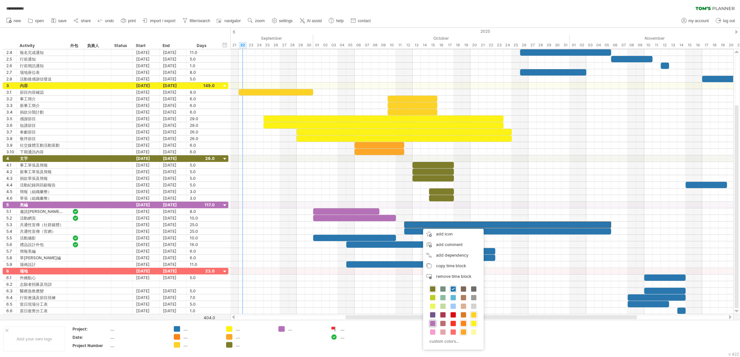
drag, startPoint x: 432, startPoint y: 326, endPoint x: 430, endPoint y: 285, distance: 41.4
click at [432, 327] on div at bounding box center [432, 323] width 7 height 7
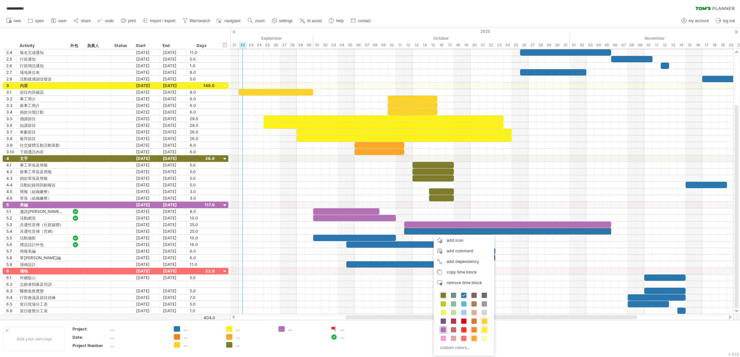
click at [440, 330] on span at bounding box center [442, 329] width 5 height 5
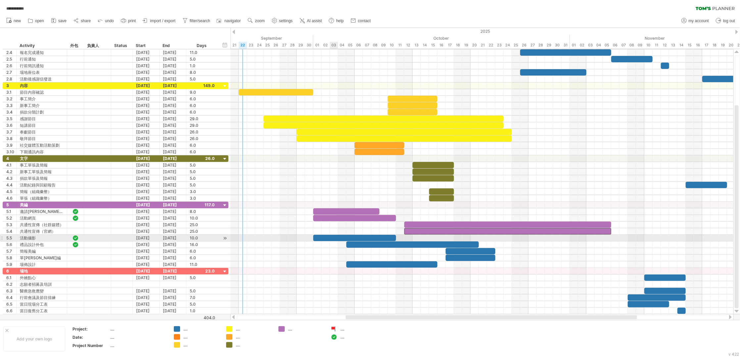
click at [335, 241] on div at bounding box center [354, 238] width 83 height 6
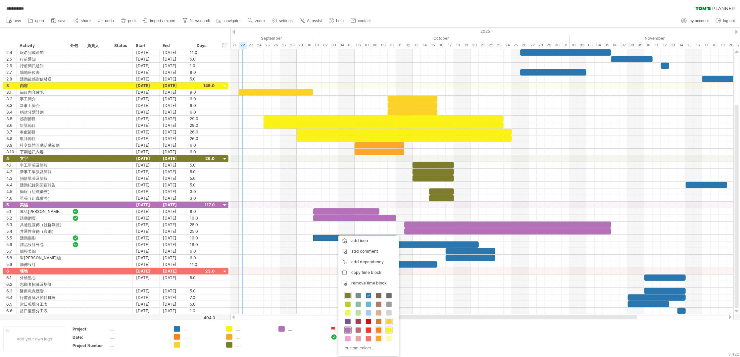
click at [350, 329] on span at bounding box center [347, 329] width 5 height 5
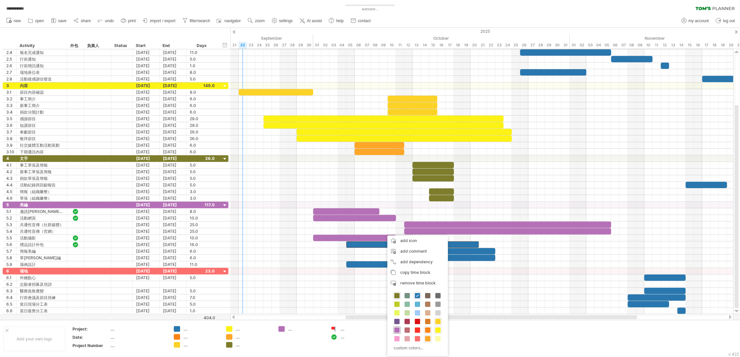
drag, startPoint x: 395, startPoint y: 329, endPoint x: 397, endPoint y: 320, distance: 8.7
click at [395, 329] on span at bounding box center [396, 329] width 5 height 5
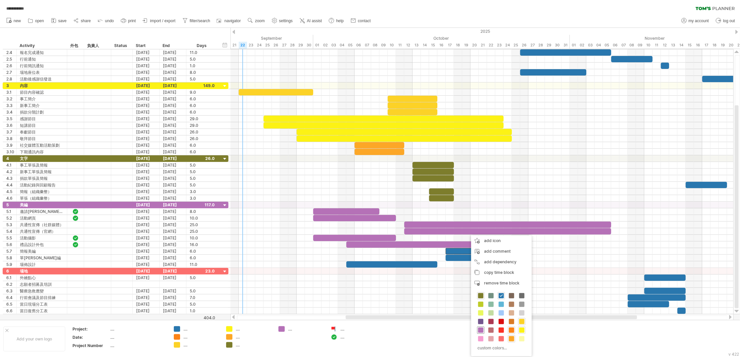
drag, startPoint x: 480, startPoint y: 328, endPoint x: 472, endPoint y: 313, distance: 16.6
click at [479, 328] on span at bounding box center [480, 329] width 5 height 5
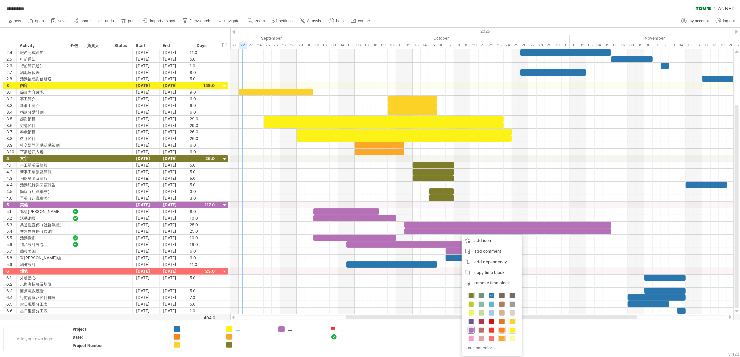
click at [470, 327] on div at bounding box center [470, 329] width 7 height 7
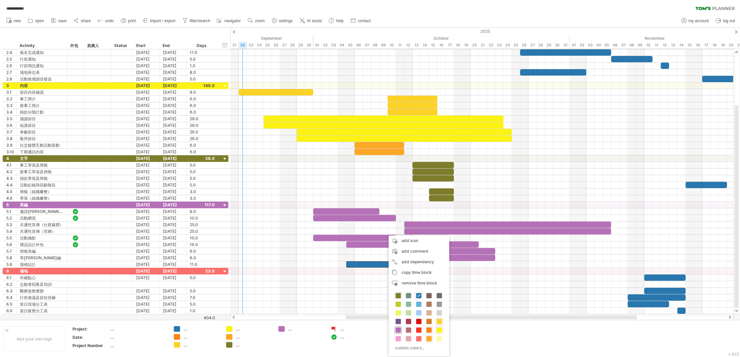
drag, startPoint x: 398, startPoint y: 330, endPoint x: 442, endPoint y: 306, distance: 49.7
click at [397, 330] on span at bounding box center [397, 329] width 5 height 5
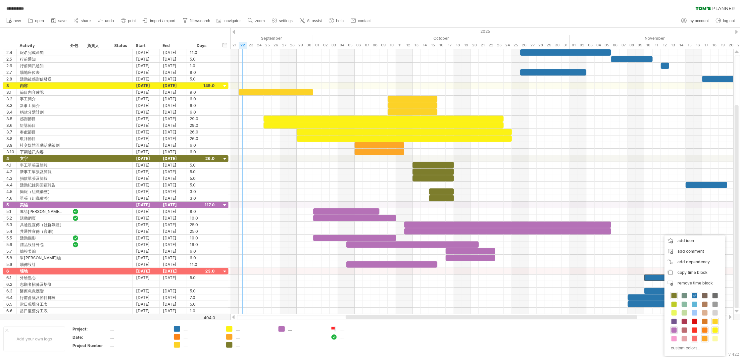
click at [695, 338] on span at bounding box center [694, 338] width 5 height 5
click at [694, 339] on span at bounding box center [693, 338] width 5 height 5
click at [691, 337] on div at bounding box center [693, 338] width 7 height 7
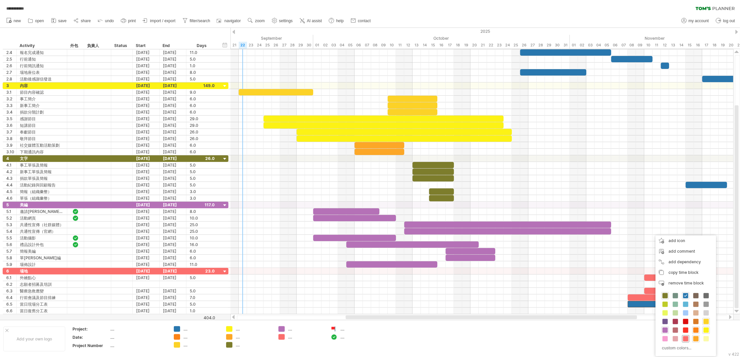
drag, startPoint x: 685, startPoint y: 340, endPoint x: 719, endPoint y: 321, distance: 38.4
click at [685, 340] on span at bounding box center [685, 338] width 5 height 5
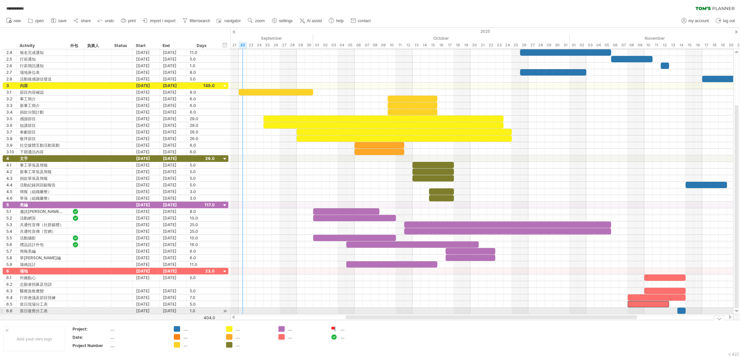
click at [736, 310] on div at bounding box center [736, 310] width 4 height 5
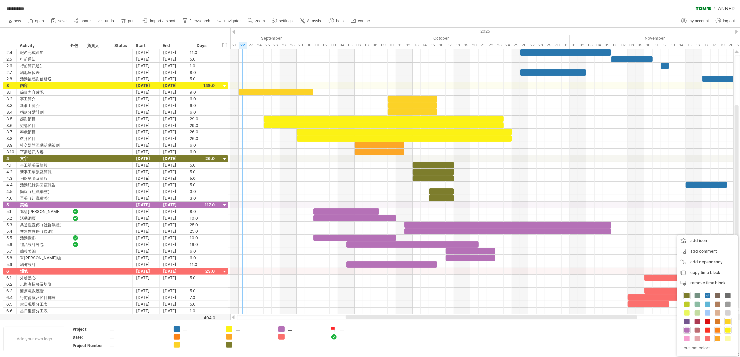
click at [709, 338] on span at bounding box center [707, 338] width 5 height 5
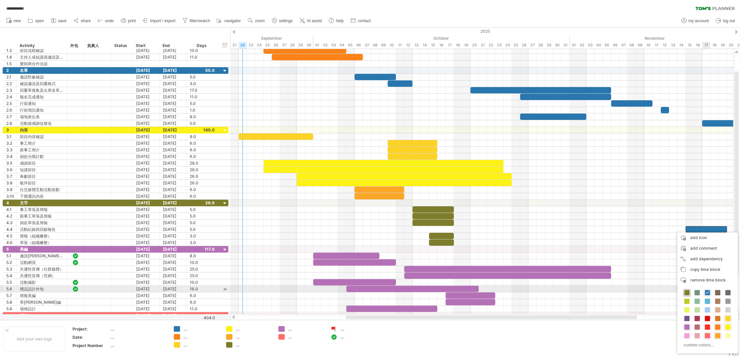
click at [688, 292] on span at bounding box center [686, 292] width 5 height 5
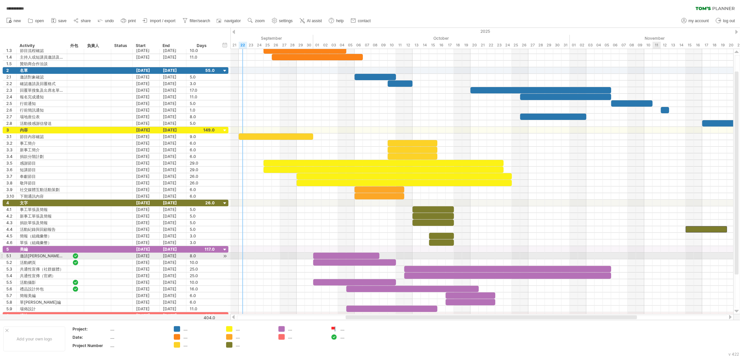
click at [657, 256] on div at bounding box center [481, 255] width 503 height 7
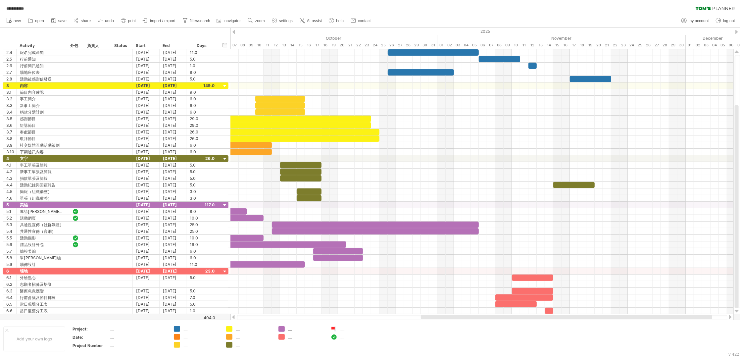
drag, startPoint x: 513, startPoint y: 317, endPoint x: 588, endPoint y: 317, distance: 75.1
click at [588, 317] on div at bounding box center [566, 317] width 291 height 4
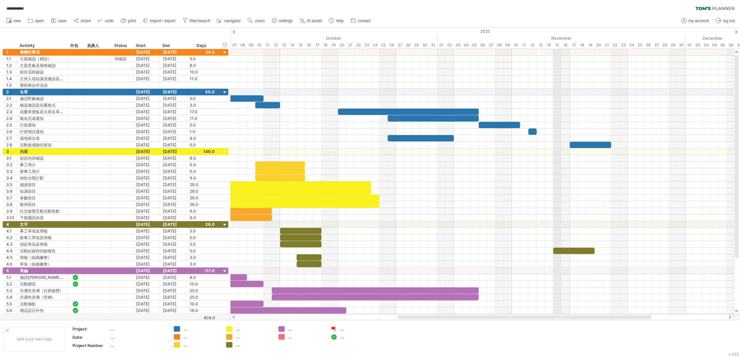
click at [557, 45] on div "15" at bounding box center [557, 45] width 8 height 7
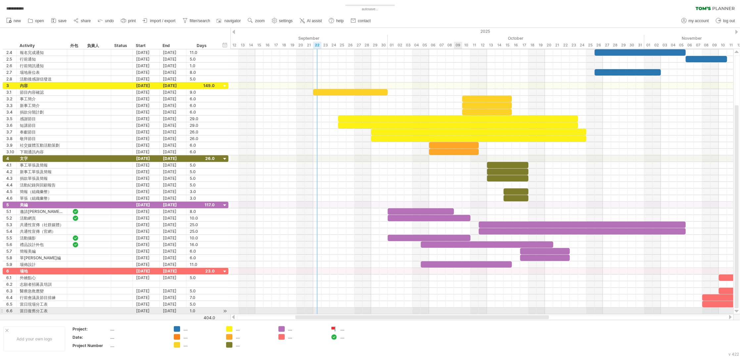
drag, startPoint x: 564, startPoint y: 318, endPoint x: 462, endPoint y: 311, distance: 102.5
click at [462, 311] on div "**********" at bounding box center [370, 178] width 740 height 357
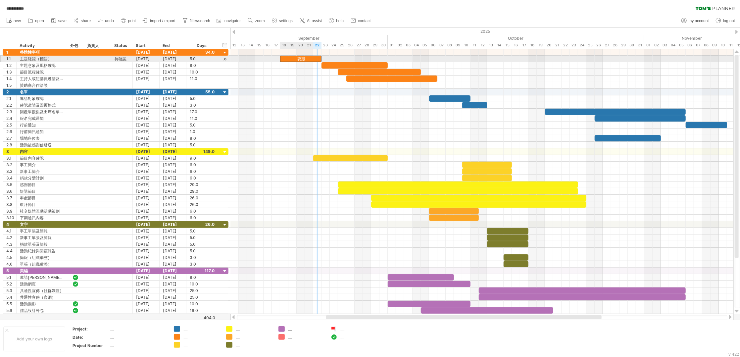
click at [300, 59] on div "要跟" at bounding box center [300, 59] width 41 height 6
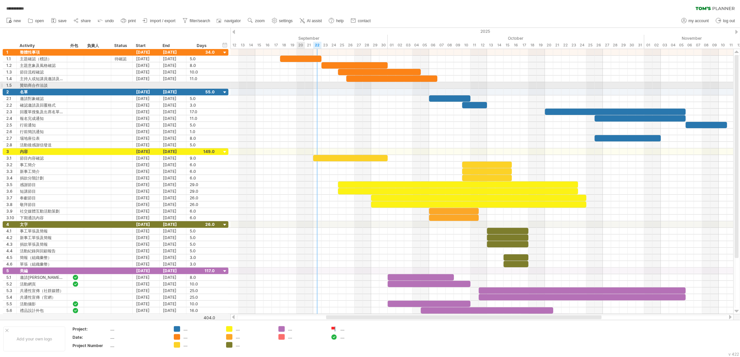
click at [300, 86] on div at bounding box center [481, 85] width 503 height 7
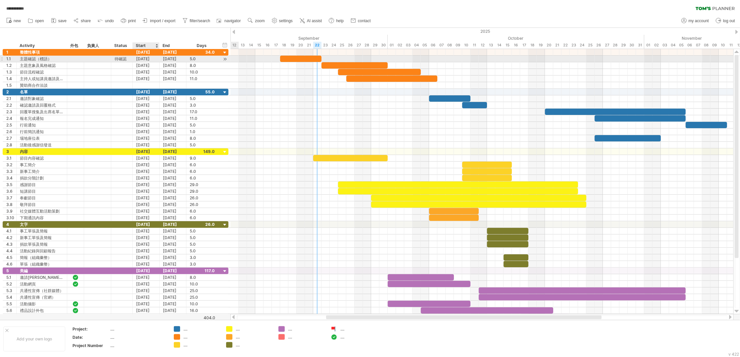
click at [145, 59] on div "[DATE]" at bounding box center [146, 59] width 27 height 6
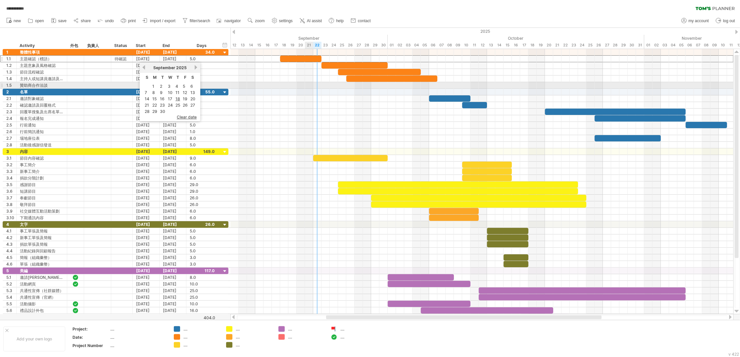
click at [306, 84] on div at bounding box center [481, 85] width 503 height 7
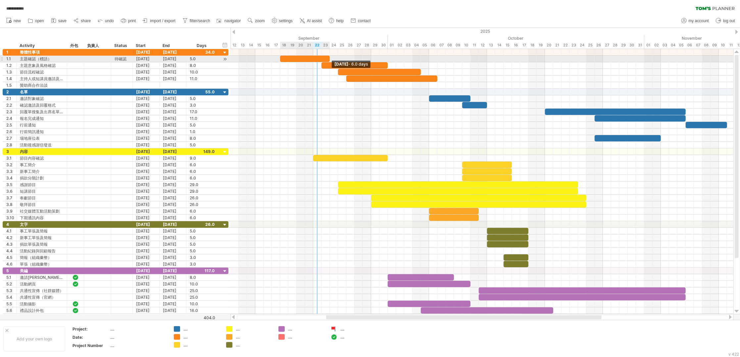
drag, startPoint x: 320, startPoint y: 59, endPoint x: 330, endPoint y: 59, distance: 9.6
click at [330, 59] on span at bounding box center [329, 59] width 3 height 6
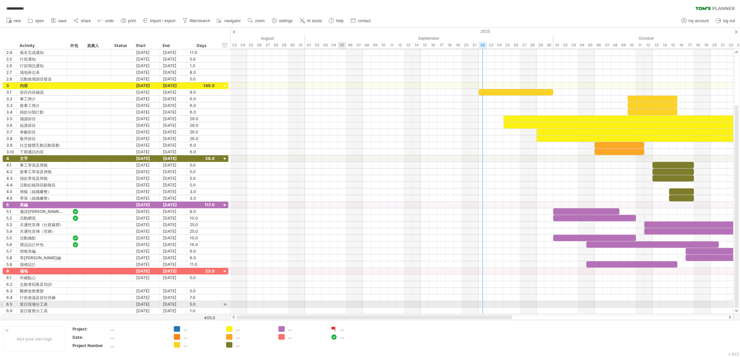
drag, startPoint x: 468, startPoint y: 318, endPoint x: 342, endPoint y: 301, distance: 127.5
click at [342, 301] on div "**********" at bounding box center [370, 178] width 740 height 357
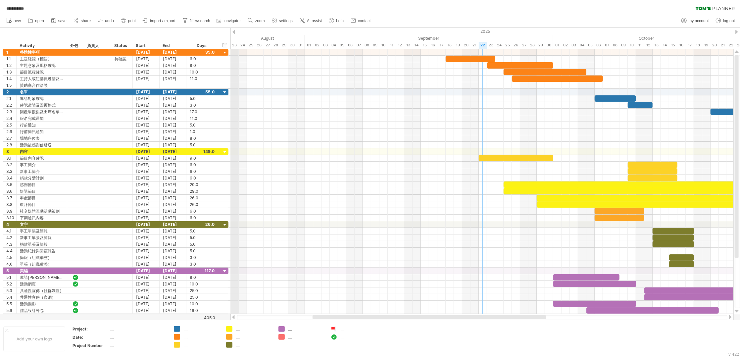
click at [235, 31] on div "2025" at bounding box center [404, 31] width 1820 height 7
drag, startPoint x: 340, startPoint y: 319, endPoint x: 386, endPoint y: 313, distance: 45.7
click at [386, 313] on div "**********" at bounding box center [370, 178] width 740 height 357
click at [368, 312] on div at bounding box center [481, 310] width 503 height 7
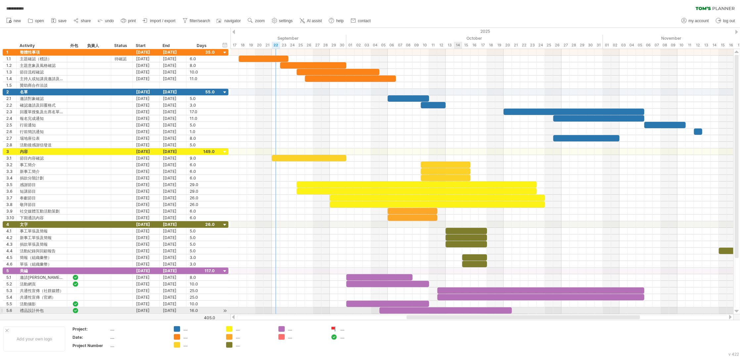
drag, startPoint x: 366, startPoint y: 315, endPoint x: 460, endPoint y: 311, distance: 94.1
click at [460, 311] on div "**********" at bounding box center [370, 178] width 740 height 357
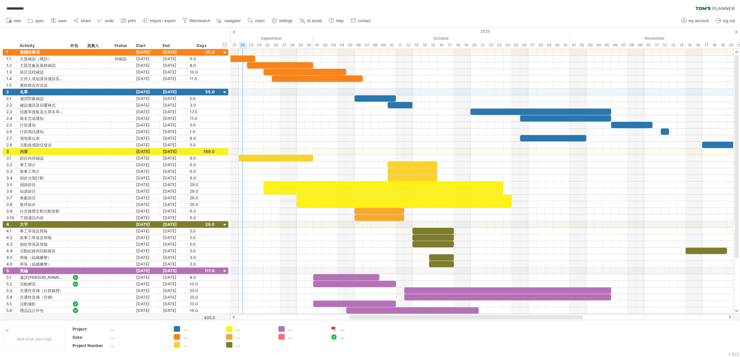
drag, startPoint x: 402, startPoint y: 316, endPoint x: 422, endPoint y: 316, distance: 19.2
click at [422, 316] on div at bounding box center [465, 317] width 233 height 4
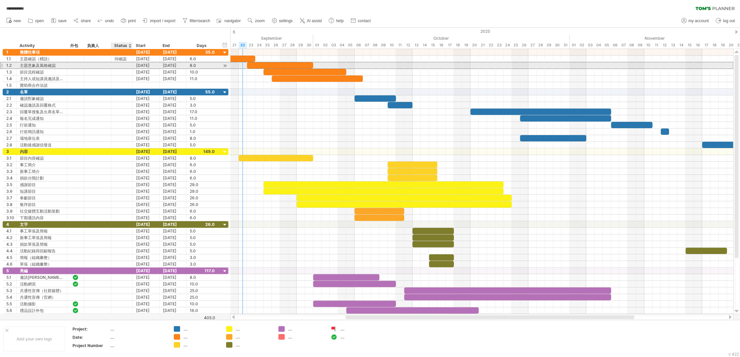
click at [118, 65] on div at bounding box center [122, 65] width 15 height 6
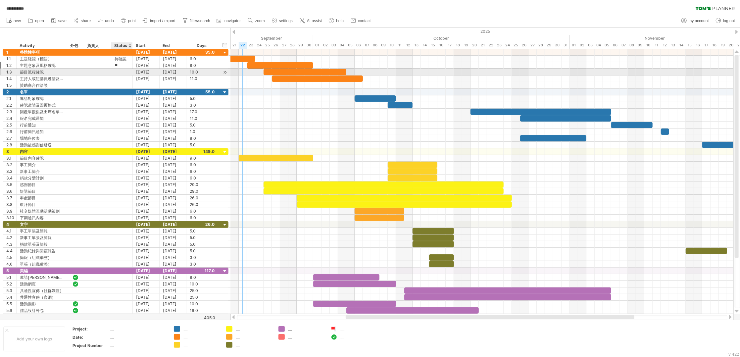
type input "*"
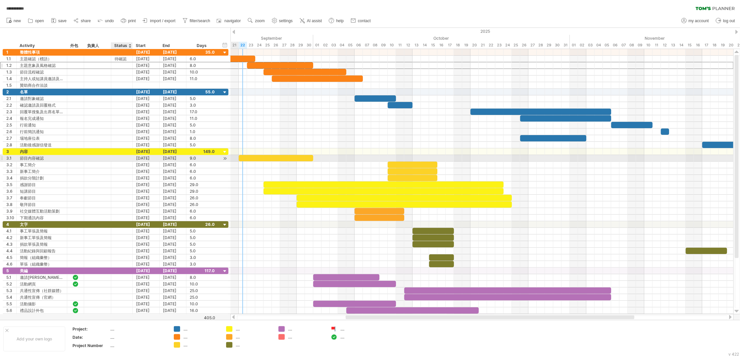
click at [116, 161] on div at bounding box center [122, 158] width 15 height 6
paste input "***"
type input "***"
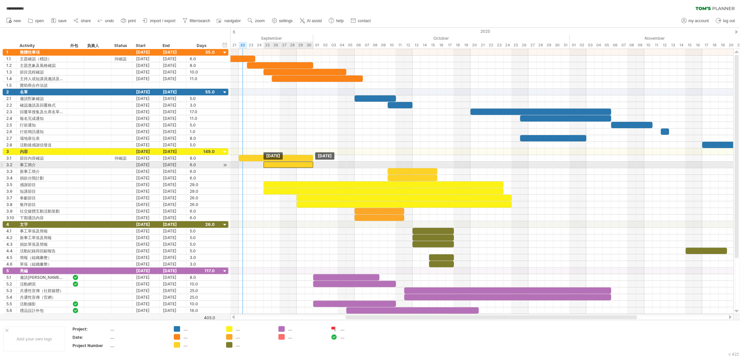
drag, startPoint x: 410, startPoint y: 167, endPoint x: 288, endPoint y: 167, distance: 122.1
click at [288, 167] on div at bounding box center [288, 164] width 50 height 6
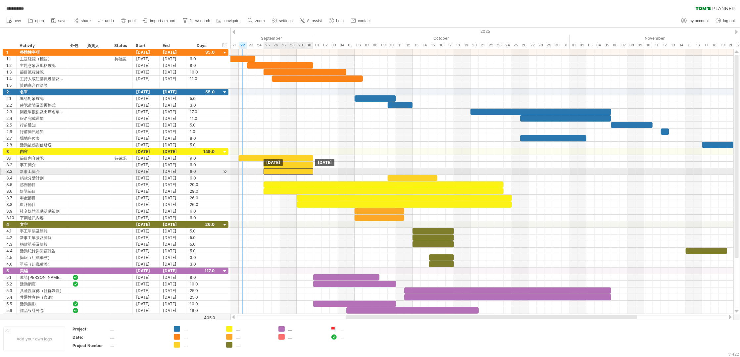
drag, startPoint x: 414, startPoint y: 173, endPoint x: 291, endPoint y: 174, distance: 123.1
click at [291, 174] on div at bounding box center [288, 171] width 50 height 6
drag, startPoint x: 408, startPoint y: 180, endPoint x: 285, endPoint y: 179, distance: 123.1
click at [285, 179] on div at bounding box center [288, 178] width 50 height 6
drag, startPoint x: 303, startPoint y: 173, endPoint x: 326, endPoint y: 171, distance: 22.9
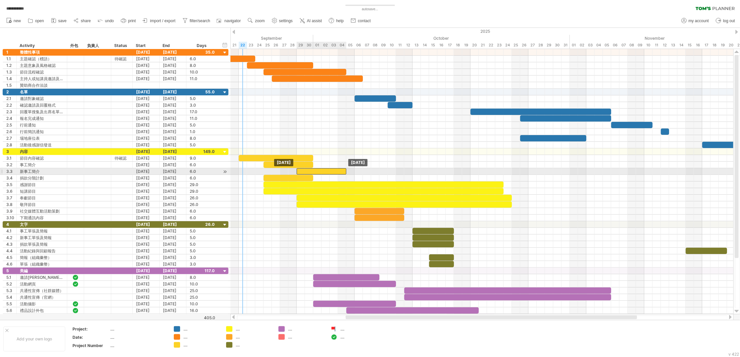
click at [326, 171] on div at bounding box center [322, 171] width 50 height 6
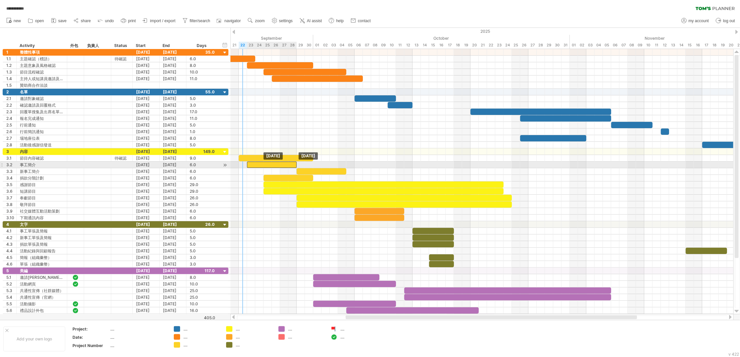
drag, startPoint x: 272, startPoint y: 165, endPoint x: 255, endPoint y: 165, distance: 16.9
click at [255, 165] on div at bounding box center [272, 164] width 50 height 6
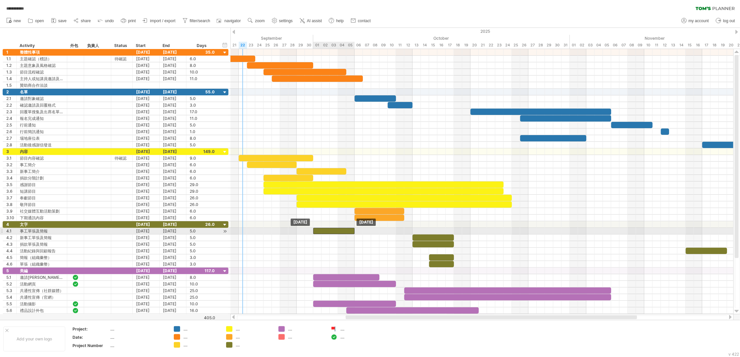
drag, startPoint x: 418, startPoint y: 232, endPoint x: 318, endPoint y: 233, distance: 99.3
click at [318, 233] on div at bounding box center [333, 231] width 41 height 6
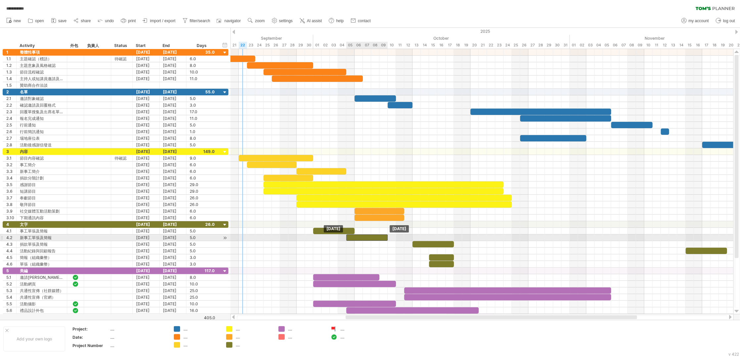
drag, startPoint x: 417, startPoint y: 238, endPoint x: 352, endPoint y: 239, distance: 64.9
click at [352, 239] on div at bounding box center [366, 237] width 41 height 6
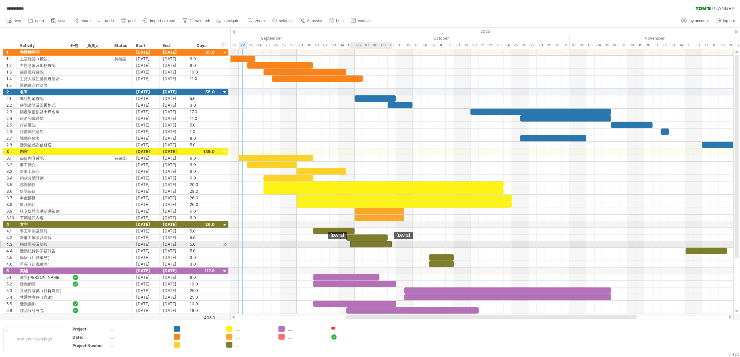
drag, startPoint x: 418, startPoint y: 245, endPoint x: 354, endPoint y: 246, distance: 63.9
click at [354, 246] on div at bounding box center [370, 244] width 41 height 6
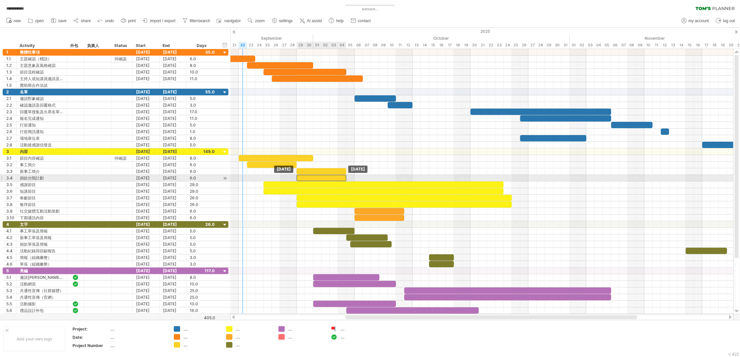
drag, startPoint x: 284, startPoint y: 177, endPoint x: 317, endPoint y: 178, distance: 33.1
click at [317, 178] on div at bounding box center [322, 178] width 50 height 6
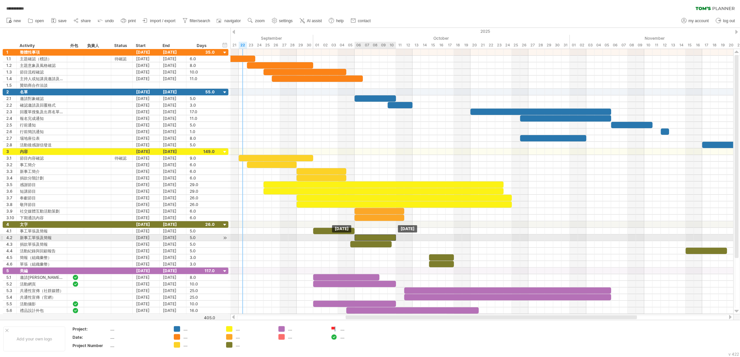
drag, startPoint x: 360, startPoint y: 238, endPoint x: 366, endPoint y: 238, distance: 6.6
click at [366, 238] on div at bounding box center [374, 237] width 41 height 6
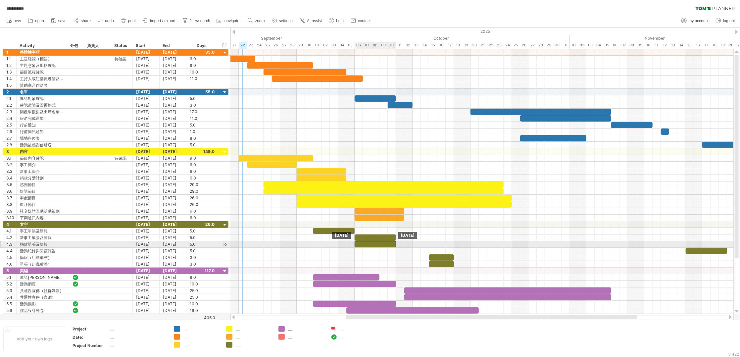
drag, startPoint x: 367, startPoint y: 245, endPoint x: 373, endPoint y: 245, distance: 5.6
click at [373, 245] on div at bounding box center [374, 244] width 41 height 6
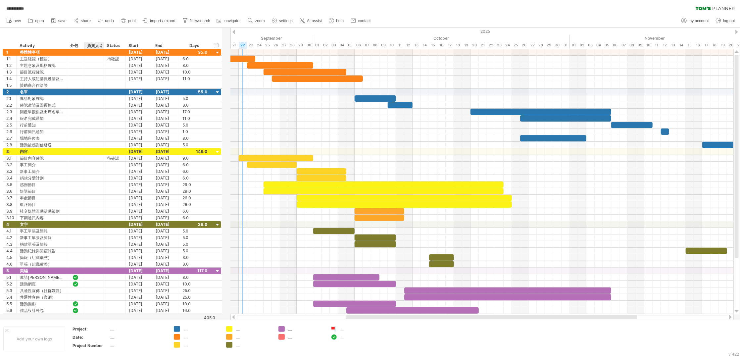
drag, startPoint x: 110, startPoint y: 47, endPoint x: 102, endPoint y: 47, distance: 7.3
click at [102, 47] on div at bounding box center [103, 45] width 2 height 7
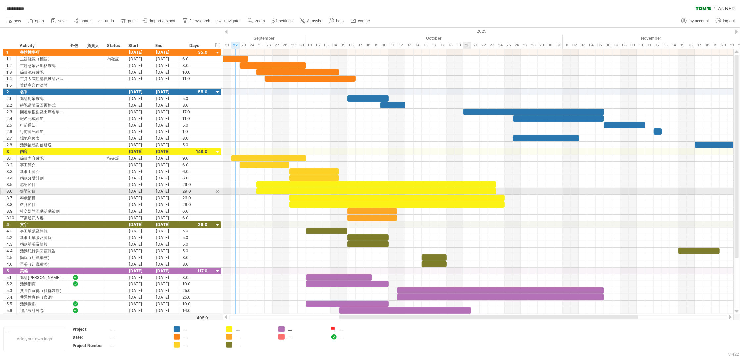
click at [465, 193] on div at bounding box center [376, 191] width 240 height 6
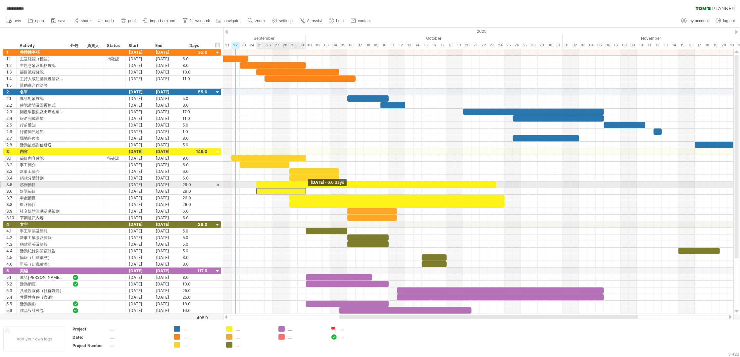
drag, startPoint x: 496, startPoint y: 192, endPoint x: 305, endPoint y: 186, distance: 191.0
click at [231, 186] on div at bounding box center [231, 184] width 0 height 73
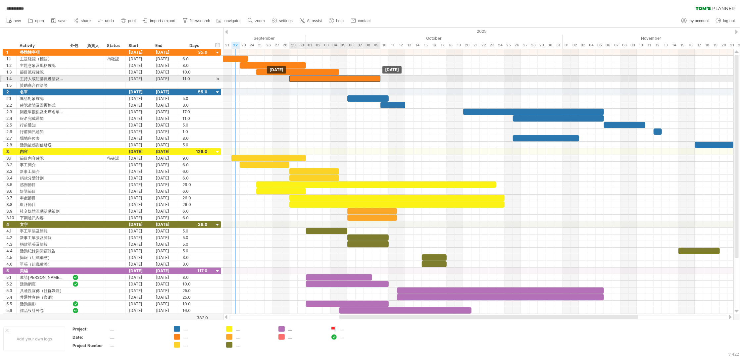
drag, startPoint x: 272, startPoint y: 81, endPoint x: 298, endPoint y: 80, distance: 25.5
click at [298, 80] on div at bounding box center [334, 78] width 91 height 6
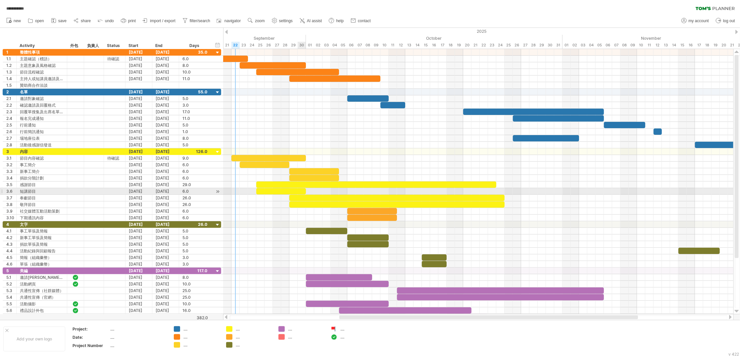
click at [300, 190] on div at bounding box center [281, 191] width 50 height 6
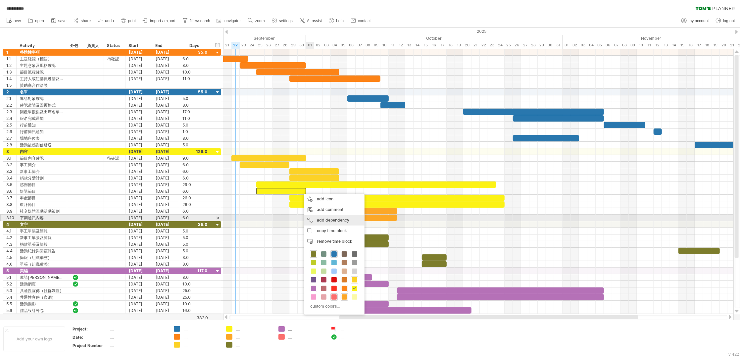
click at [345, 218] on div "add dependency You can use dependencies when you require tasks to be done in a …" at bounding box center [334, 220] width 61 height 11
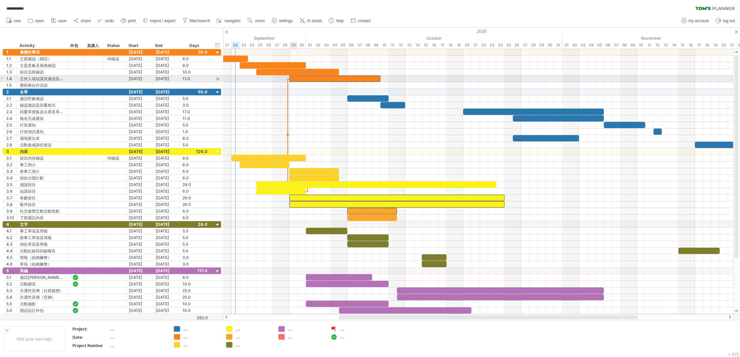
click at [291, 77] on div at bounding box center [334, 78] width 91 height 6
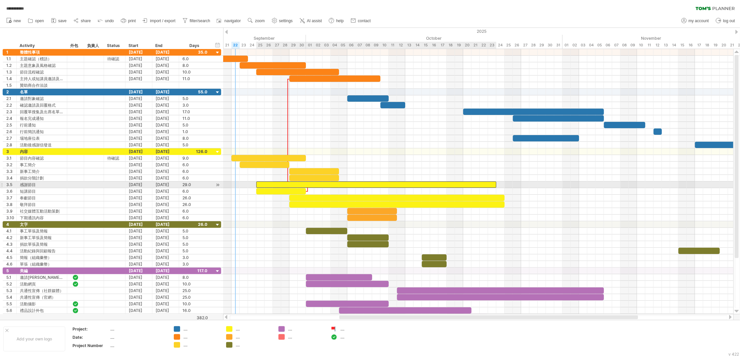
click at [374, 186] on div at bounding box center [376, 184] width 240 height 6
drag, startPoint x: 496, startPoint y: 185, endPoint x: 431, endPoint y: 184, distance: 64.9
click at [431, 184] on span at bounding box center [430, 184] width 3 height 6
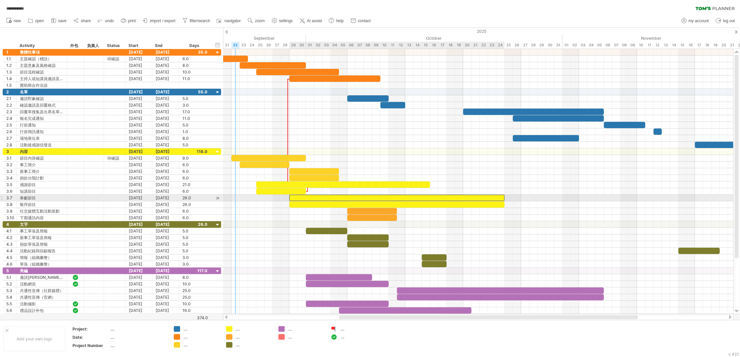
click at [424, 200] on div at bounding box center [396, 198] width 215 height 6
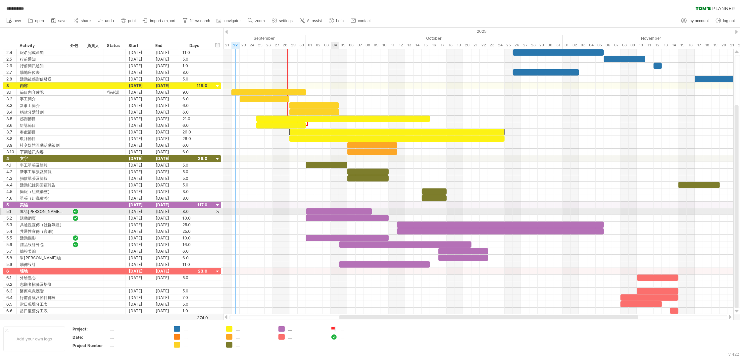
click at [337, 209] on div at bounding box center [339, 211] width 66 height 6
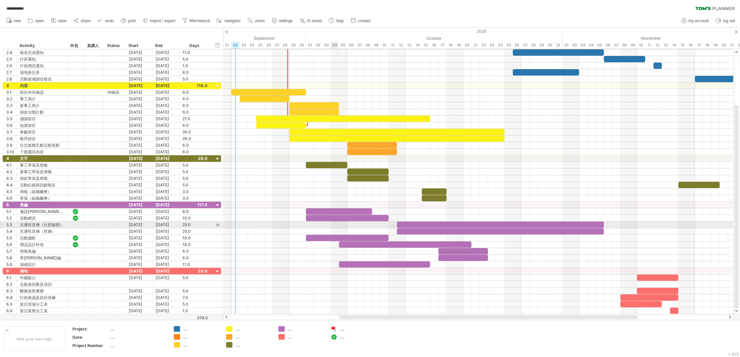
click at [336, 226] on div at bounding box center [478, 224] width 510 height 7
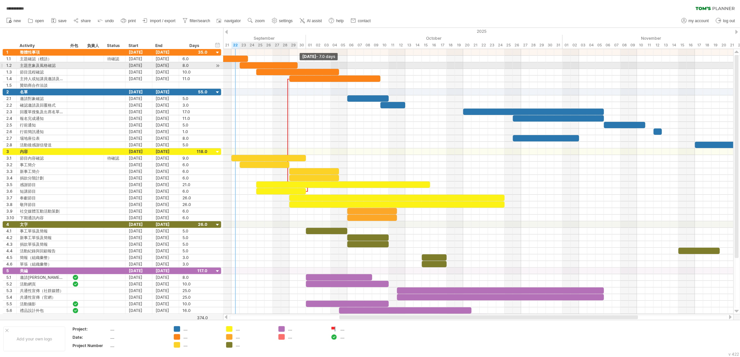
drag, startPoint x: 304, startPoint y: 66, endPoint x: 295, endPoint y: 66, distance: 9.3
click at [295, 66] on div at bounding box center [269, 65] width 58 height 6
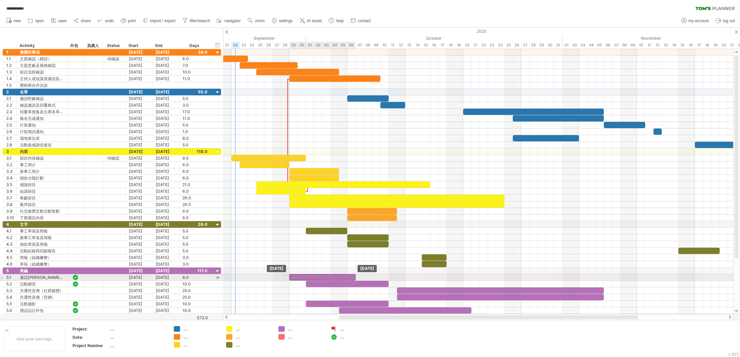
drag, startPoint x: 309, startPoint y: 279, endPoint x: 291, endPoint y: 278, distance: 17.6
click at [291, 278] on div at bounding box center [322, 277] width 66 height 6
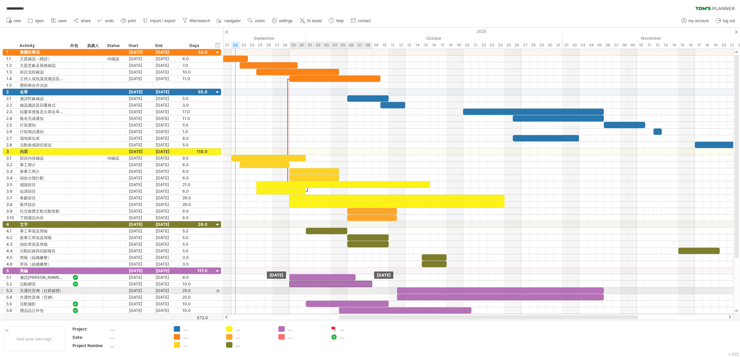
drag, startPoint x: 315, startPoint y: 287, endPoint x: 298, endPoint y: 288, distance: 17.2
click at [298, 287] on div at bounding box center [330, 284] width 83 height 6
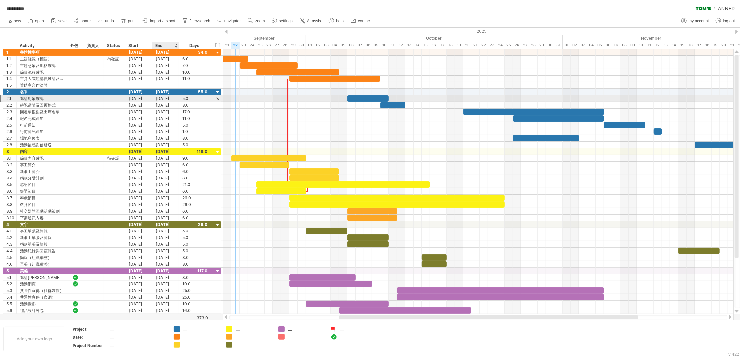
click at [166, 97] on div "[DATE]" at bounding box center [165, 98] width 27 height 6
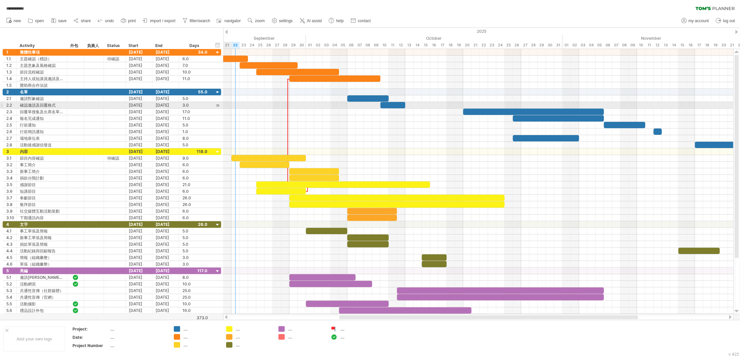
click at [223, 104] on div at bounding box center [478, 105] width 510 height 7
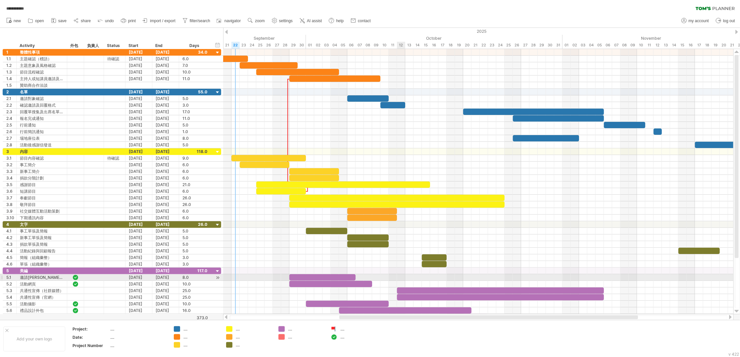
click at [403, 278] on div at bounding box center [478, 277] width 510 height 7
drag, startPoint x: 354, startPoint y: 280, endPoint x: 389, endPoint y: 280, distance: 34.4
click at [389, 280] on span at bounding box center [388, 277] width 3 height 6
drag, startPoint x: 389, startPoint y: 278, endPoint x: 404, endPoint y: 279, distance: 15.2
click at [404, 279] on span at bounding box center [405, 277] width 3 height 6
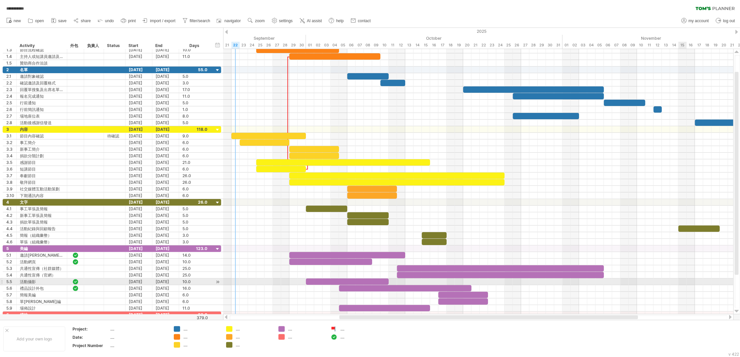
click at [682, 282] on div at bounding box center [478, 281] width 510 height 7
click at [691, 289] on div "add time block" at bounding box center [707, 293] width 46 height 11
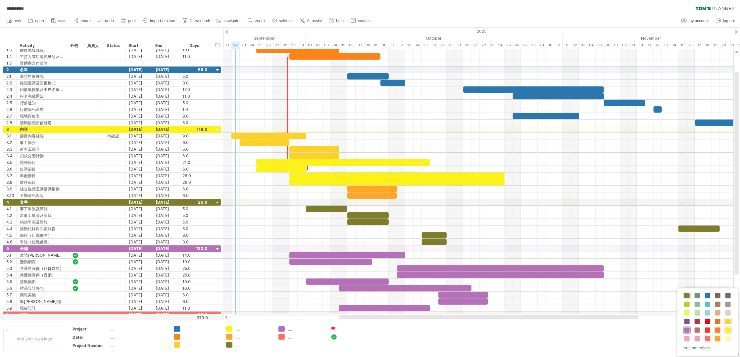
click at [686, 330] on span at bounding box center [686, 329] width 5 height 5
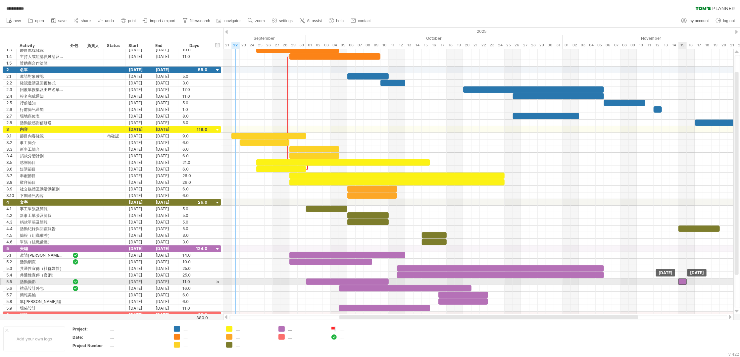
click at [681, 285] on div at bounding box center [682, 281] width 8 height 6
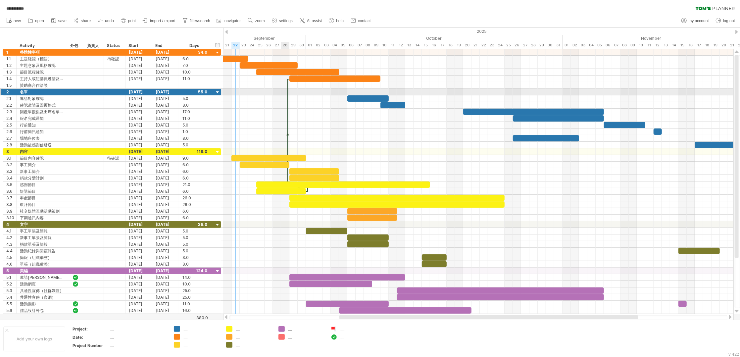
click at [288, 93] on div at bounding box center [288, 133] width 2 height 109
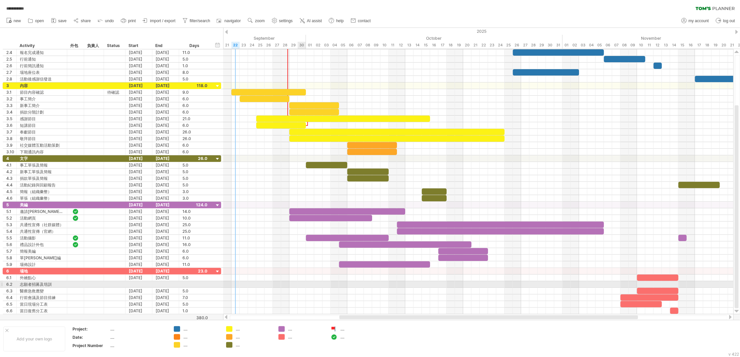
click at [304, 284] on div at bounding box center [478, 284] width 510 height 7
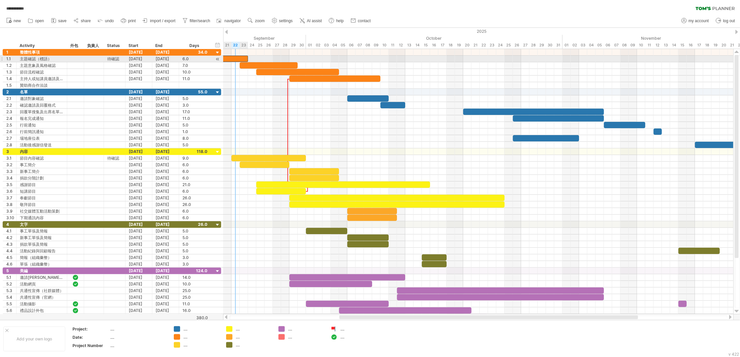
click at [243, 59] on div at bounding box center [223, 59] width 50 height 6
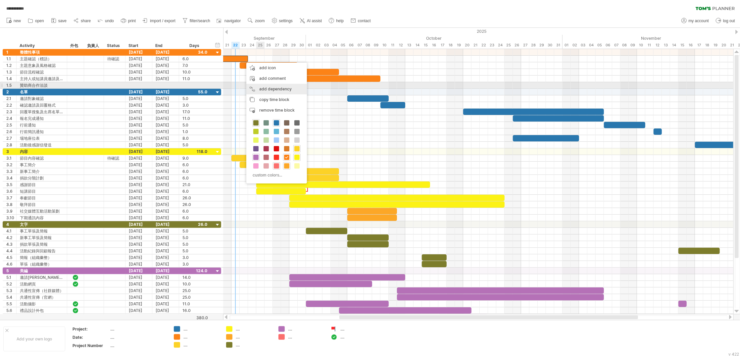
click at [284, 88] on div "add dependency You can use dependencies when you require tasks to be done in a …" at bounding box center [276, 89] width 61 height 11
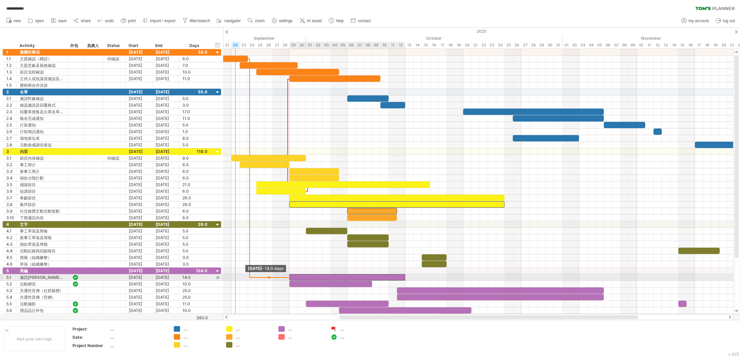
click at [289, 280] on span at bounding box center [289, 277] width 3 height 6
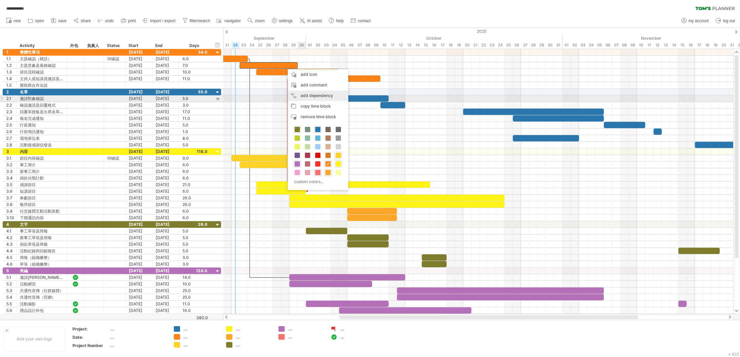
click at [313, 97] on div "add dependency You can use dependencies when you require tasks to be done in a …" at bounding box center [318, 95] width 61 height 11
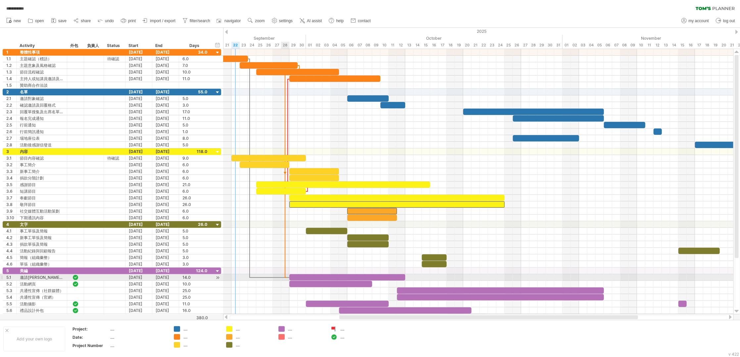
click at [287, 279] on div at bounding box center [478, 277] width 510 height 7
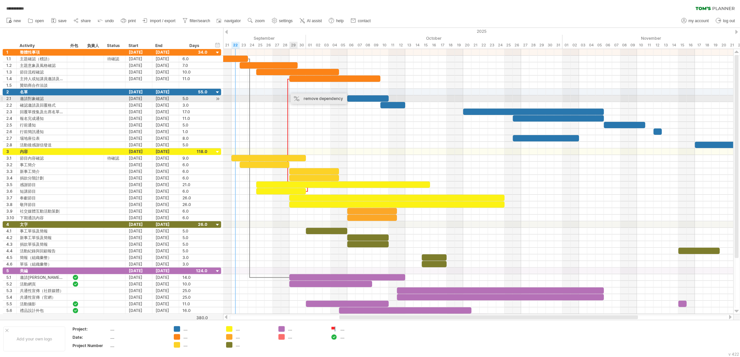
click at [310, 97] on div "remove dependency" at bounding box center [319, 98] width 56 height 11
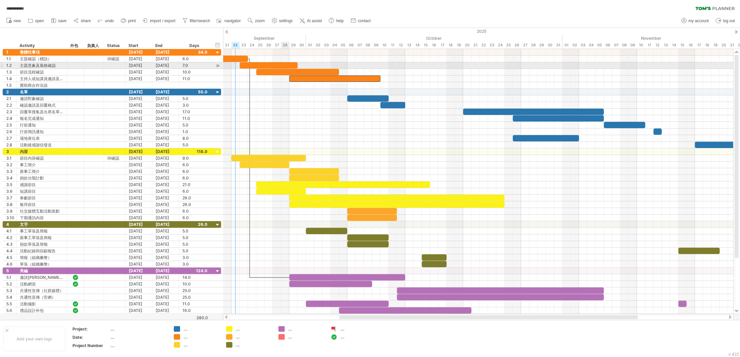
click at [284, 64] on div at bounding box center [269, 65] width 58 height 6
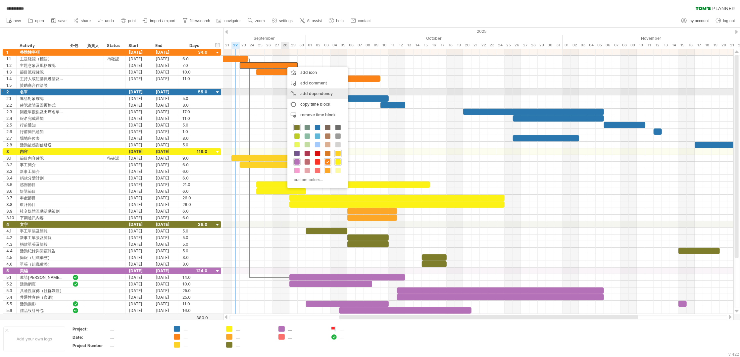
click at [317, 92] on div "add dependency You can use dependencies when you require tasks to be done in a …" at bounding box center [317, 93] width 61 height 11
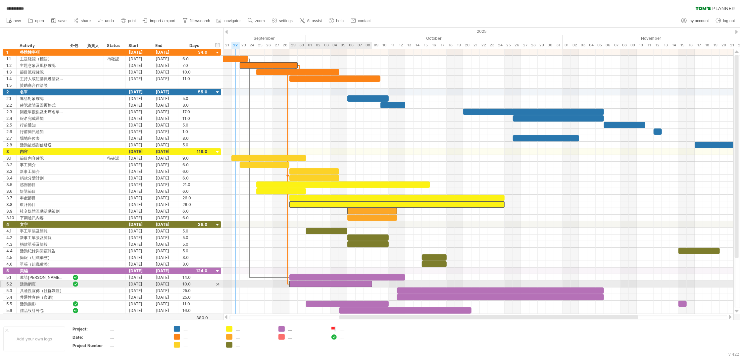
click at [291, 287] on div at bounding box center [330, 284] width 83 height 6
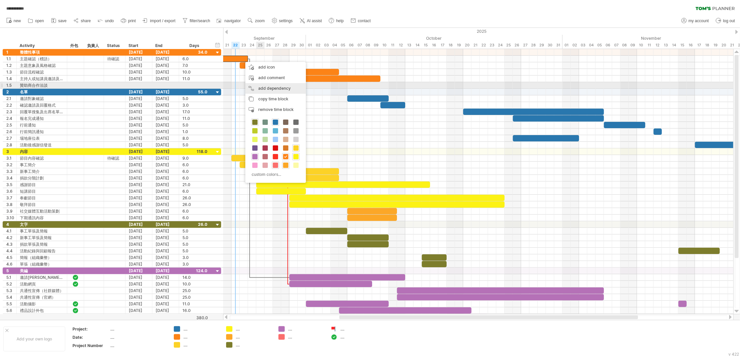
click at [277, 86] on div "add dependency You can use dependencies when you require tasks to be done in a …" at bounding box center [275, 88] width 61 height 11
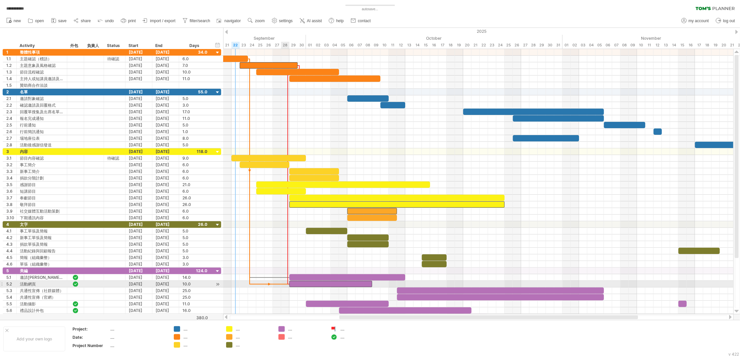
click at [288, 285] on span at bounding box center [289, 284] width 3 height 6
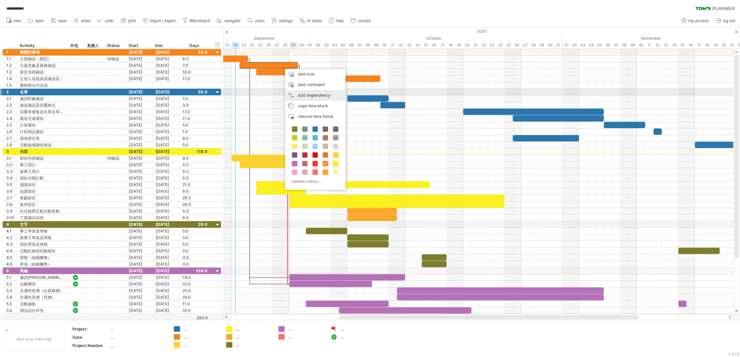
click at [330, 95] on div "add dependency You can use dependencies when you require tasks to be done in a …" at bounding box center [315, 95] width 61 height 11
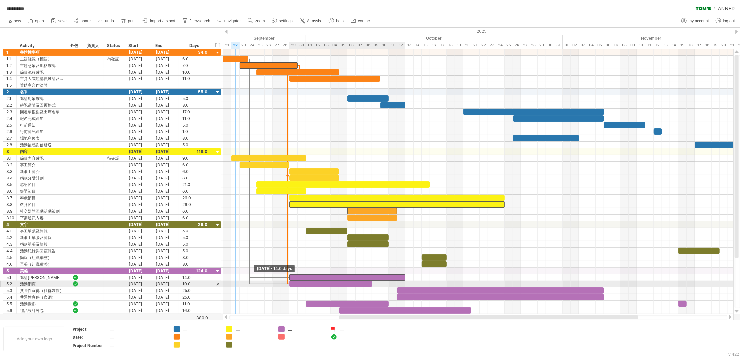
click at [290, 280] on span at bounding box center [289, 277] width 3 height 6
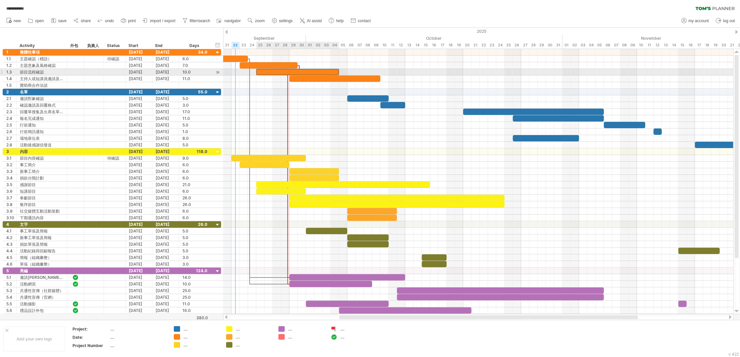
click at [333, 71] on div at bounding box center [297, 72] width 83 height 6
drag, startPoint x: 338, startPoint y: 71, endPoint x: 328, endPoint y: 72, distance: 9.6
click at [328, 72] on div at bounding box center [293, 72] width 74 height 6
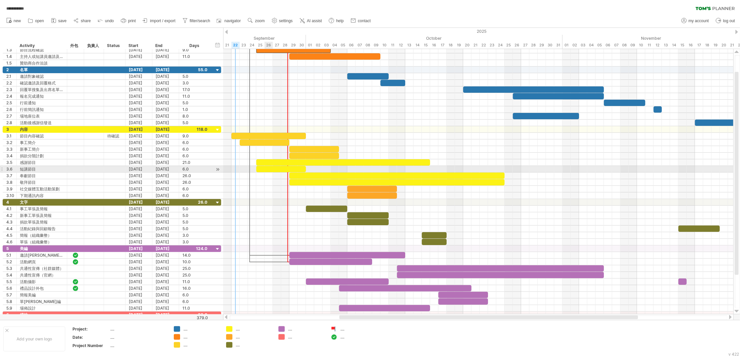
click at [272, 172] on div at bounding box center [281, 169] width 50 height 6
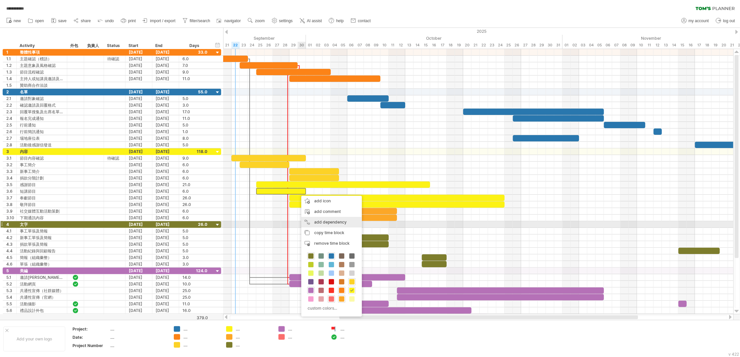
click at [351, 222] on div "add dependency You can use dependencies when you require tasks to be done in a …" at bounding box center [331, 222] width 61 height 11
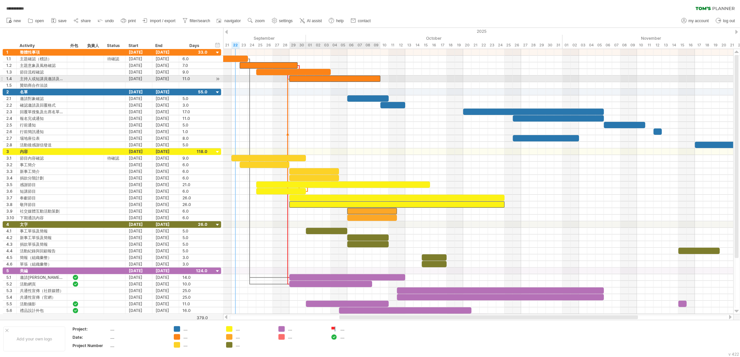
click at [319, 80] on div at bounding box center [334, 78] width 91 height 6
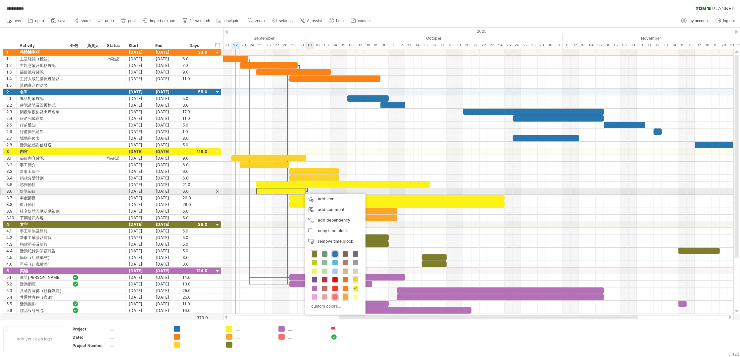
click at [308, 191] on div "[DATE] [DATE]" at bounding box center [478, 181] width 510 height 265
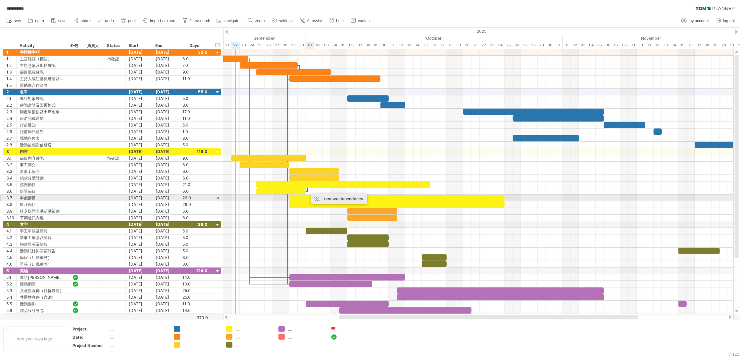
click at [316, 196] on div "remove dependency" at bounding box center [339, 199] width 56 height 11
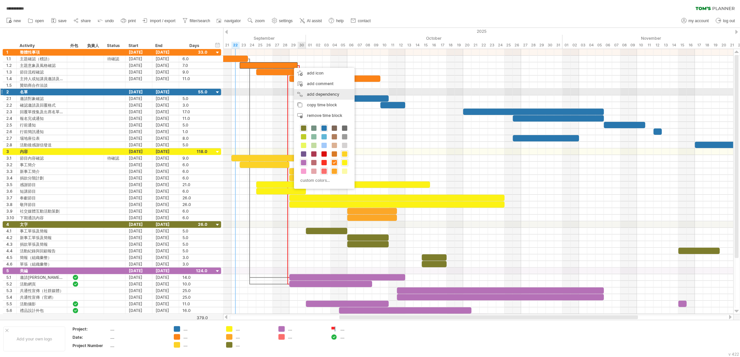
click at [317, 92] on div "add dependency You can use dependencies when you require tasks to be done in a …" at bounding box center [324, 94] width 61 height 11
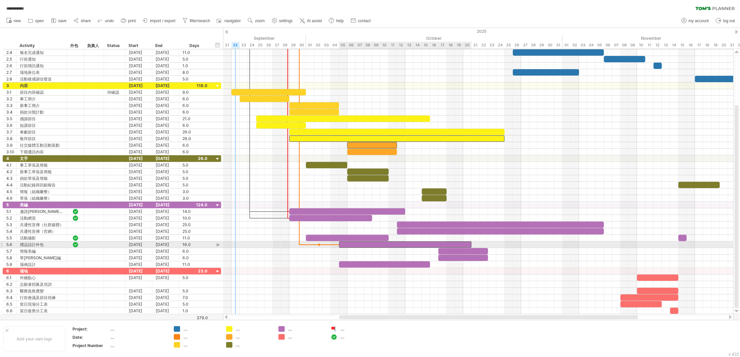
click at [342, 245] on div at bounding box center [405, 244] width 132 height 6
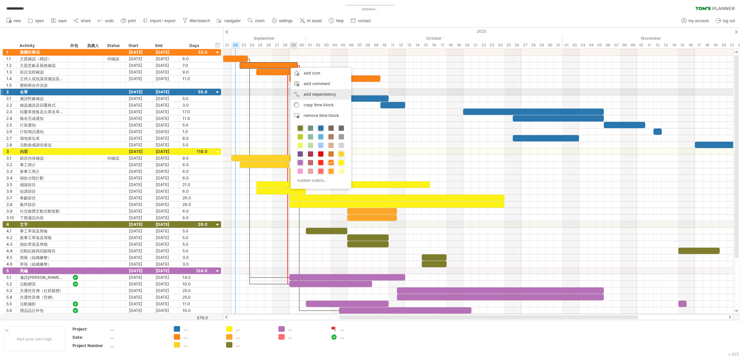
click at [332, 92] on div "add dependency You can use dependencies when you require tasks to be done in a …" at bounding box center [321, 94] width 61 height 11
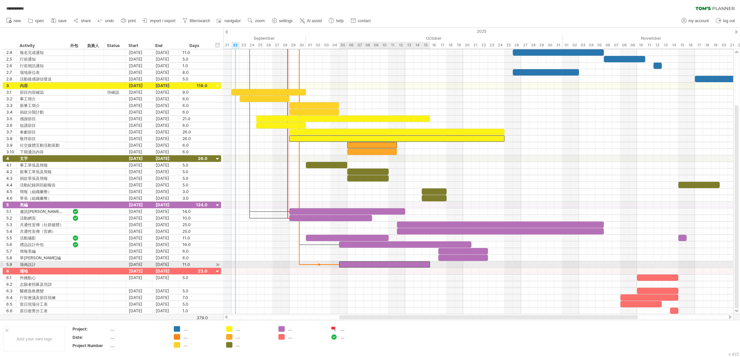
click at [343, 266] on div at bounding box center [384, 264] width 91 height 6
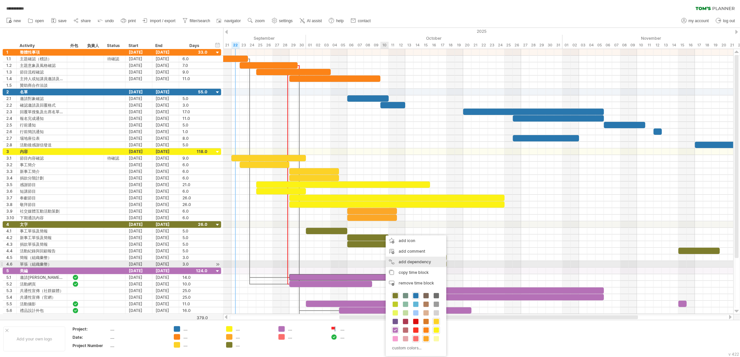
click at [420, 261] on div "add dependency You can use dependencies when you require tasks to be done in a …" at bounding box center [416, 261] width 61 height 11
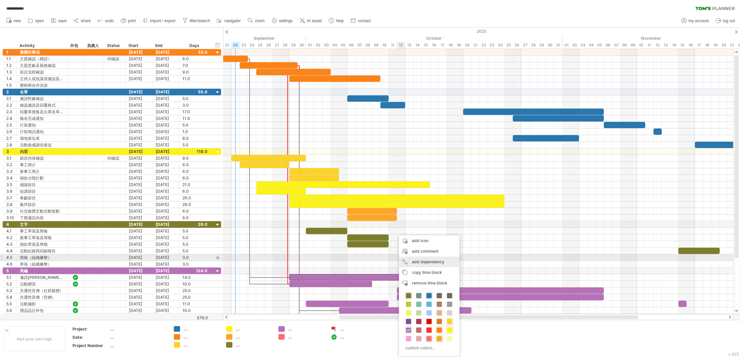
click at [436, 259] on div "add dependency You can use dependencies when you require tasks to be done in a …" at bounding box center [429, 261] width 61 height 11
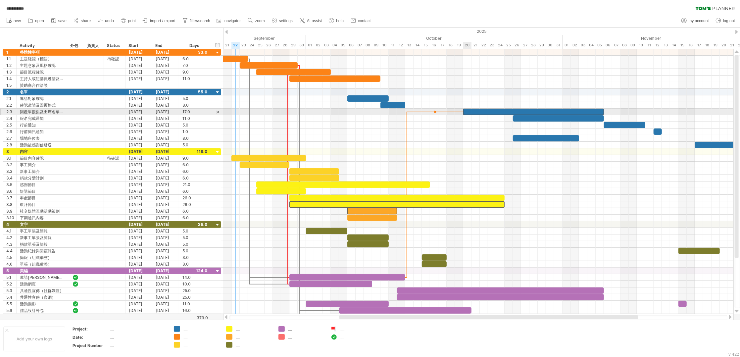
click at [465, 111] on div at bounding box center [533, 112] width 141 height 6
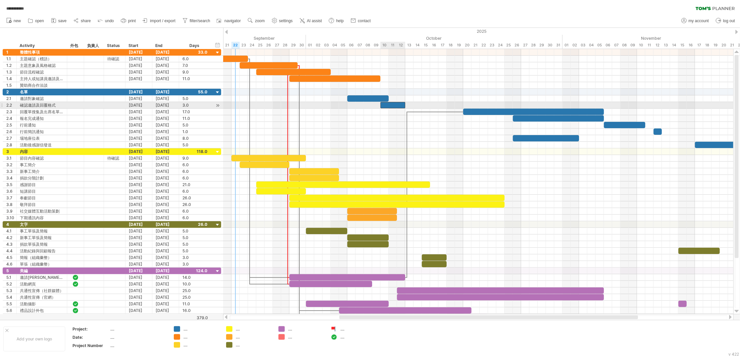
click at [383, 106] on div at bounding box center [392, 105] width 25 height 6
drag, startPoint x: 380, startPoint y: 105, endPoint x: 347, endPoint y: 106, distance: 32.1
click at [347, 106] on span at bounding box center [347, 105] width 3 height 6
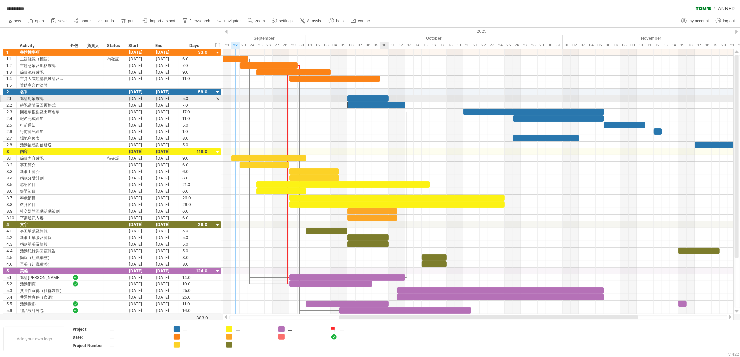
click at [383, 98] on div at bounding box center [367, 98] width 41 height 6
drag, startPoint x: 388, startPoint y: 98, endPoint x: 403, endPoint y: 98, distance: 15.6
click at [403, 98] on div at bounding box center [376, 98] width 58 height 6
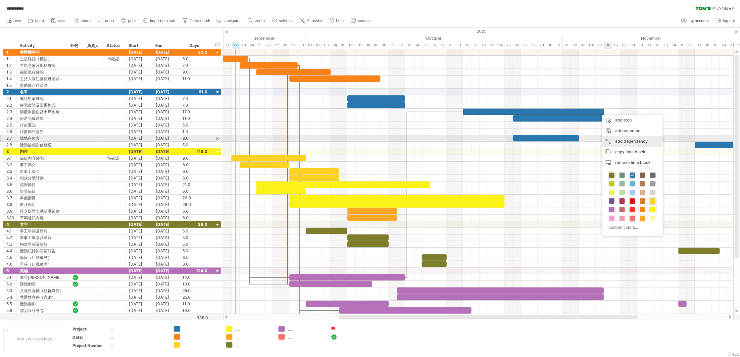
click at [618, 141] on div "add dependency You can use dependencies when you require tasks to be done in a …" at bounding box center [632, 141] width 61 height 11
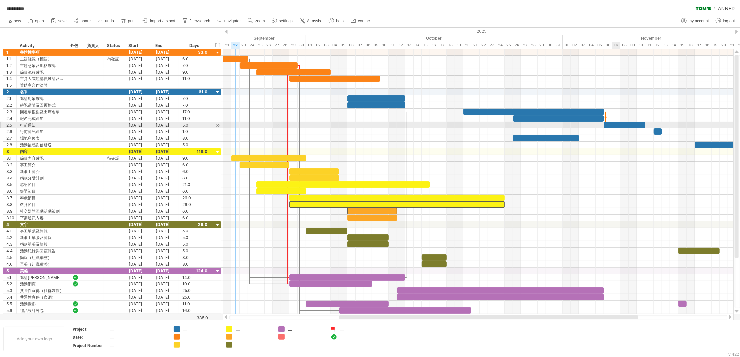
click at [620, 125] on div at bounding box center [624, 125] width 41 height 6
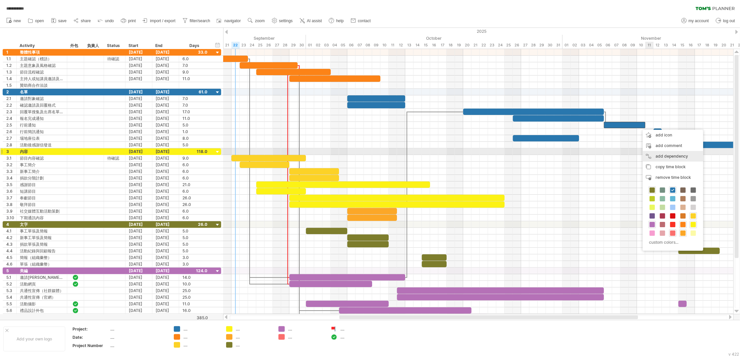
click at [662, 154] on div "add dependency You can use dependencies when you require tasks to be done in a …" at bounding box center [672, 156] width 61 height 11
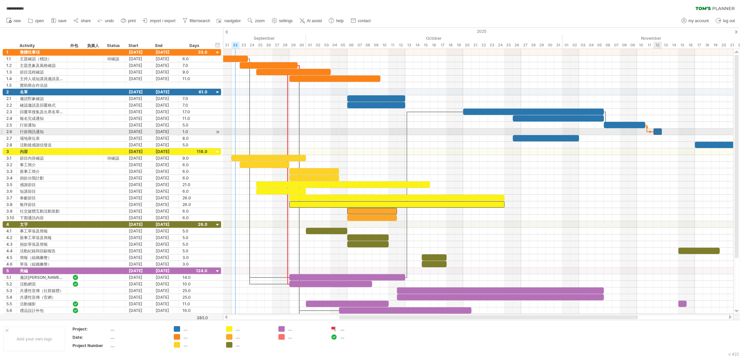
click at [658, 132] on div at bounding box center [657, 131] width 8 height 6
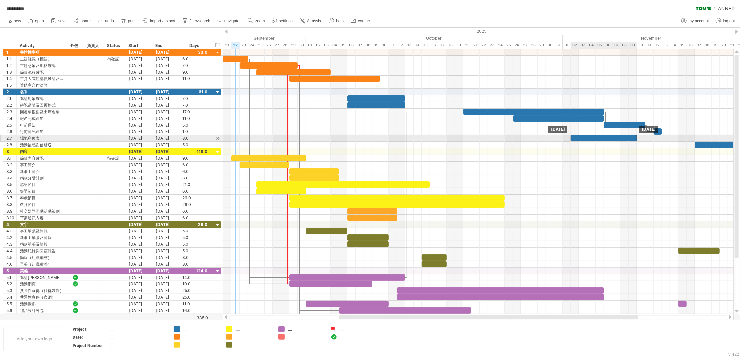
drag, startPoint x: 543, startPoint y: 137, endPoint x: 602, endPoint y: 140, distance: 59.0
click at [602, 140] on div at bounding box center [604, 138] width 66 height 6
drag, startPoint x: 569, startPoint y: 138, endPoint x: 519, endPoint y: 139, distance: 49.6
click at [520, 139] on span at bounding box center [521, 138] width 3 height 6
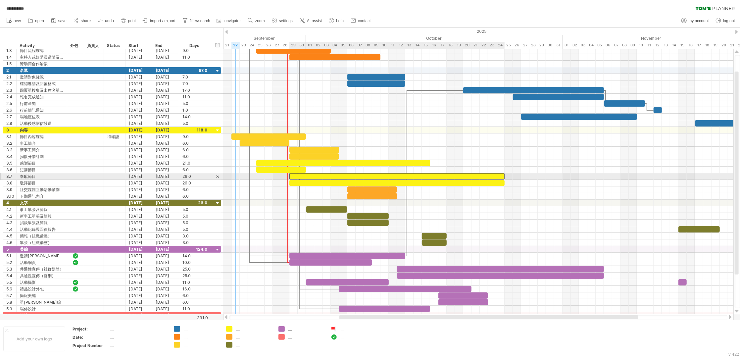
click at [397, 174] on div at bounding box center [396, 176] width 215 height 6
drag, startPoint x: 397, startPoint y: 174, endPoint x: 457, endPoint y: 175, distance: 59.9
click at [457, 175] on div at bounding box center [454, 176] width 215 height 6
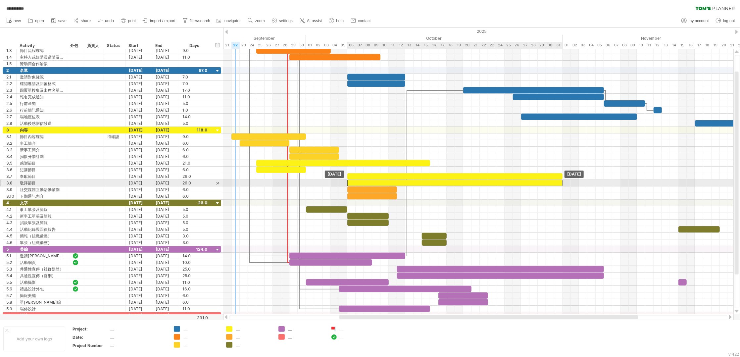
drag, startPoint x: 420, startPoint y: 183, endPoint x: 477, endPoint y: 183, distance: 56.9
click at [477, 183] on div at bounding box center [454, 183] width 215 height 6
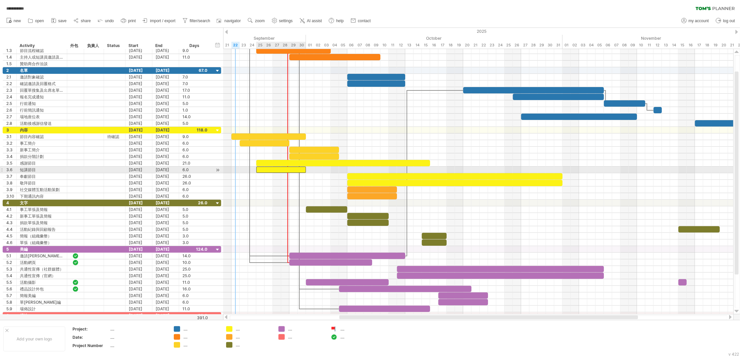
click at [293, 170] on div at bounding box center [281, 169] width 50 height 6
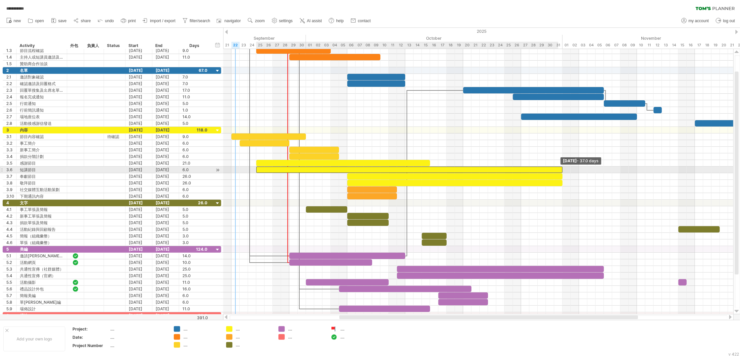
drag, startPoint x: 305, startPoint y: 171, endPoint x: 560, endPoint y: 172, distance: 254.8
click at [560, 172] on div at bounding box center [409, 169] width 306 height 6
click at [291, 164] on div at bounding box center [343, 163] width 174 height 6
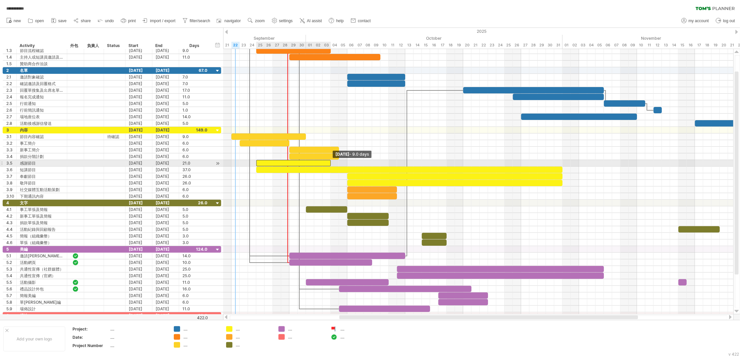
drag, startPoint x: 430, startPoint y: 163, endPoint x: 330, endPoint y: 164, distance: 99.3
click at [330, 164] on span at bounding box center [330, 163] width 3 height 6
drag, startPoint x: 257, startPoint y: 163, endPoint x: 297, endPoint y: 164, distance: 40.1
click at [297, 164] on span at bounding box center [297, 163] width 3 height 6
click at [321, 163] on div at bounding box center [314, 163] width 33 height 6
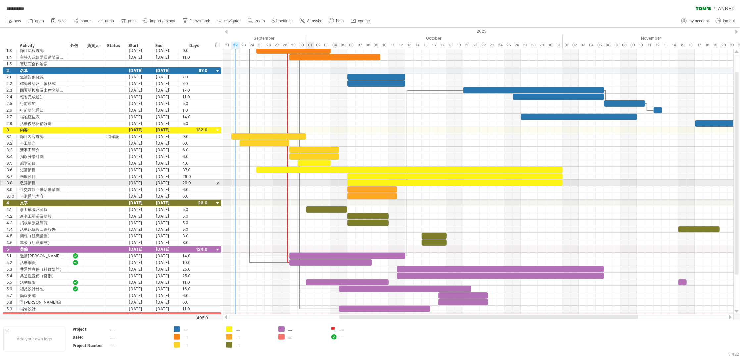
click at [312, 186] on div at bounding box center [478, 183] width 510 height 7
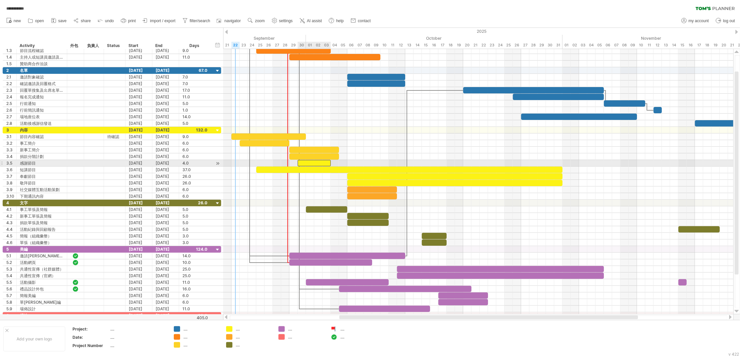
click at [305, 164] on div at bounding box center [314, 163] width 33 height 6
drag, startPoint x: 296, startPoint y: 165, endPoint x: 304, endPoint y: 165, distance: 7.6
click at [304, 165] on div "[DATE] [DATE] - 3.0 days" at bounding box center [478, 181] width 510 height 265
click at [315, 166] on div at bounding box center [318, 163] width 25 height 6
drag, startPoint x: 304, startPoint y: 165, endPoint x: 298, endPoint y: 165, distance: 6.3
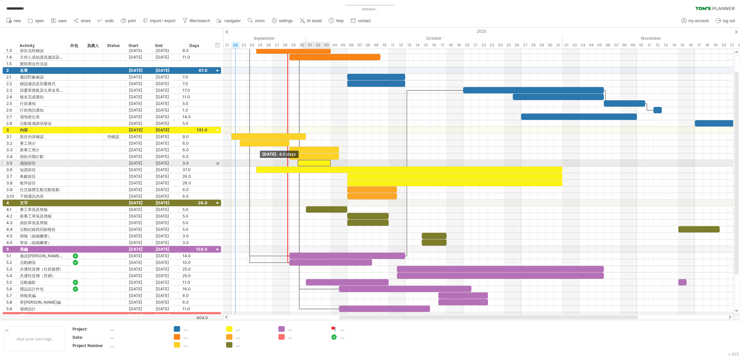
click at [298, 165] on span at bounding box center [297, 163] width 3 height 6
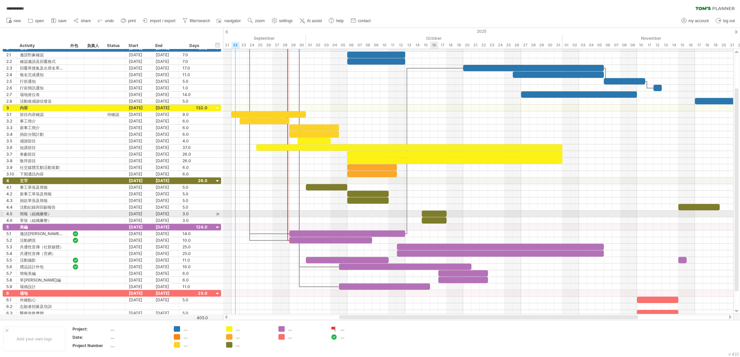
click at [436, 214] on div at bounding box center [434, 213] width 25 height 6
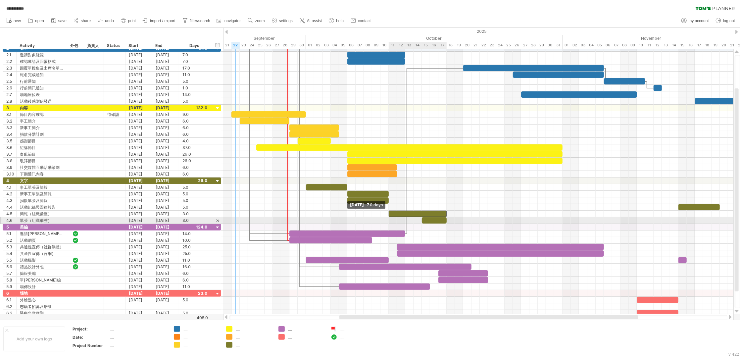
drag, startPoint x: 422, startPoint y: 214, endPoint x: 389, endPoint y: 217, distance: 33.3
click at [389, 217] on span at bounding box center [388, 213] width 3 height 6
click at [436, 219] on div at bounding box center [434, 220] width 25 height 6
drag, startPoint x: 420, startPoint y: 222, endPoint x: 388, endPoint y: 222, distance: 32.8
click at [388, 222] on span at bounding box center [388, 220] width 3 height 6
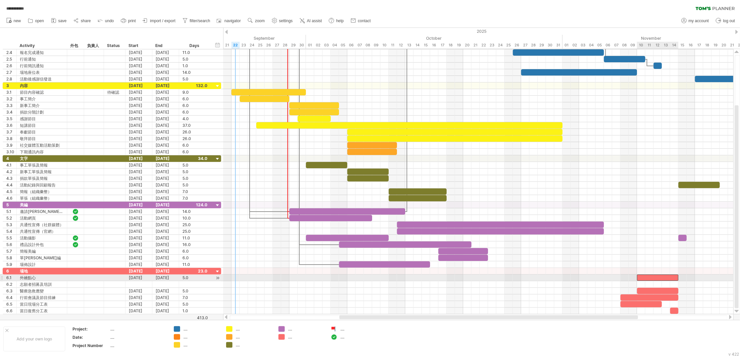
click at [647, 278] on div at bounding box center [657, 277] width 41 height 6
drag, startPoint x: 637, startPoint y: 279, endPoint x: 582, endPoint y: 276, distance: 54.3
click at [580, 276] on span at bounding box center [578, 277] width 3 height 6
click at [579, 278] on span at bounding box center [578, 277] width 3 height 6
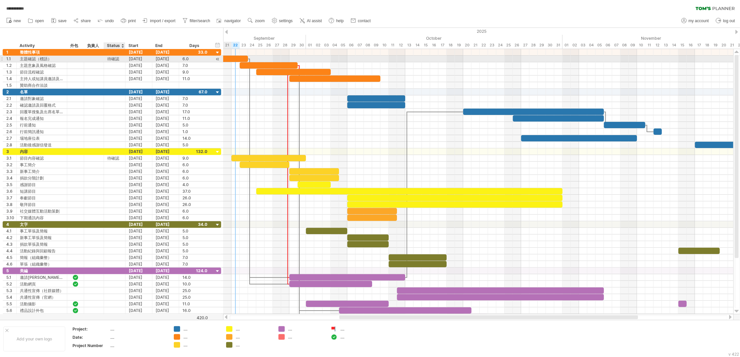
click at [118, 58] on div "待確認" at bounding box center [114, 59] width 15 height 6
click at [98, 57] on div at bounding box center [93, 59] width 13 height 6
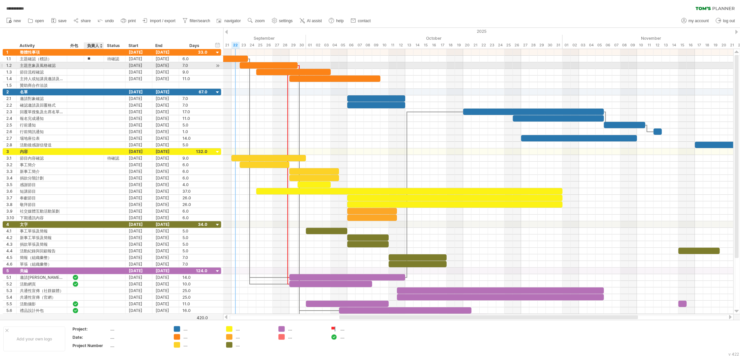
type input "*"
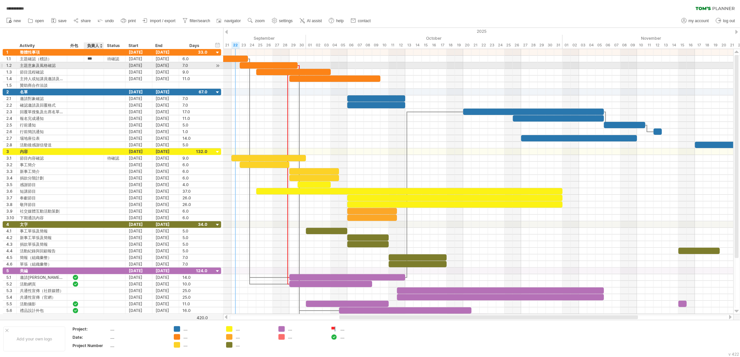
type input "**"
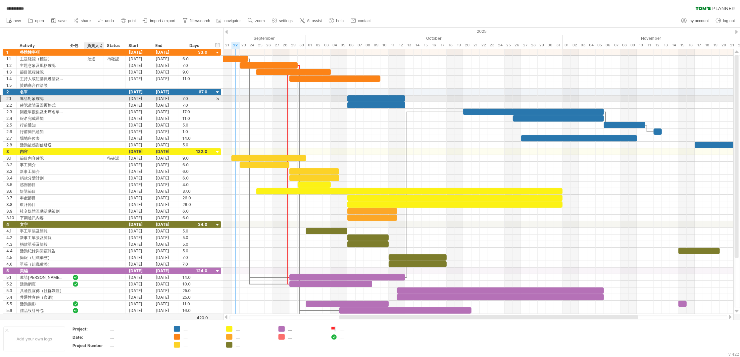
click at [93, 99] on div at bounding box center [93, 98] width 13 height 6
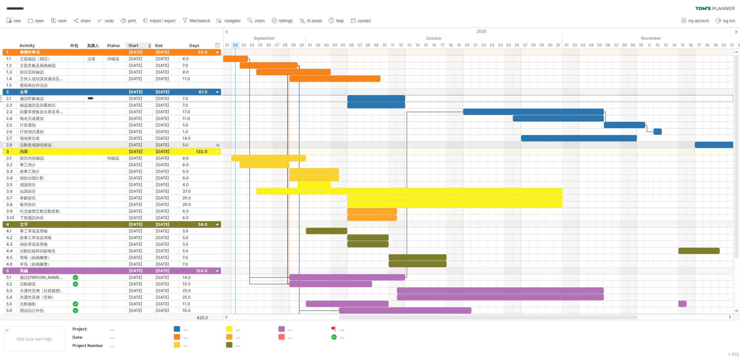
type input "**"
type input "*"
type input "**"
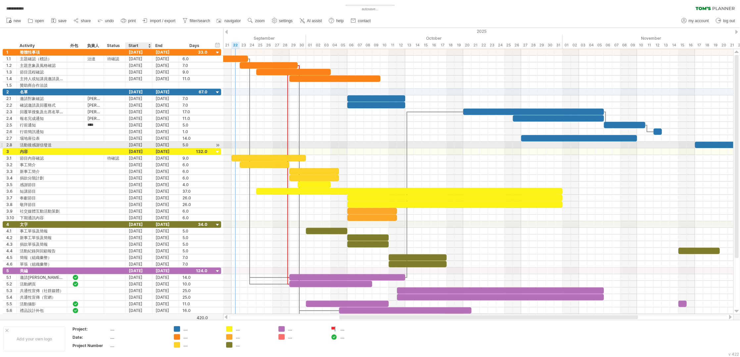
type input "**"
type input "*"
type input "**"
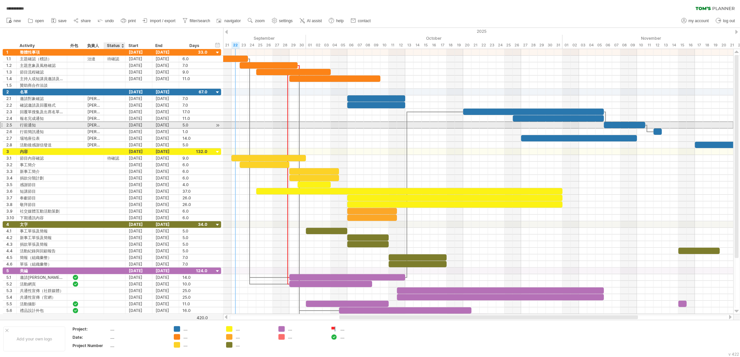
click at [122, 128] on div at bounding box center [115, 125] width 22 height 6
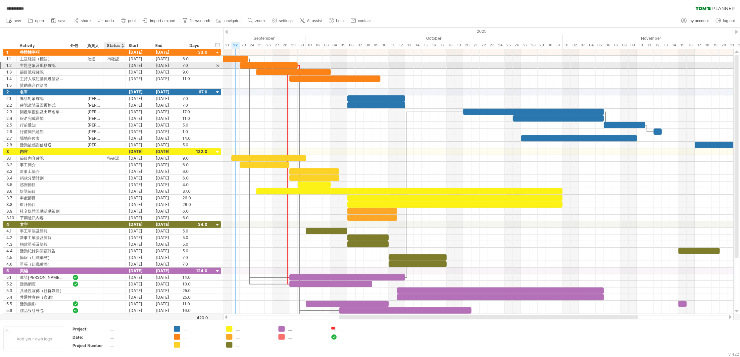
click at [116, 64] on div at bounding box center [114, 65] width 15 height 6
type input "****"
click at [113, 67] on div "尚未開始" at bounding box center [114, 65] width 15 height 6
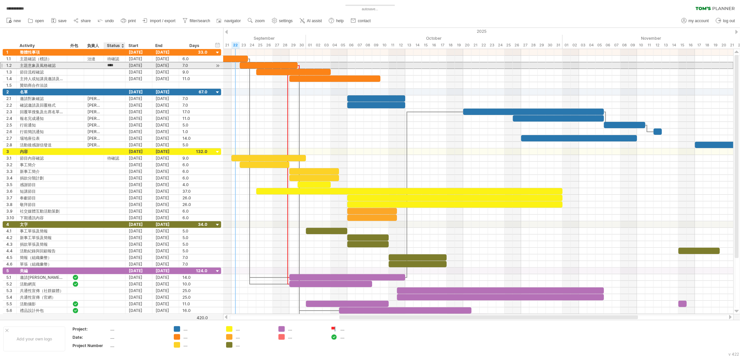
scroll to position [0, 1]
drag, startPoint x: 109, startPoint y: 66, endPoint x: 125, endPoint y: 66, distance: 16.2
click at [125, 66] on div "**** 尚未開始" at bounding box center [115, 65] width 22 height 6
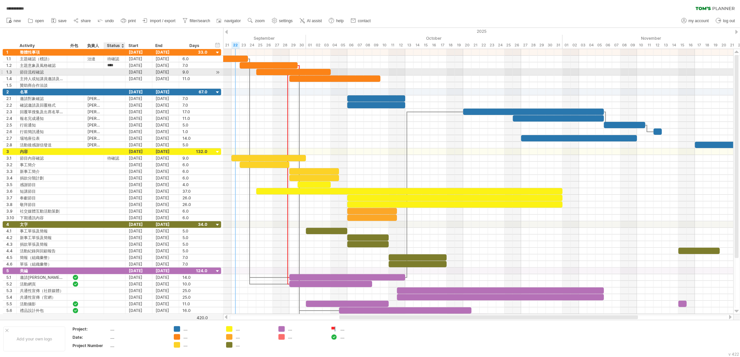
scroll to position [0, 0]
click at [116, 70] on div at bounding box center [114, 72] width 15 height 6
paste input "****"
type input "****"
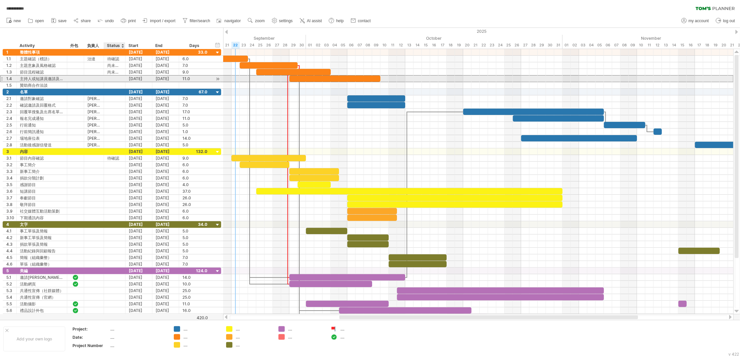
click at [115, 78] on div at bounding box center [114, 78] width 15 height 6
paste input "****"
type input "****"
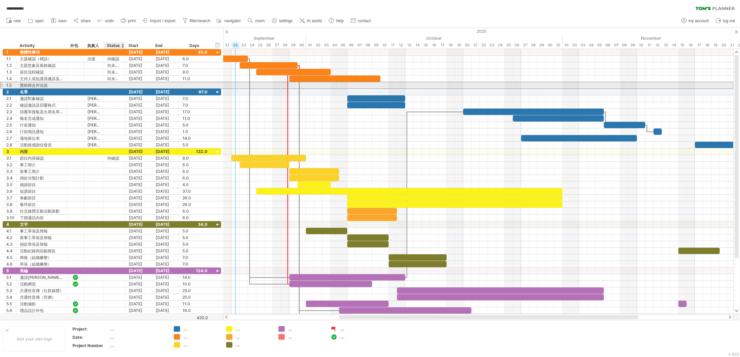
click at [115, 84] on div at bounding box center [114, 85] width 15 height 6
paste input "****"
type input "****"
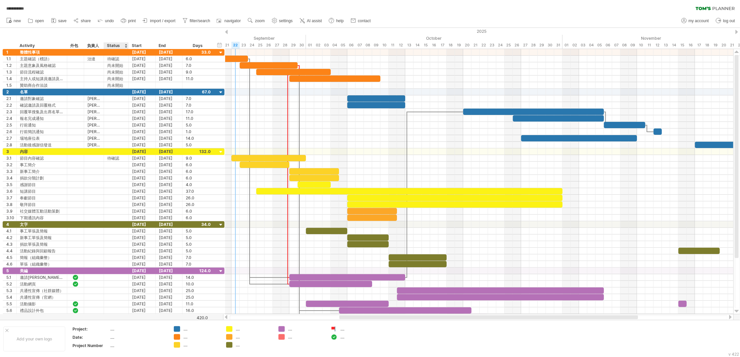
click at [128, 46] on div at bounding box center [128, 45] width 2 height 7
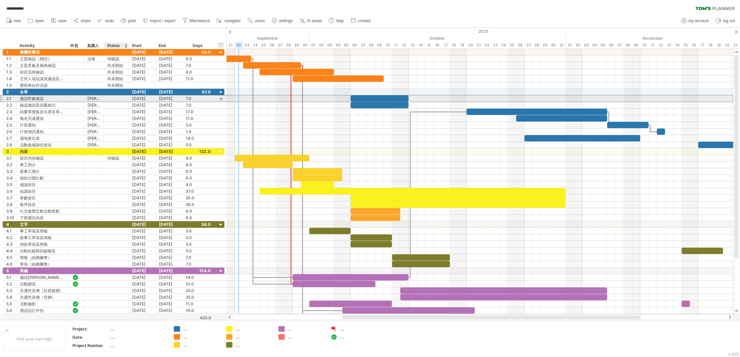
click at [113, 101] on div at bounding box center [116, 98] width 18 height 6
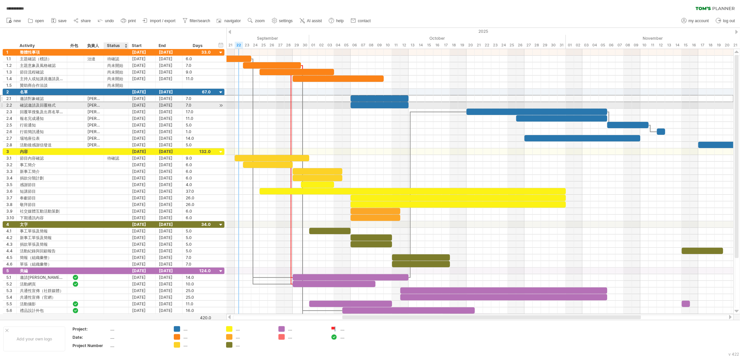
paste input "****"
type input "****"
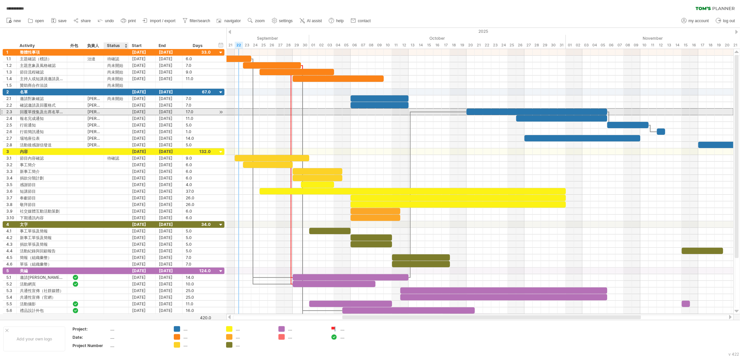
click at [116, 109] on div at bounding box center [116, 112] width 18 height 6
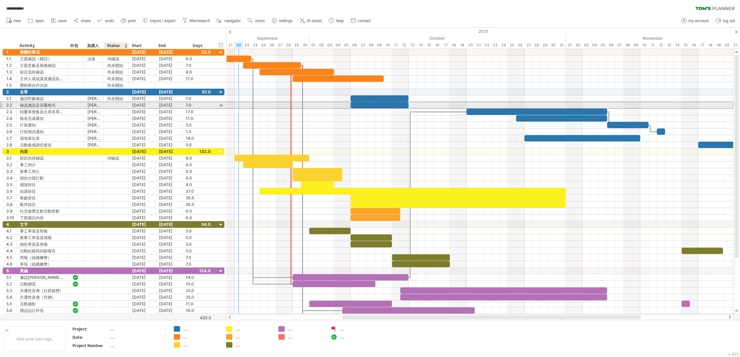
click at [116, 107] on div at bounding box center [116, 105] width 18 height 6
paste input "****"
type input "****"
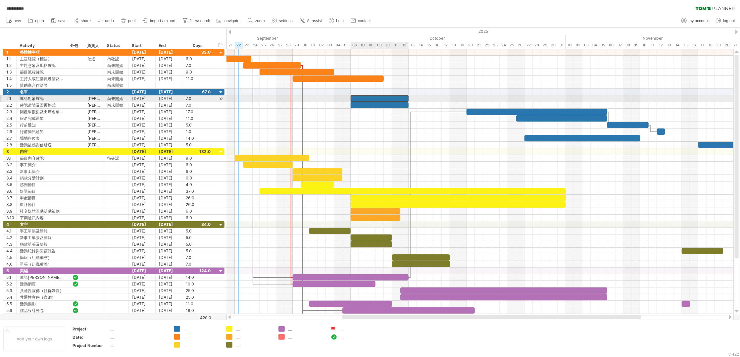
click at [359, 100] on div at bounding box center [379, 98] width 58 height 6
drag, startPoint x: 351, startPoint y: 98, endPoint x: 303, endPoint y: 102, distance: 48.4
click at [303, 102] on div at bounding box center [355, 98] width 108 height 6
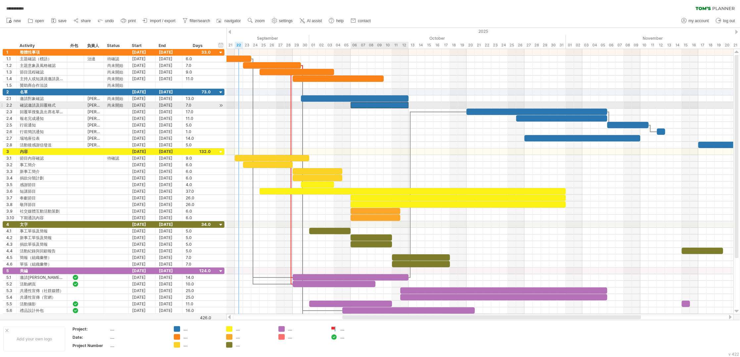
click at [380, 106] on div at bounding box center [379, 105] width 58 height 6
drag, startPoint x: 351, startPoint y: 105, endPoint x: 303, endPoint y: 106, distance: 48.0
click at [303, 106] on div at bounding box center [355, 105] width 108 height 6
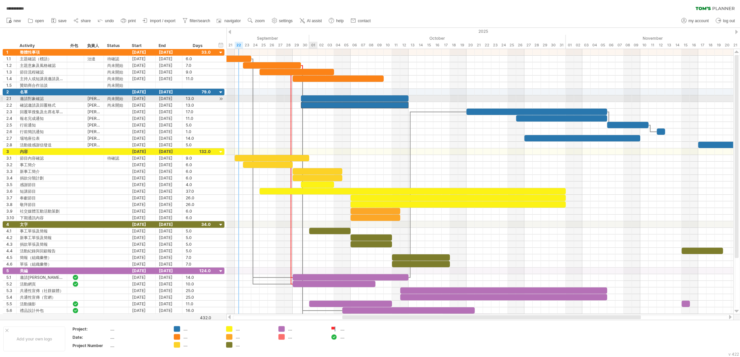
drag, startPoint x: 316, startPoint y: 99, endPoint x: 306, endPoint y: 99, distance: 10.3
click at [316, 99] on div at bounding box center [355, 98] width 108 height 6
drag, startPoint x: 301, startPoint y: 99, endPoint x: 351, endPoint y: 99, distance: 50.3
click at [351, 99] on span at bounding box center [350, 98] width 3 height 6
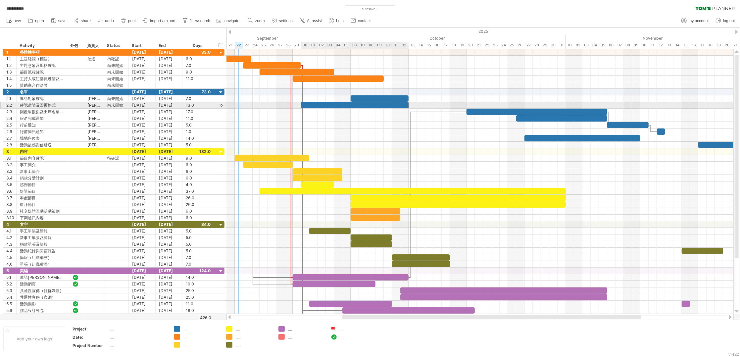
click at [320, 103] on div at bounding box center [355, 105] width 108 height 6
drag, startPoint x: 301, startPoint y: 105, endPoint x: 352, endPoint y: 107, distance: 50.7
click at [352, 107] on div at bounding box center [379, 105] width 58 height 6
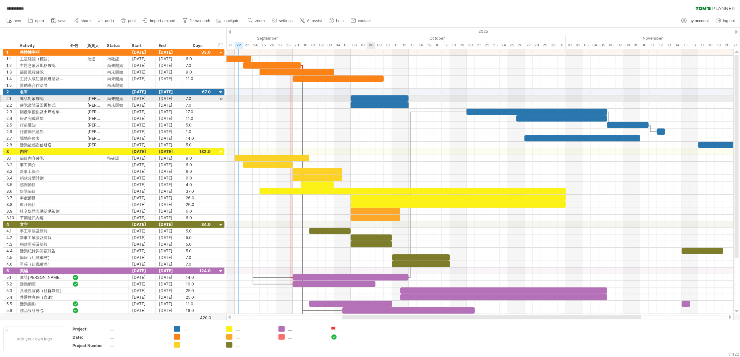
click at [373, 98] on div at bounding box center [379, 98] width 58 height 6
click at [348, 98] on div at bounding box center [479, 98] width 507 height 7
drag, startPoint x: 367, startPoint y: 99, endPoint x: 316, endPoint y: 99, distance: 51.0
click at [316, 99] on div at bounding box center [330, 98] width 58 height 6
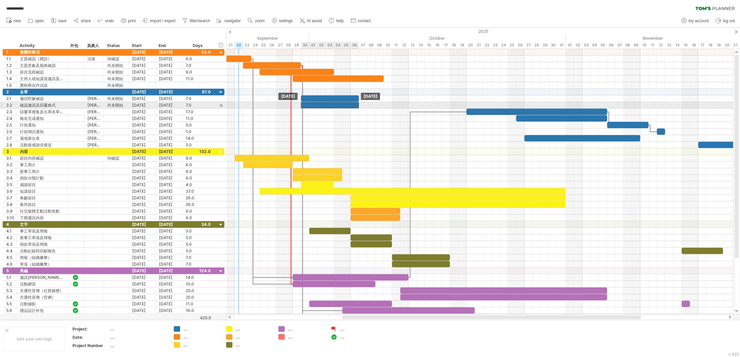
drag, startPoint x: 360, startPoint y: 106, endPoint x: 311, endPoint y: 107, distance: 48.7
click at [311, 107] on div at bounding box center [330, 105] width 58 height 6
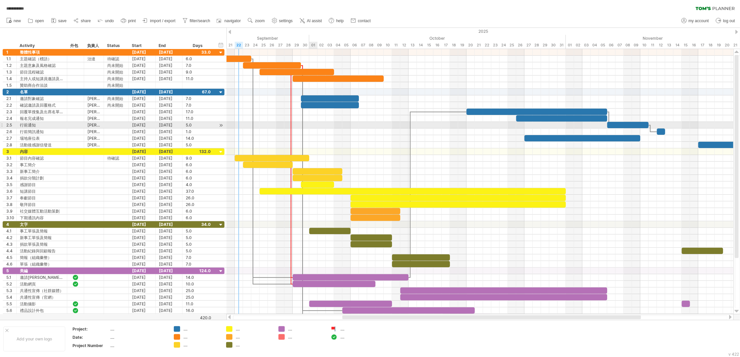
click at [314, 124] on div at bounding box center [479, 125] width 507 height 7
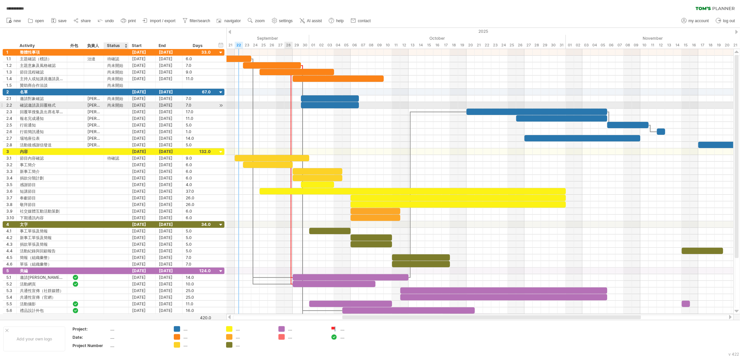
click at [116, 106] on div "尚未開始" at bounding box center [116, 105] width 18 height 6
click at [116, 106] on input "****" at bounding box center [116, 105] width 18 height 6
click at [122, 106] on input "****" at bounding box center [116, 105] width 18 height 6
drag, startPoint x: 124, startPoint y: 105, endPoint x: 102, endPoint y: 105, distance: 22.2
click at [102, 105] on div "2.2 ********* 確認邀請及回覆格式 ** [PERSON_NAME] **** 尚未開始 [DATE] [DATE] 7.0 7.0" at bounding box center [114, 105] width 222 height 7
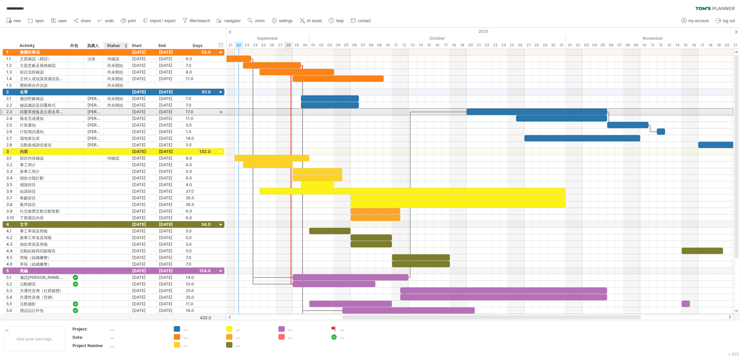
click at [114, 112] on div at bounding box center [116, 112] width 18 height 6
paste input "****"
type input "****"
click at [118, 118] on div at bounding box center [116, 118] width 18 height 6
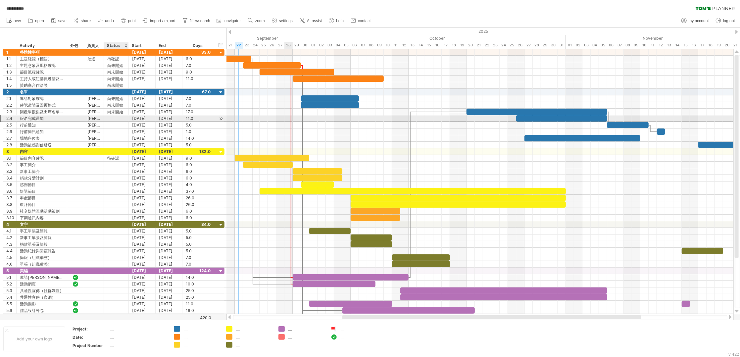
paste input "****"
type input "****"
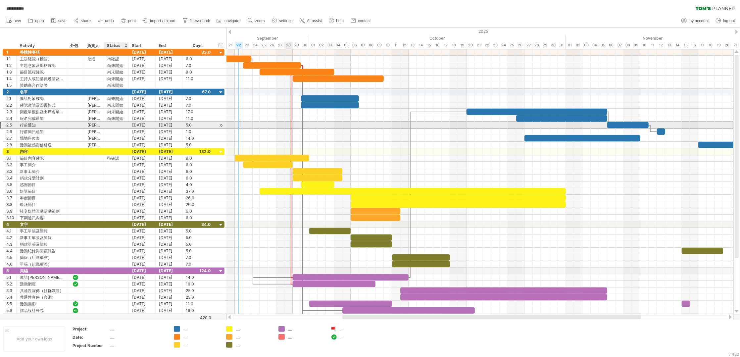
click at [119, 125] on div at bounding box center [116, 125] width 18 height 6
paste input "****"
type input "****"
click at [119, 132] on div at bounding box center [116, 131] width 18 height 6
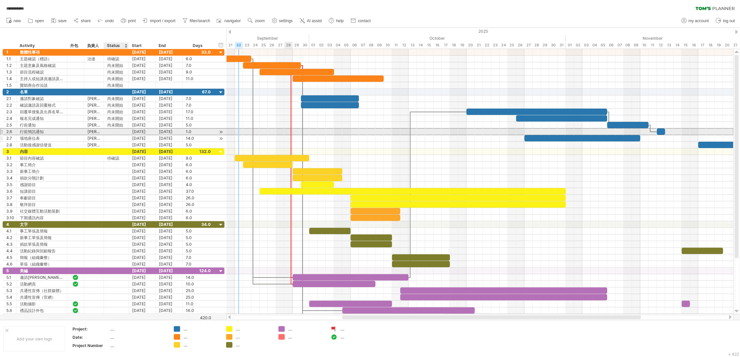
paste input "****"
type input "****"
click at [117, 141] on div at bounding box center [116, 138] width 18 height 6
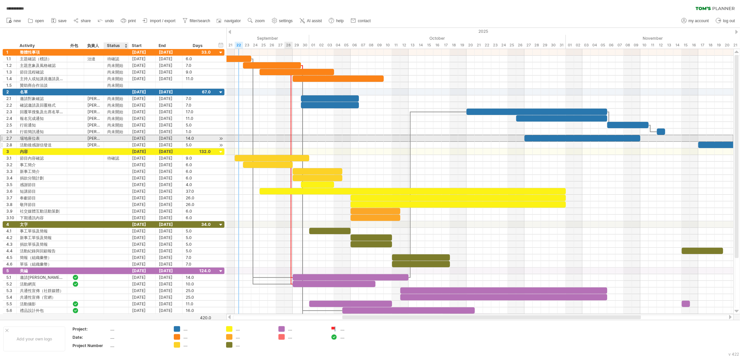
paste input "****"
type input "****"
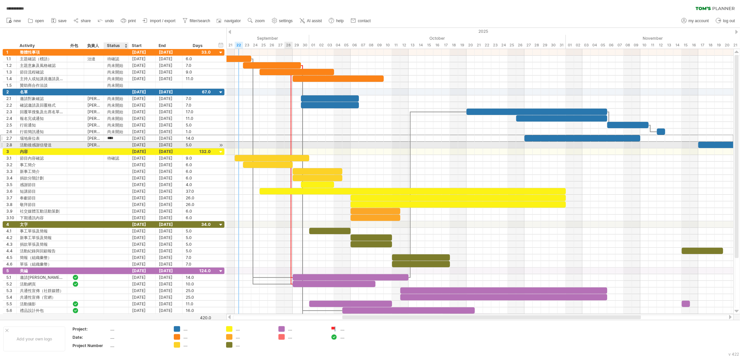
click at [116, 146] on div at bounding box center [116, 145] width 18 height 6
paste input "****"
type input "****"
click at [94, 140] on div "[PERSON_NAME]" at bounding box center [93, 138] width 13 height 6
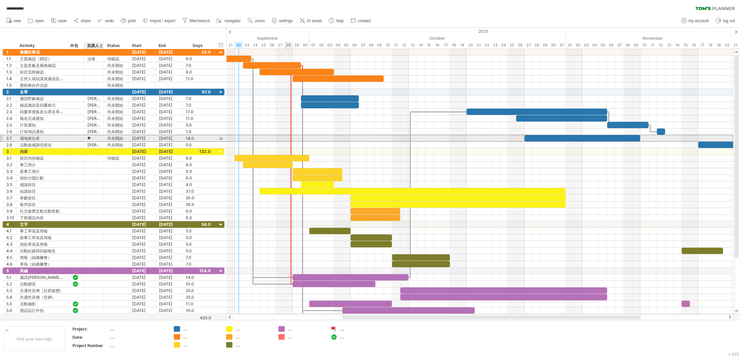
type input "*"
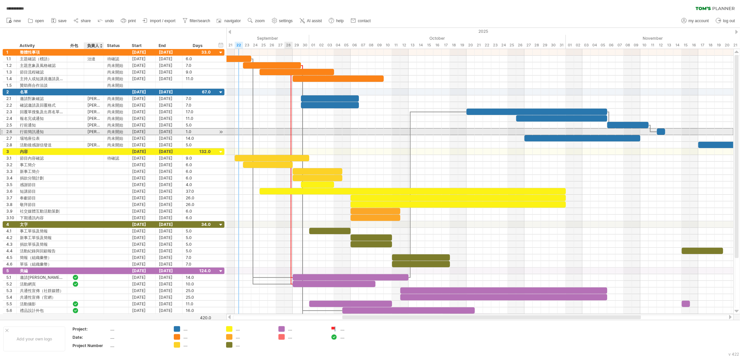
click at [97, 132] on div "[PERSON_NAME]" at bounding box center [93, 131] width 13 height 6
type input "*"
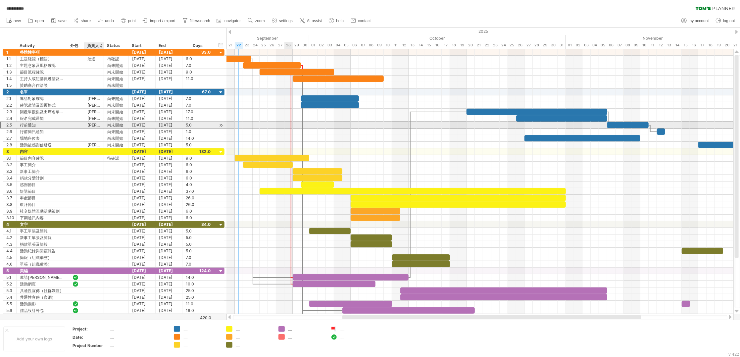
click at [95, 124] on div "[PERSON_NAME]" at bounding box center [93, 125] width 13 height 6
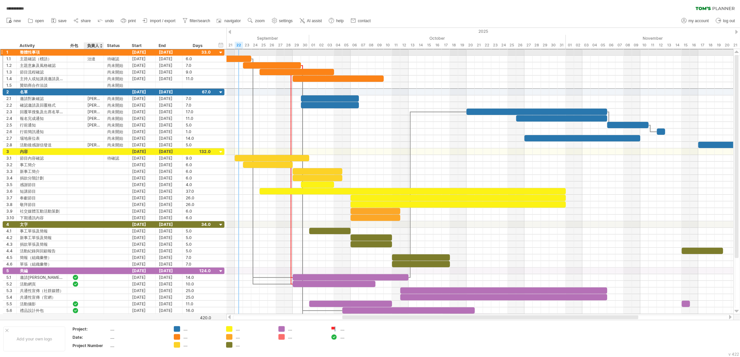
click at [92, 55] on div at bounding box center [93, 52] width 13 height 6
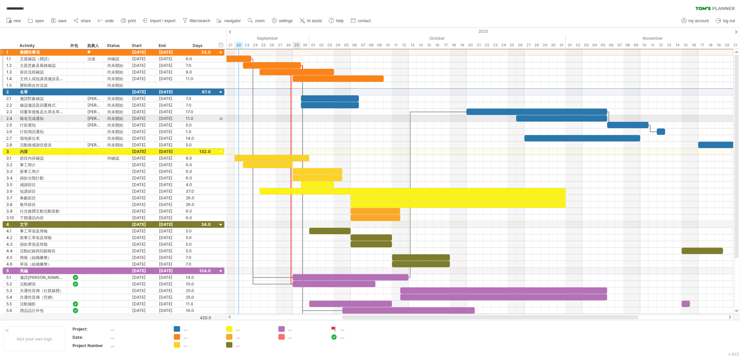
type input "*"
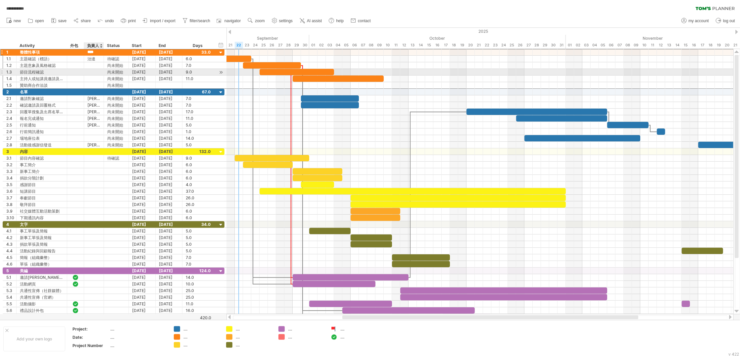
click at [91, 72] on div at bounding box center [93, 72] width 13 height 6
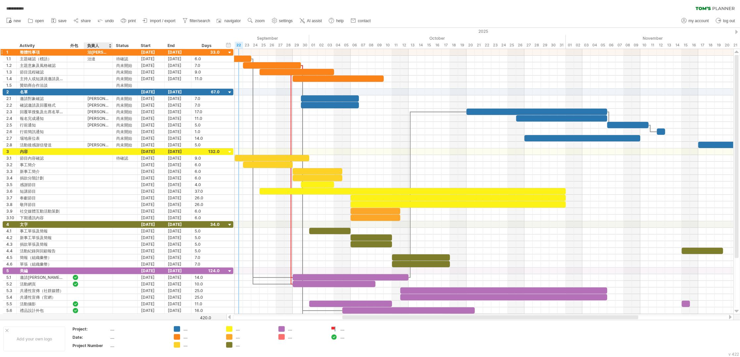
drag, startPoint x: 107, startPoint y: 48, endPoint x: 110, endPoint y: 50, distance: 4.5
click at [112, 48] on div at bounding box center [112, 45] width 2 height 7
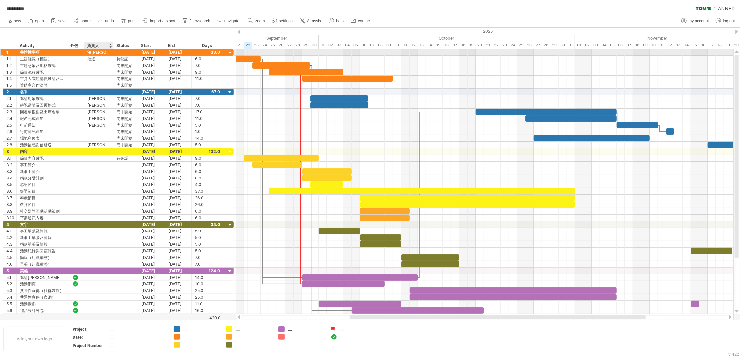
click at [98, 54] on div "治[PERSON_NAME]" at bounding box center [98, 52] width 22 height 6
click at [105, 51] on input "****" at bounding box center [98, 52] width 22 height 6
type input "*"
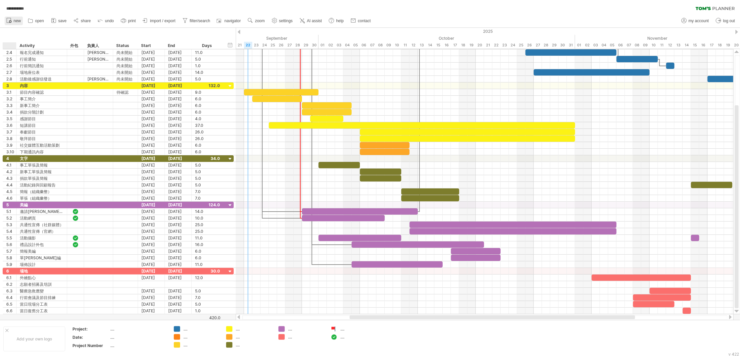
click at [15, 23] on link "new" at bounding box center [14, 21] width 18 height 9
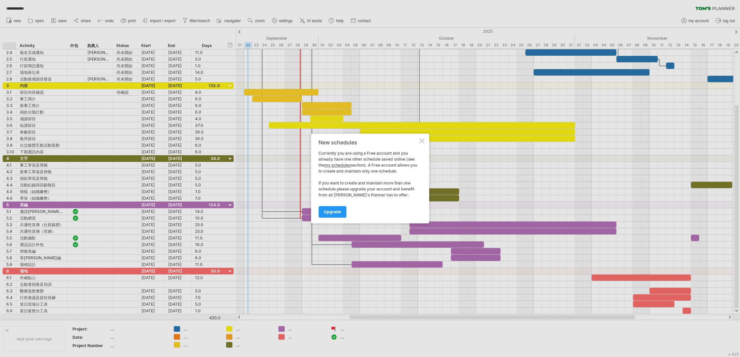
click at [418, 139] on div "New schedules Currently you are using a Free account and you already have one o…" at bounding box center [370, 179] width 118 height 90
click at [422, 140] on div at bounding box center [421, 140] width 5 height 5
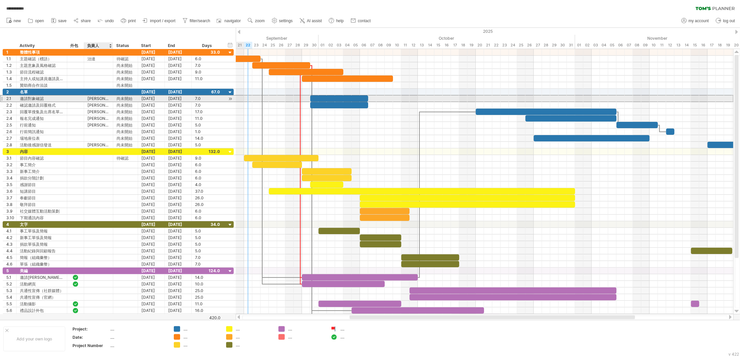
click at [102, 99] on div "[PERSON_NAME]" at bounding box center [98, 98] width 22 height 6
type input "*"
click at [99, 102] on div "[PERSON_NAME]" at bounding box center [98, 105] width 22 height 6
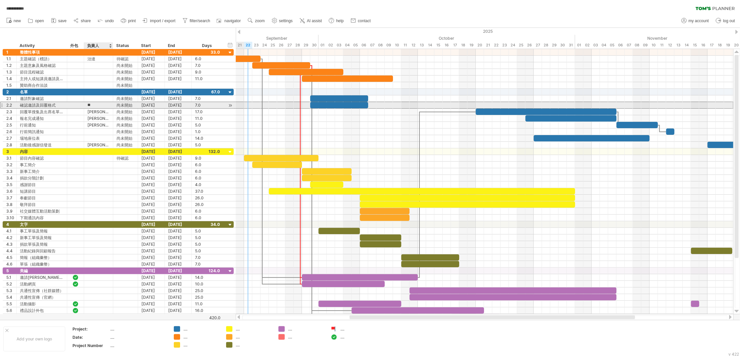
type input "*"
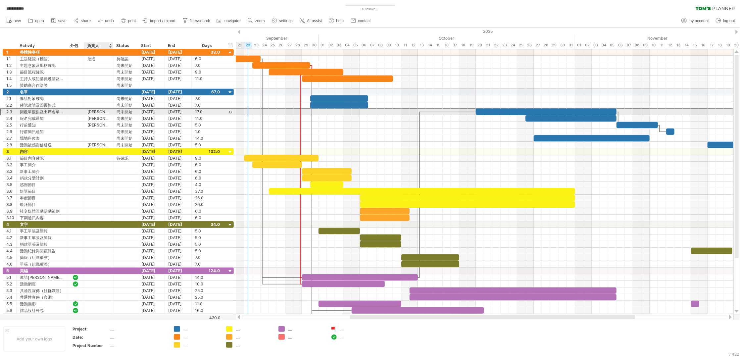
click at [99, 111] on div "[PERSON_NAME]" at bounding box center [98, 112] width 22 height 6
type input "*"
click at [101, 118] on div "[PERSON_NAME]" at bounding box center [98, 118] width 22 height 6
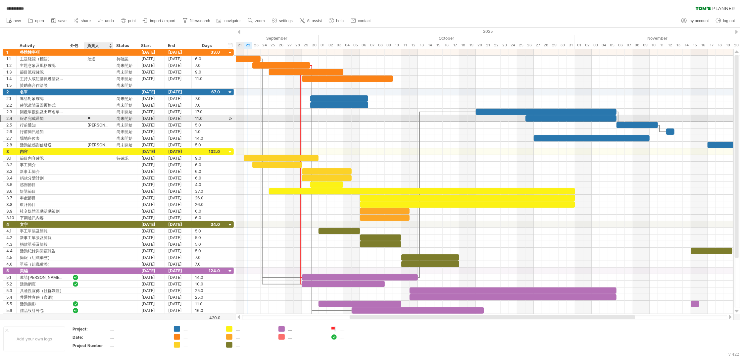
type input "*"
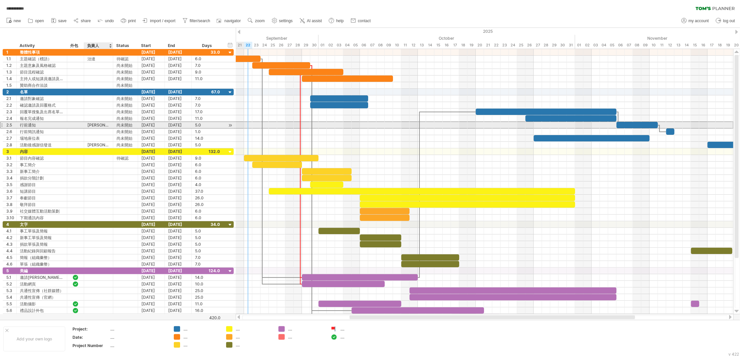
click at [105, 124] on div "[PERSON_NAME]" at bounding box center [98, 125] width 22 height 6
type input "*"
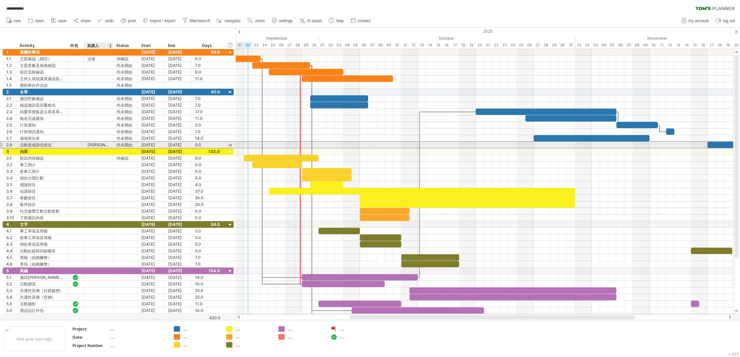
click at [104, 145] on div "[PERSON_NAME]" at bounding box center [98, 145] width 22 height 6
type input "*"
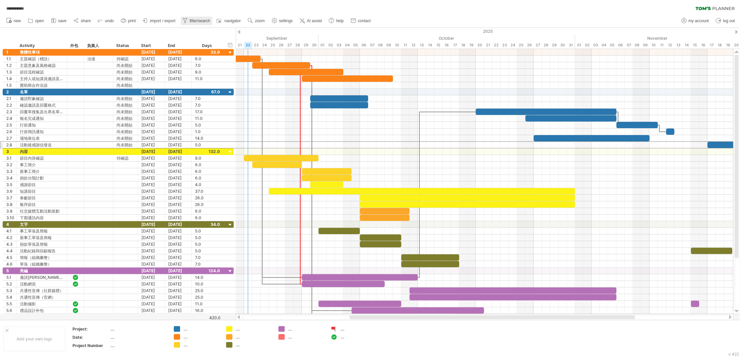
click at [196, 22] on span "filter/search" at bounding box center [200, 21] width 21 height 5
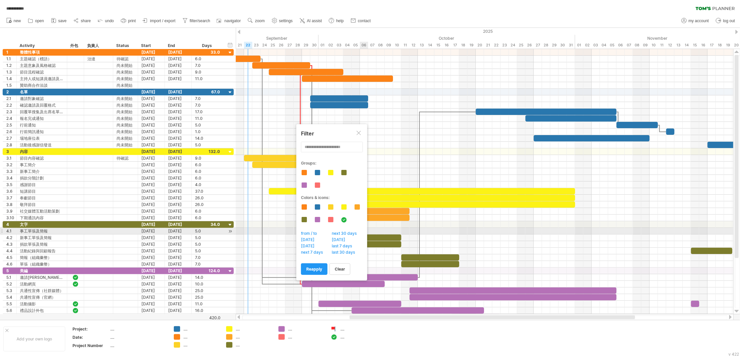
click at [314, 232] on span "from / to" at bounding box center [311, 234] width 22 height 7
type input "********"
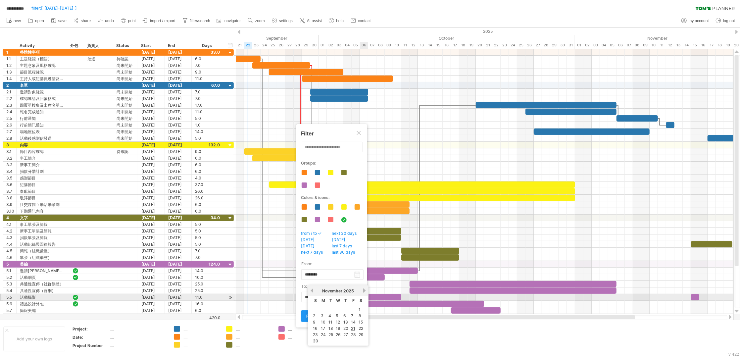
click at [358, 298] on body "**********" at bounding box center [370, 179] width 740 height 358
click at [311, 291] on link "previous" at bounding box center [311, 290] width 5 height 5
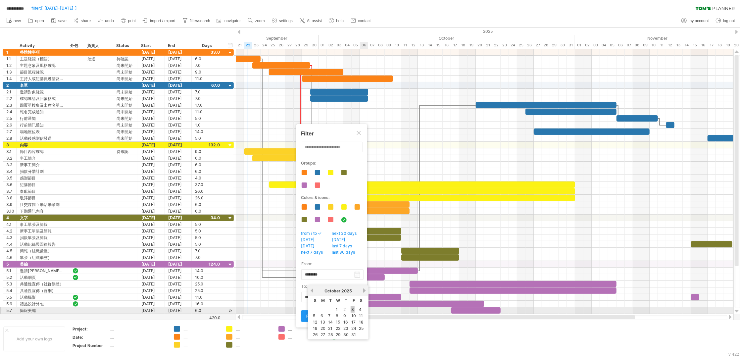
click at [351, 309] on link "3" at bounding box center [352, 309] width 4 height 6
type input "********"
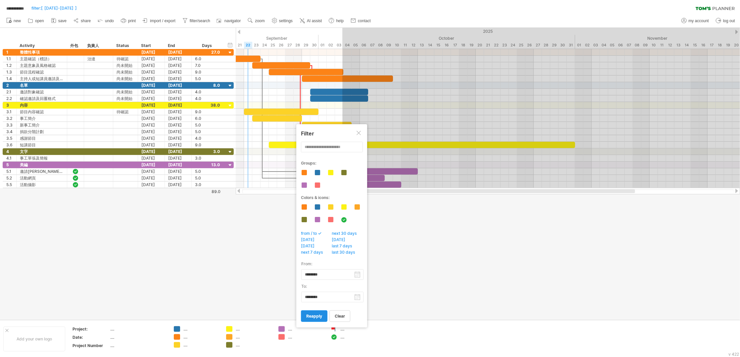
click at [314, 314] on span "reapply" at bounding box center [314, 315] width 16 height 5
click at [358, 131] on div at bounding box center [358, 133] width 5 height 5
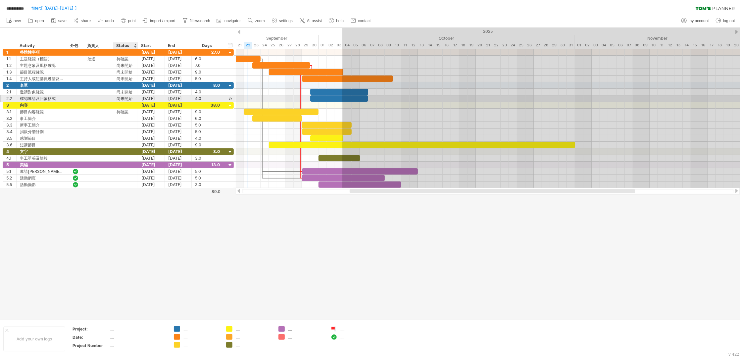
click at [127, 97] on div "尚未開始" at bounding box center [125, 98] width 18 height 6
drag, startPoint x: 132, startPoint y: 99, endPoint x: 117, endPoint y: 101, distance: 15.7
click at [117, 101] on input "****" at bounding box center [125, 98] width 18 height 6
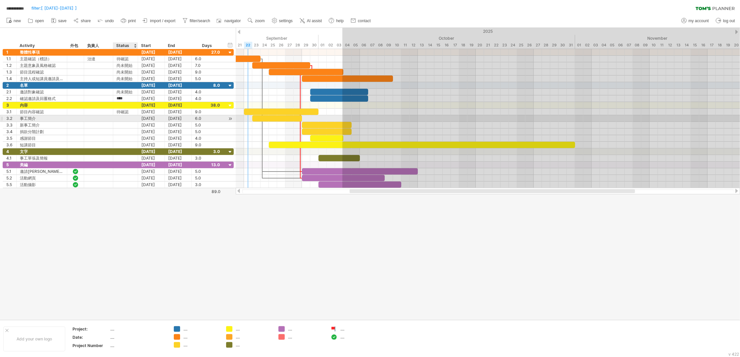
click at [124, 117] on div at bounding box center [125, 118] width 18 height 6
paste input "****"
type input "****"
click at [122, 124] on div at bounding box center [125, 125] width 18 height 6
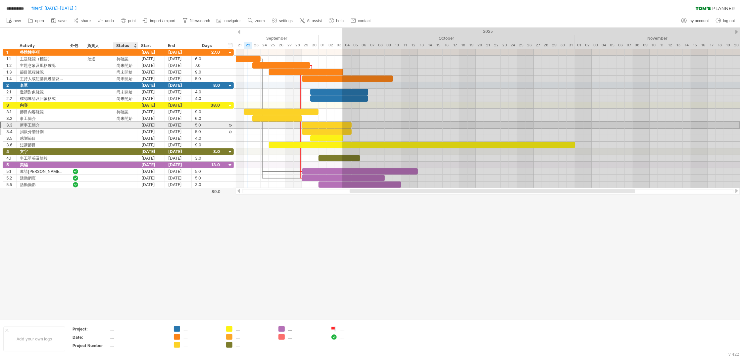
paste input "****"
type input "****"
click at [123, 132] on div at bounding box center [125, 131] width 18 height 6
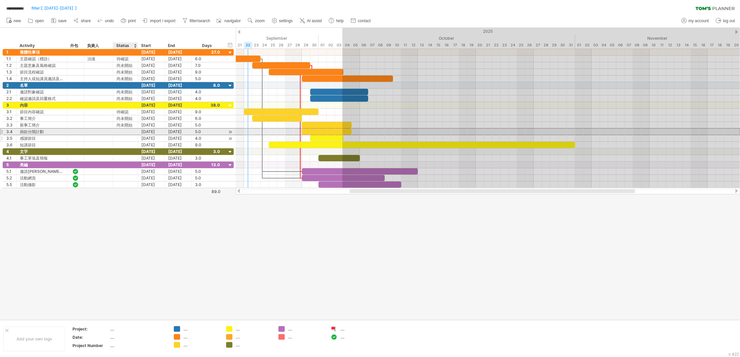
paste input "****"
type input "****"
click at [123, 138] on div at bounding box center [125, 138] width 18 height 6
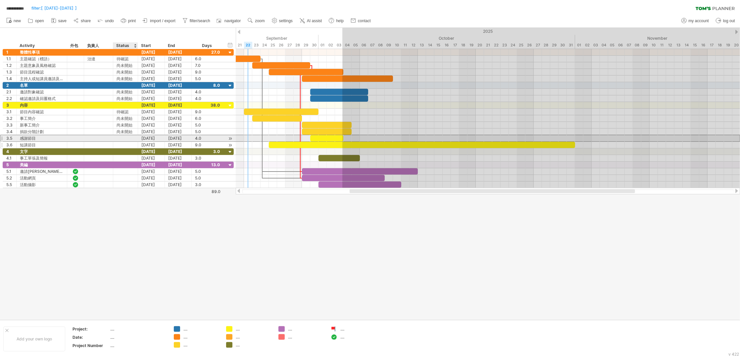
paste input "****"
type input "****"
click at [123, 144] on div at bounding box center [125, 145] width 18 height 6
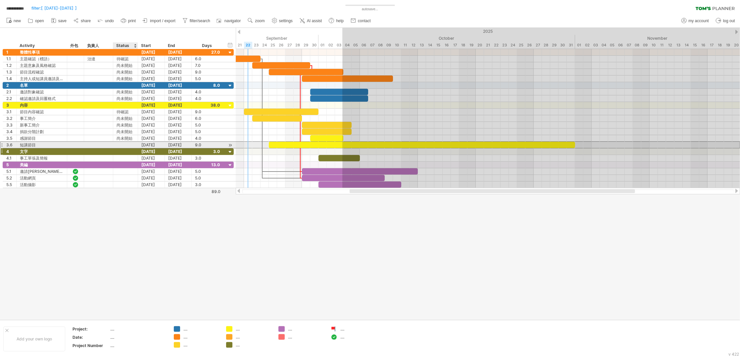
paste input "****"
type input "****"
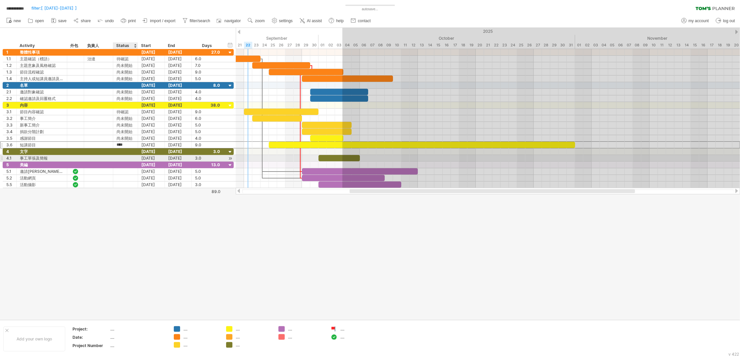
click at [121, 156] on div at bounding box center [125, 158] width 18 height 6
paste input "****"
type input "****"
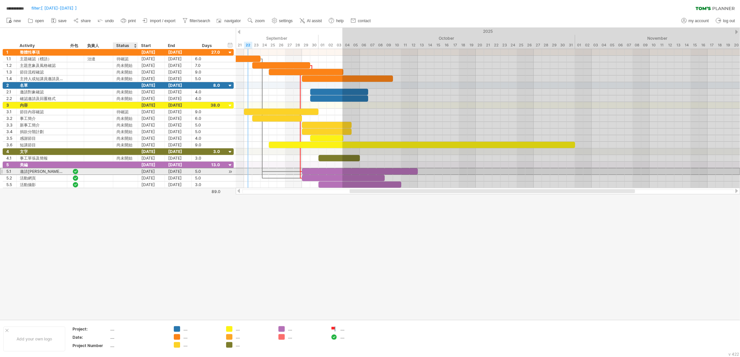
click at [120, 171] on div at bounding box center [125, 171] width 18 height 6
paste input "****"
type input "****"
click at [121, 181] on div at bounding box center [125, 178] width 18 height 6
paste input "****"
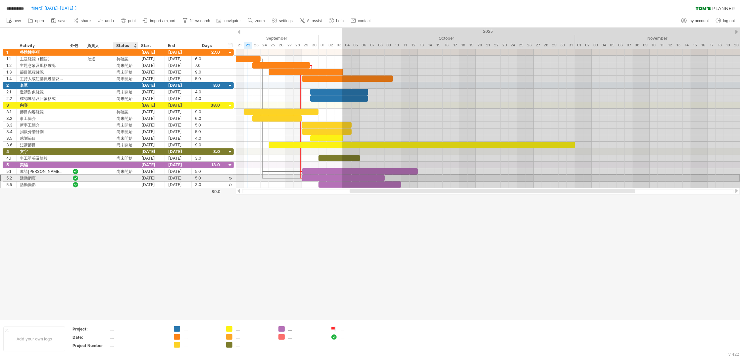
type input "****"
click at [120, 186] on div at bounding box center [125, 184] width 18 height 6
paste input "****"
type input "****"
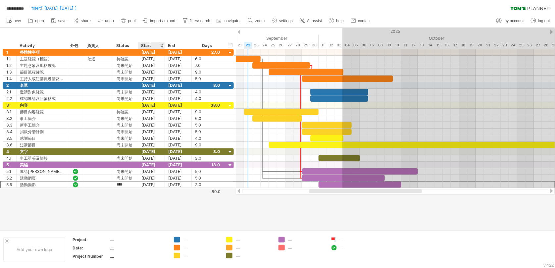
drag, startPoint x: 149, startPoint y: 35, endPoint x: 401, endPoint y: 218, distance: 311.0
click at [401, 218] on div at bounding box center [277, 129] width 555 height 202
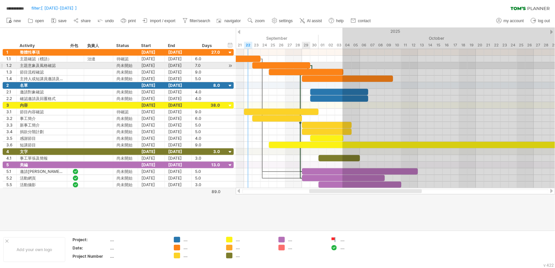
click at [306, 64] on div at bounding box center [281, 65] width 58 height 6
drag, startPoint x: 309, startPoint y: 65, endPoint x: 302, endPoint y: 66, distance: 7.0
click at [302, 66] on span at bounding box center [301, 65] width 3 height 6
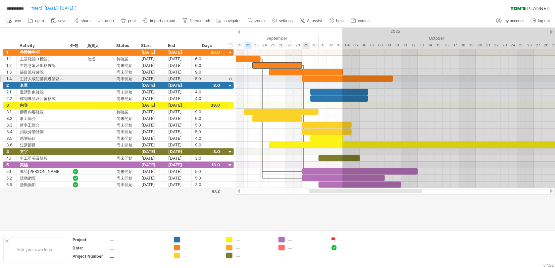
click at [306, 78] on div at bounding box center [347, 78] width 91 height 6
drag, startPoint x: 301, startPoint y: 78, endPoint x: 308, endPoint y: 78, distance: 7.3
click at [308, 78] on div "[DATE] [DATE] - 10.0 days" at bounding box center [395, 118] width 319 height 139
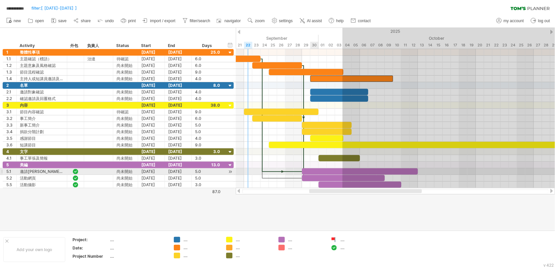
click at [311, 169] on div at bounding box center [360, 171] width 116 height 6
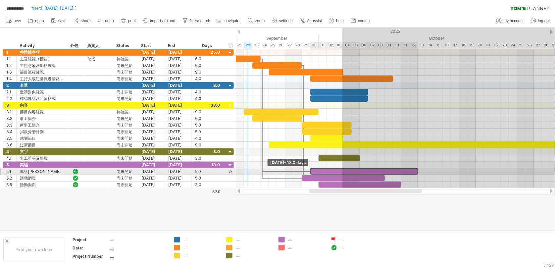
drag, startPoint x: 301, startPoint y: 171, endPoint x: 311, endPoint y: 172, distance: 9.7
click at [311, 171] on span at bounding box center [310, 171] width 3 height 6
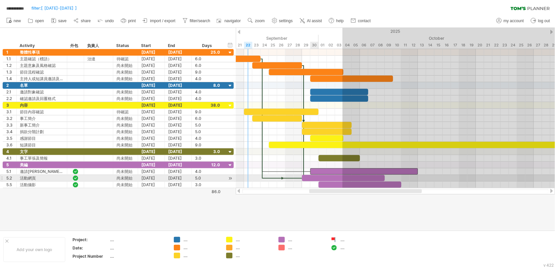
click at [310, 176] on div at bounding box center [343, 178] width 83 height 6
drag, startPoint x: 301, startPoint y: 177, endPoint x: 309, endPoint y: 177, distance: 7.6
click at [309, 177] on span at bounding box center [310, 178] width 3 height 6
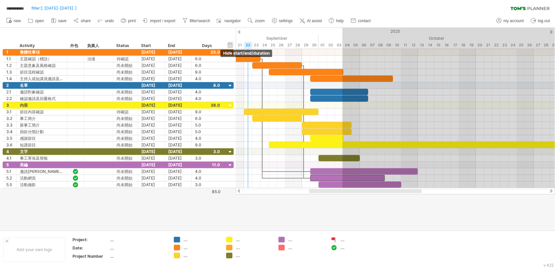
click at [231, 43] on div "hide start/end/duration show start/end/duration" at bounding box center [230, 44] width 6 height 7
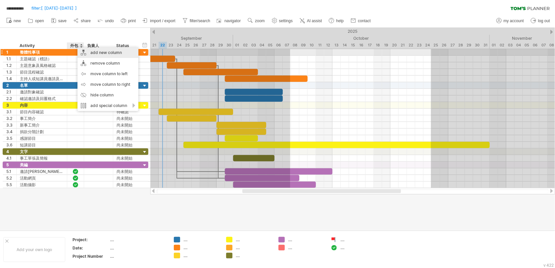
click at [106, 50] on div "add new column" at bounding box center [107, 52] width 61 height 11
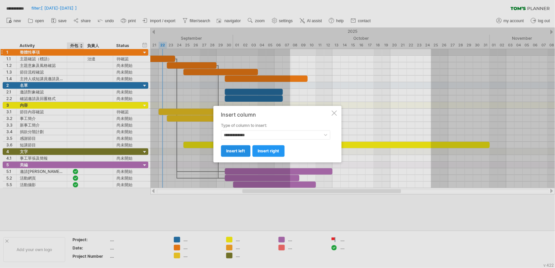
click at [243, 152] on span "insert left" at bounding box center [235, 150] width 19 height 5
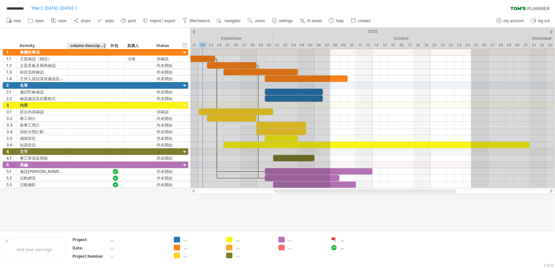
click at [84, 47] on div "column description" at bounding box center [86, 45] width 33 height 7
click at [84, 47] on input "**********" at bounding box center [86, 45] width 33 height 7
type input "*"
type input "****"
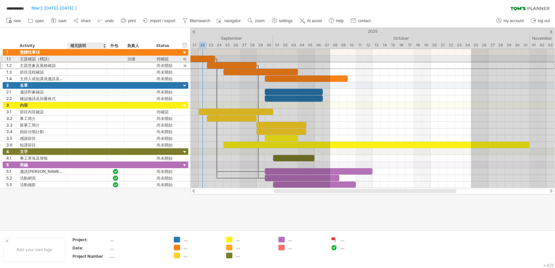
click at [95, 62] on div at bounding box center [86, 65] width 33 height 6
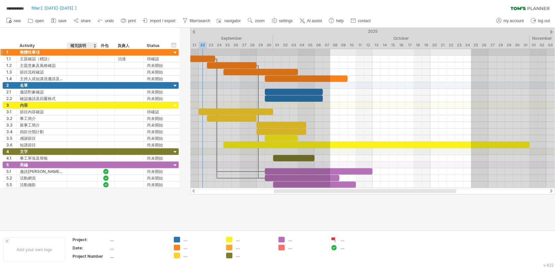
drag, startPoint x: 107, startPoint y: 50, endPoint x: 97, endPoint y: 50, distance: 9.6
click at [97, 50] on div at bounding box center [96, 52] width 3 height 7
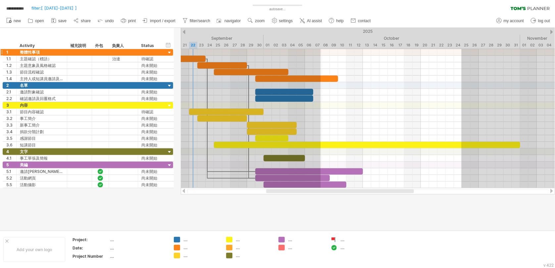
drag, startPoint x: 97, startPoint y: 49, endPoint x: 91, endPoint y: 49, distance: 5.7
click at [91, 49] on div "**********" at bounding box center [277, 134] width 555 height 268
